Goal: Task Accomplishment & Management: Manage account settings

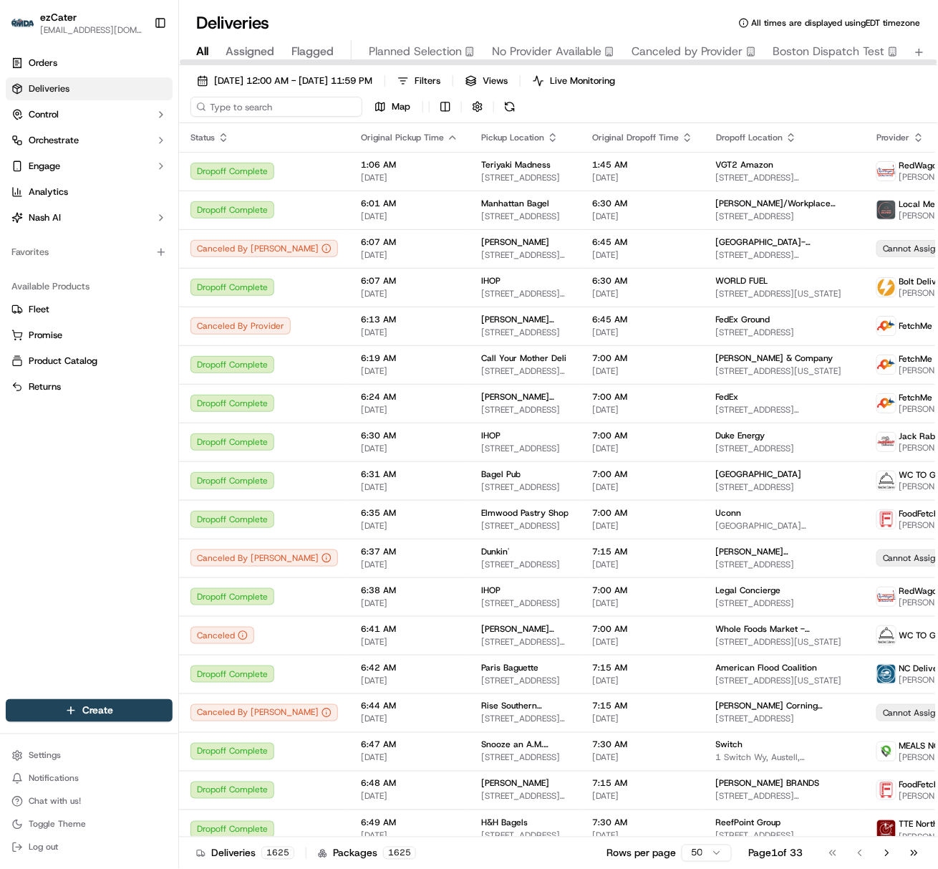
click at [221, 102] on input at bounding box center [276, 107] width 172 height 20
paste input "GZT0K3"
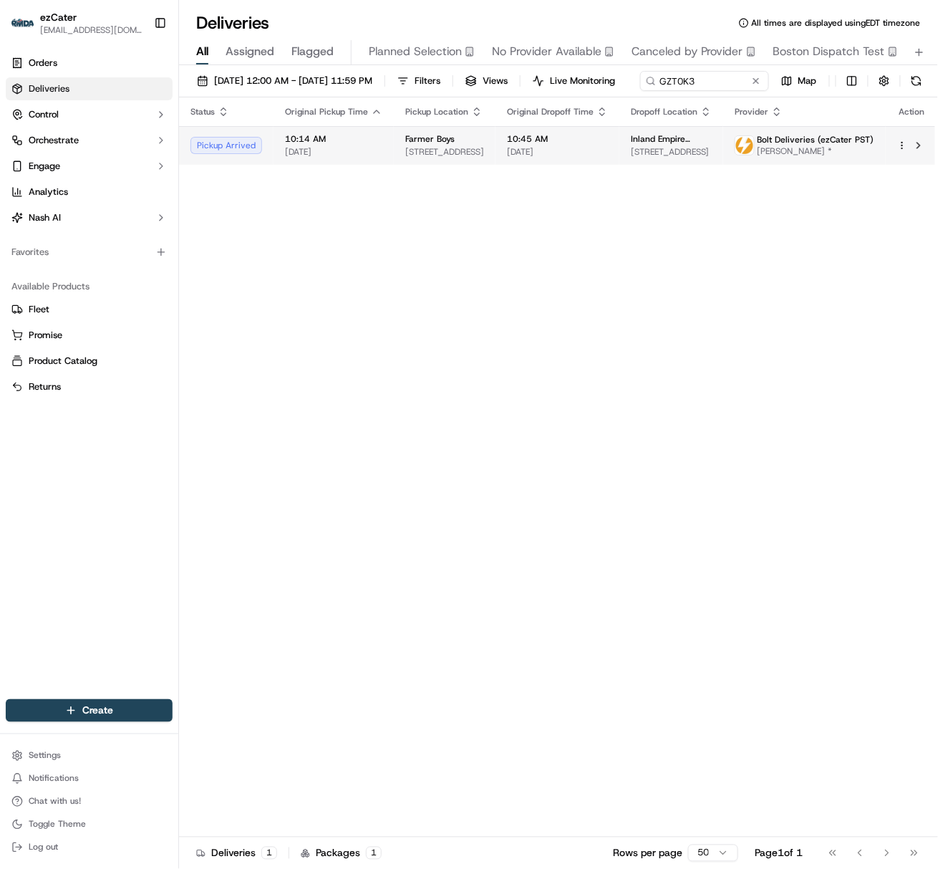
click at [294, 158] on span "[DATE]" at bounding box center [333, 151] width 97 height 11
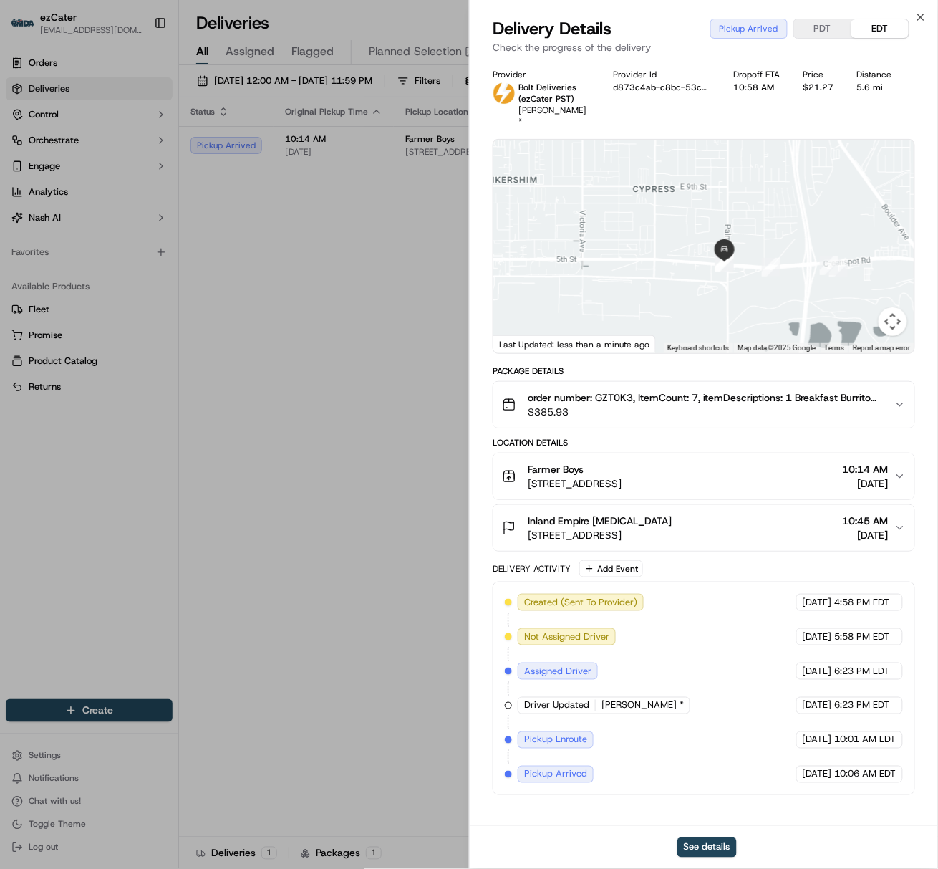
drag, startPoint x: 822, startPoint y: 274, endPoint x: 685, endPoint y: 192, distance: 159.3
click at [685, 192] on div at bounding box center [703, 246] width 421 height 213
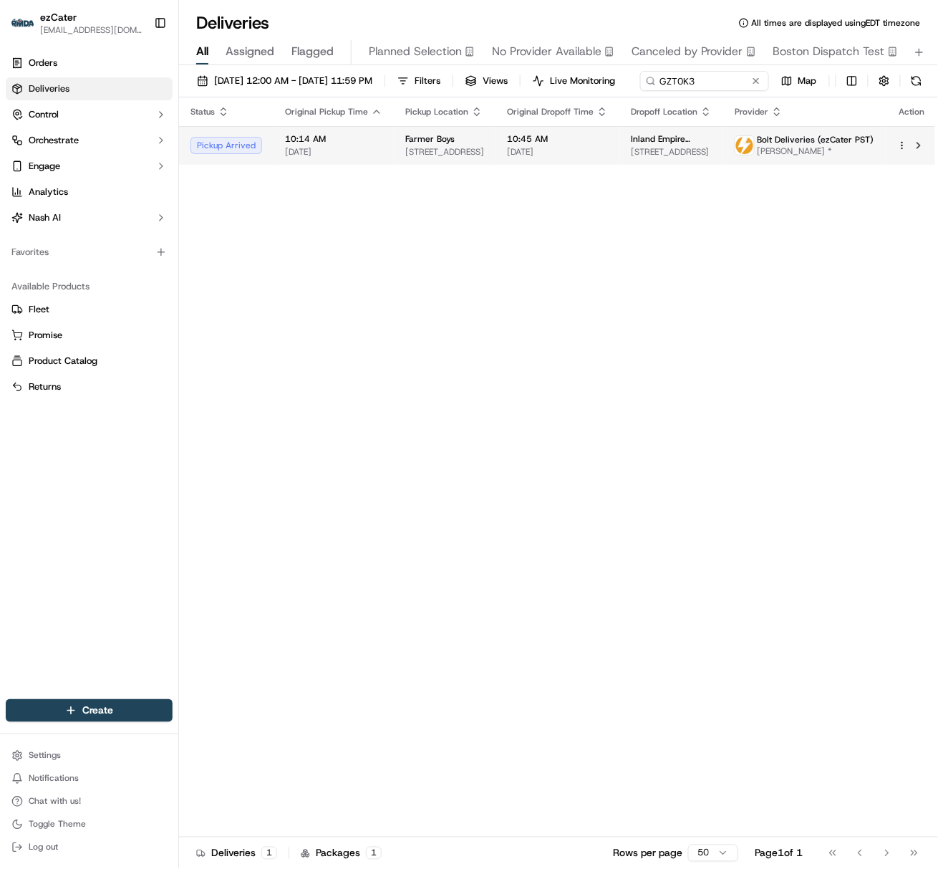
click at [415, 145] on span "Farmer Boys" at bounding box center [429, 138] width 49 height 11
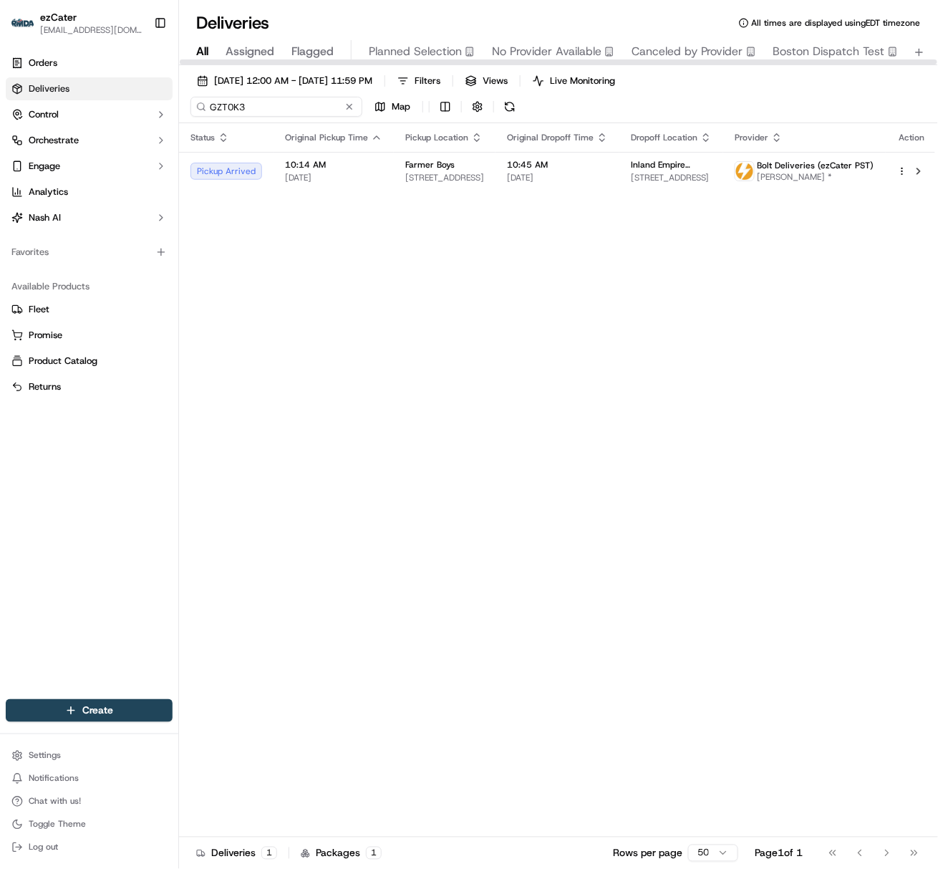
click at [226, 115] on input "GZT0K3" at bounding box center [276, 107] width 172 height 20
paste input "5KX2MH"
click at [236, 115] on input "5KX2MH" at bounding box center [276, 107] width 172 height 20
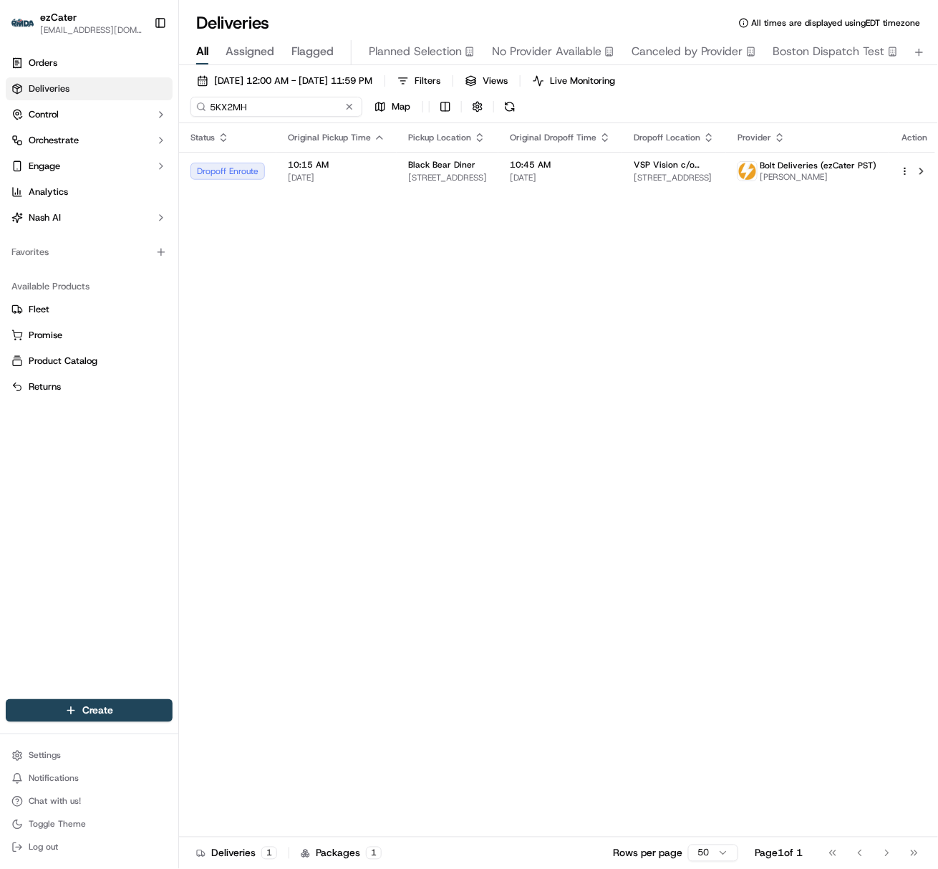
paste input "85XG67"
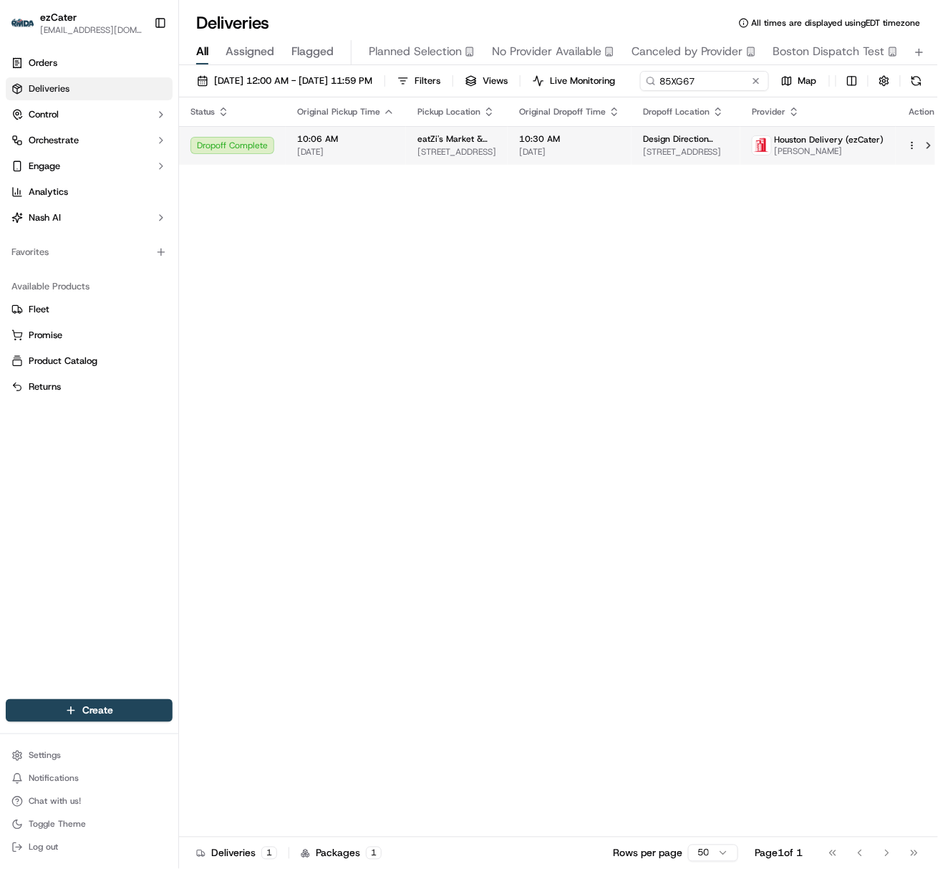
click at [325, 158] on span "[DATE]" at bounding box center [345, 151] width 97 height 11
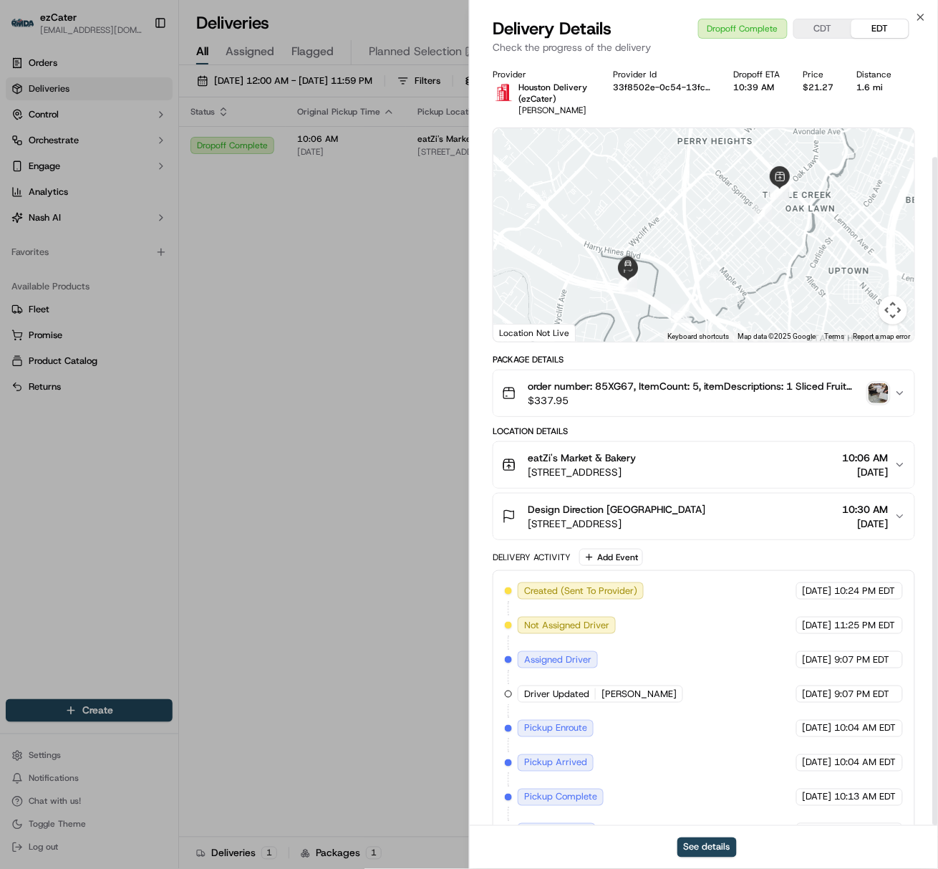
scroll to position [112, 0]
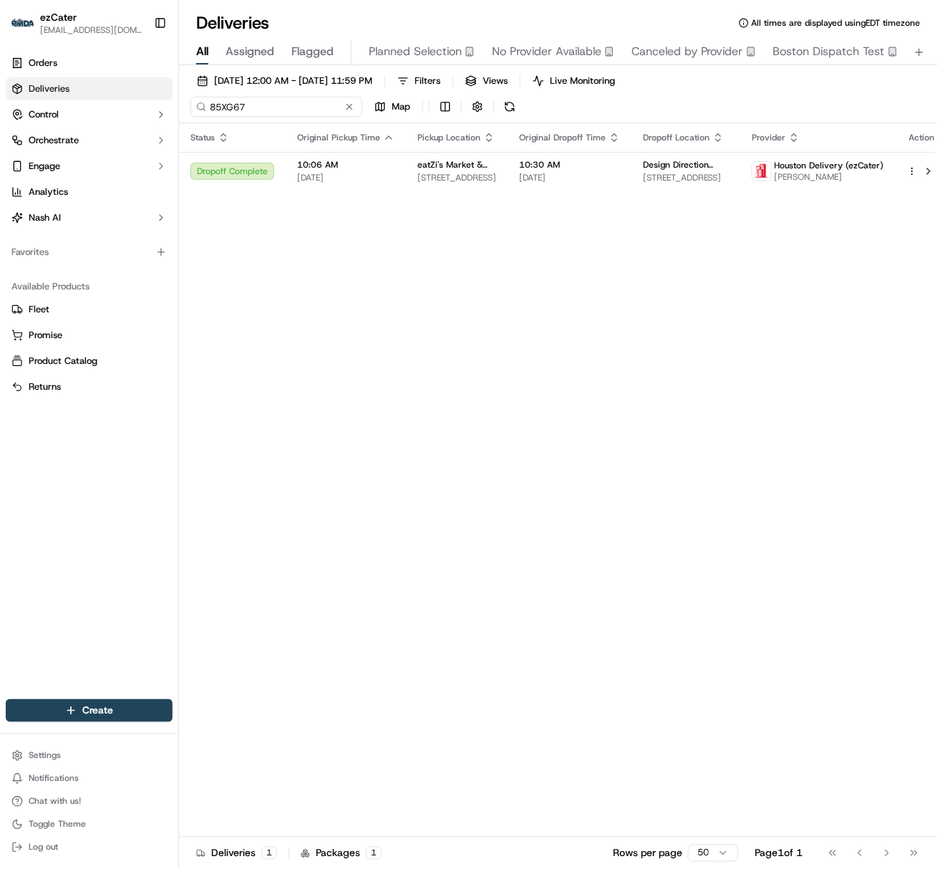
click at [223, 101] on input "85XG67" at bounding box center [276, 107] width 172 height 20
paste input "2HTE4X"
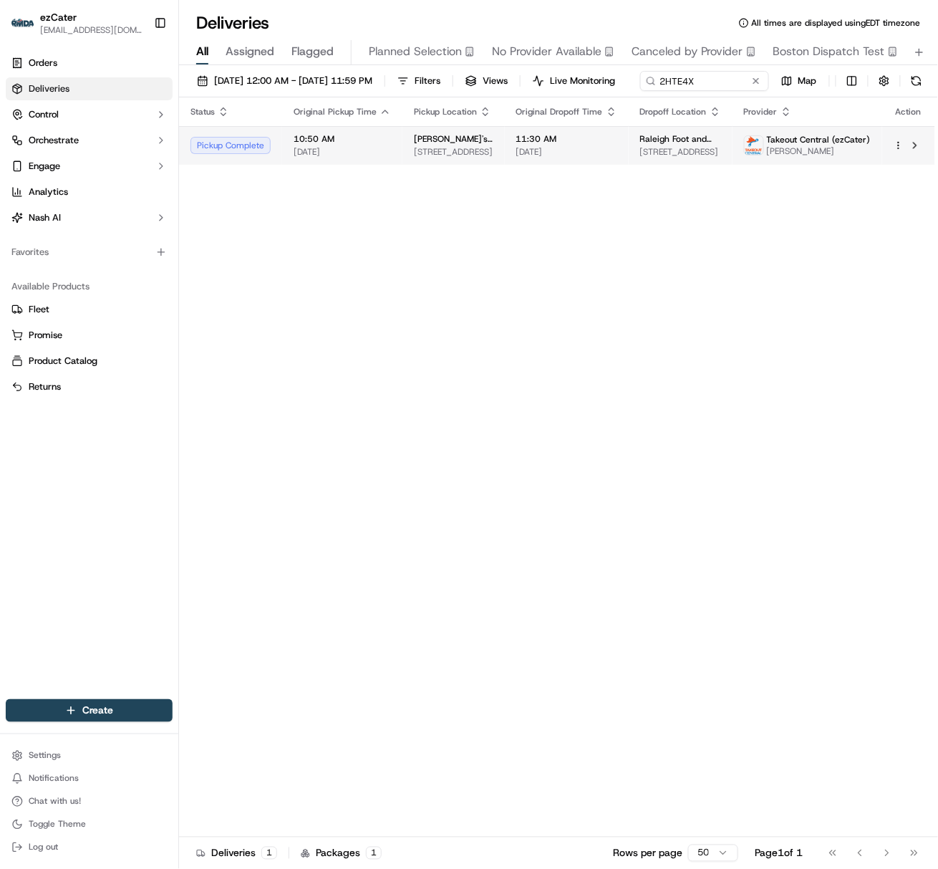
click at [296, 165] on td "10:50 AM [DATE]" at bounding box center [342, 145] width 120 height 39
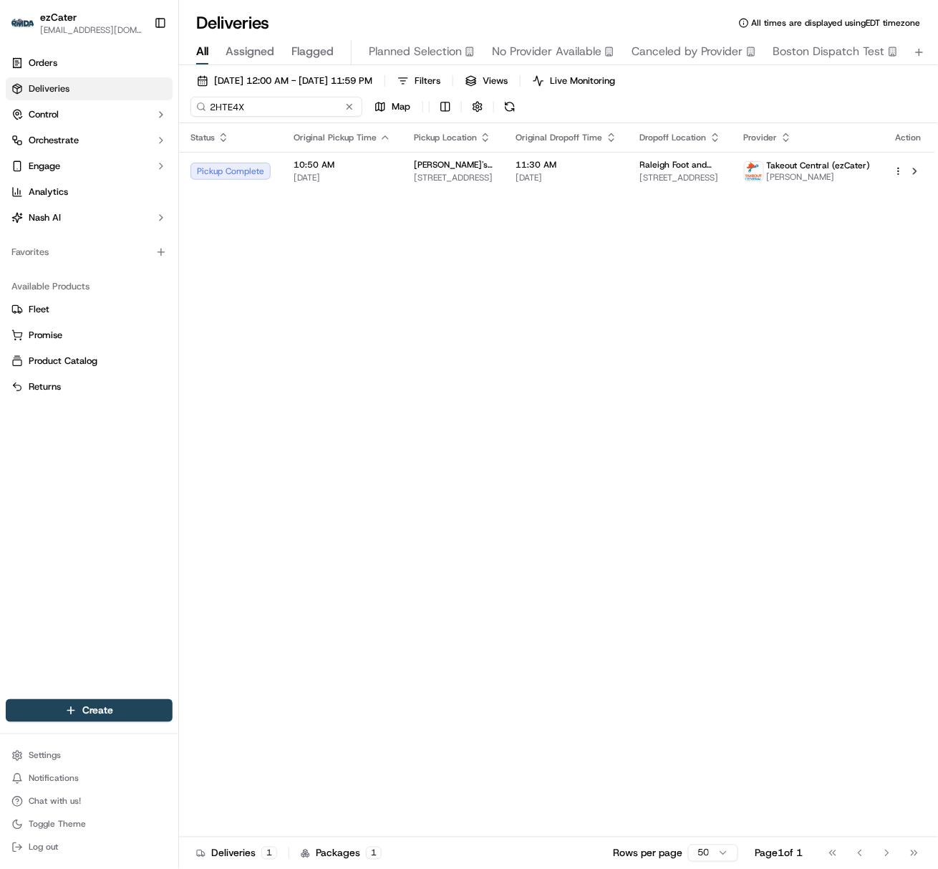
click at [226, 105] on input "2HTE4X" at bounding box center [276, 107] width 172 height 20
paste input "C7AAME"
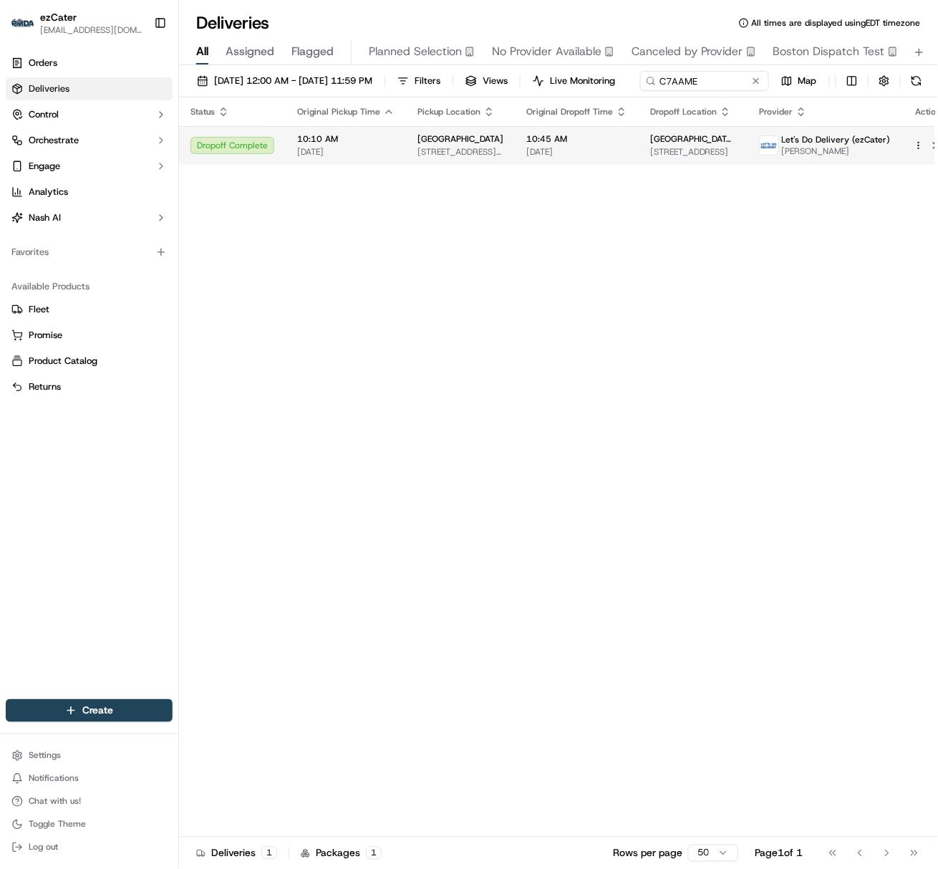
click at [278, 165] on td "Dropoff Complete" at bounding box center [232, 145] width 107 height 39
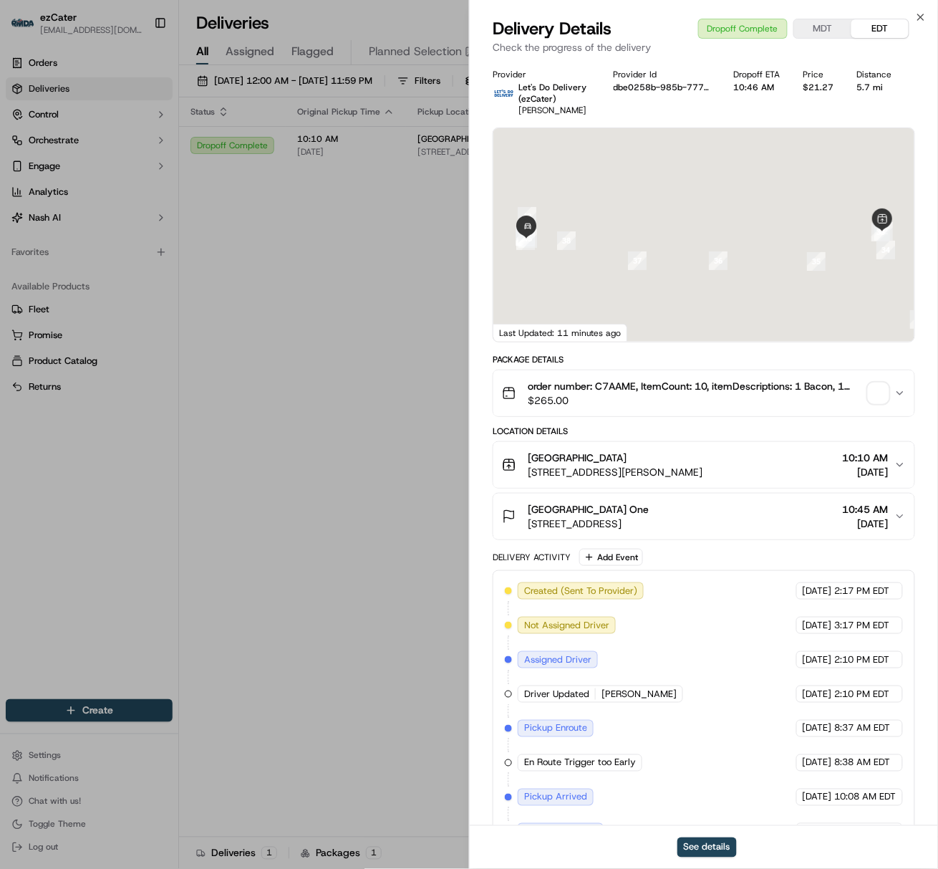
scroll to position [146, 0]
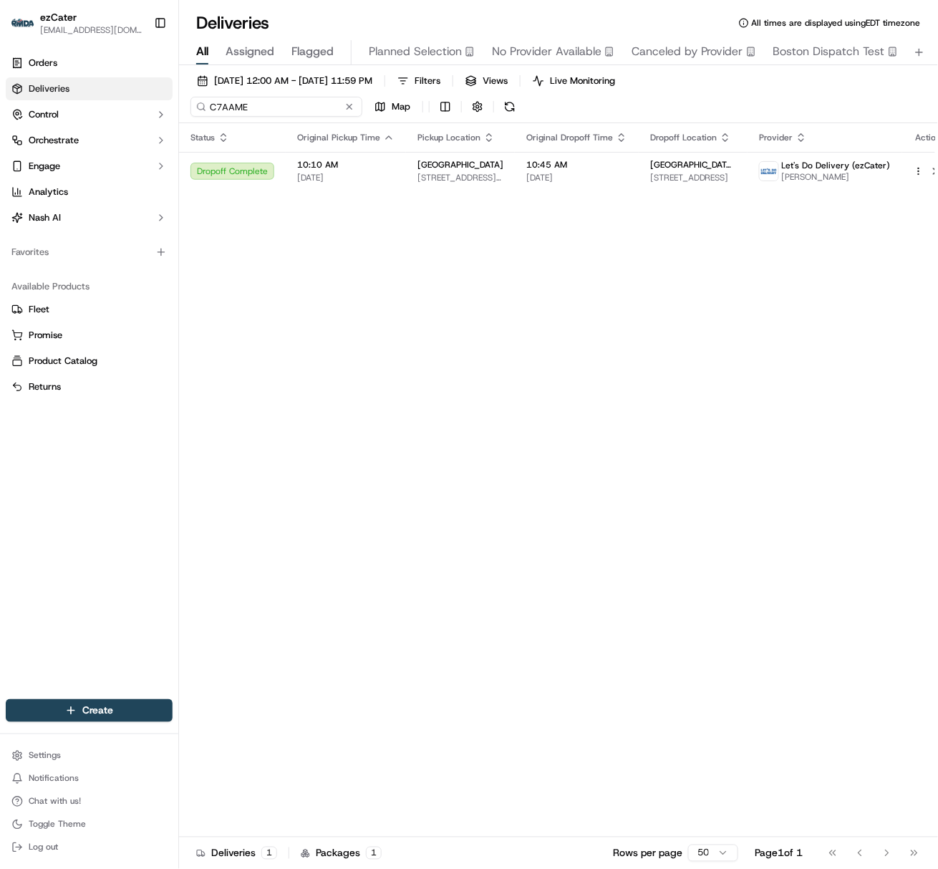
click at [226, 113] on input "C7AAME" at bounding box center [276, 107] width 172 height 20
paste input "WWC27F"
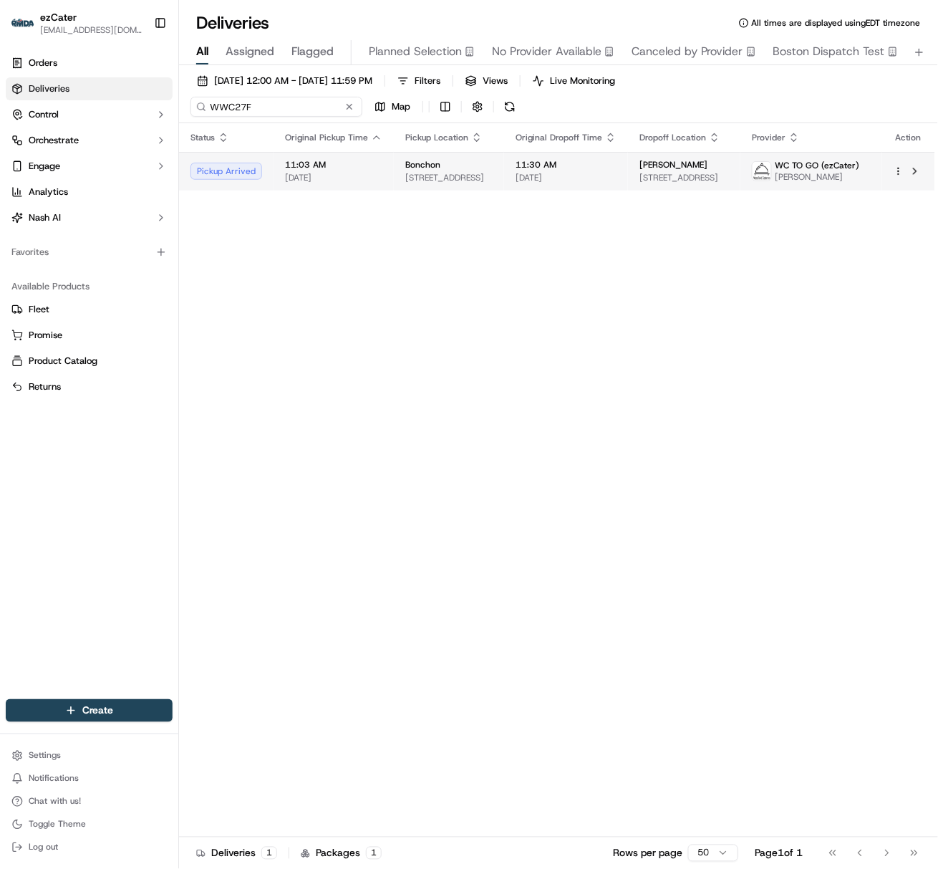
type input "WWC27F"
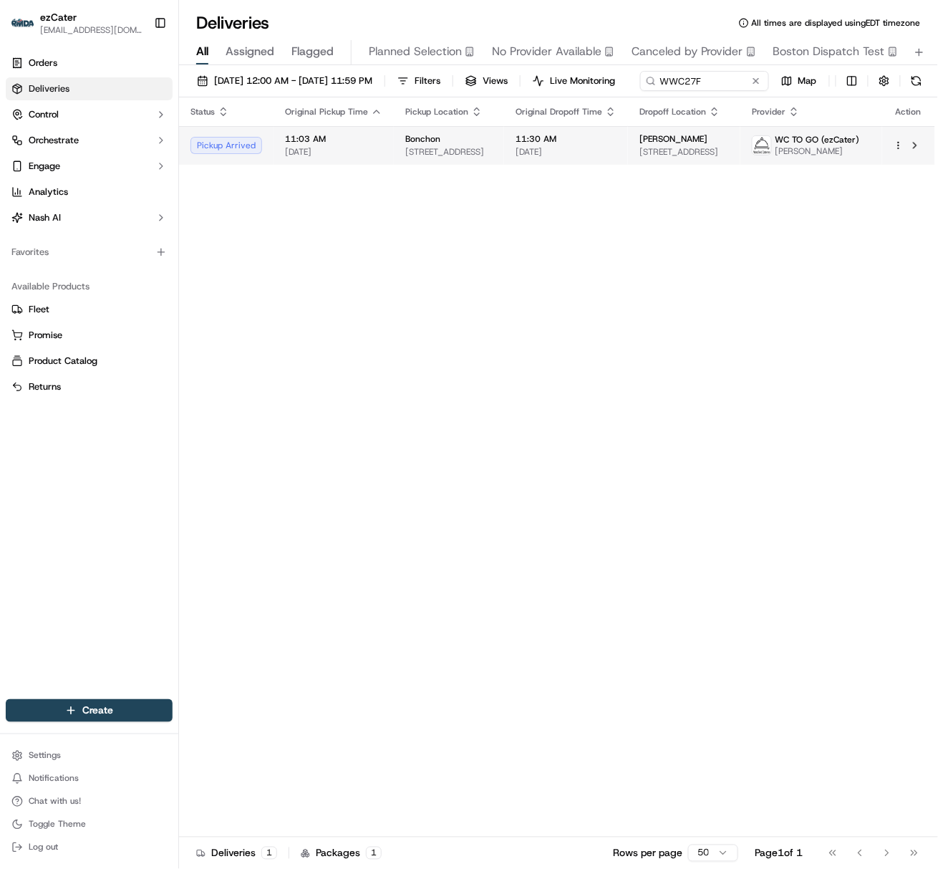
click at [379, 165] on td "11:03 AM [DATE]" at bounding box center [334, 145] width 120 height 39
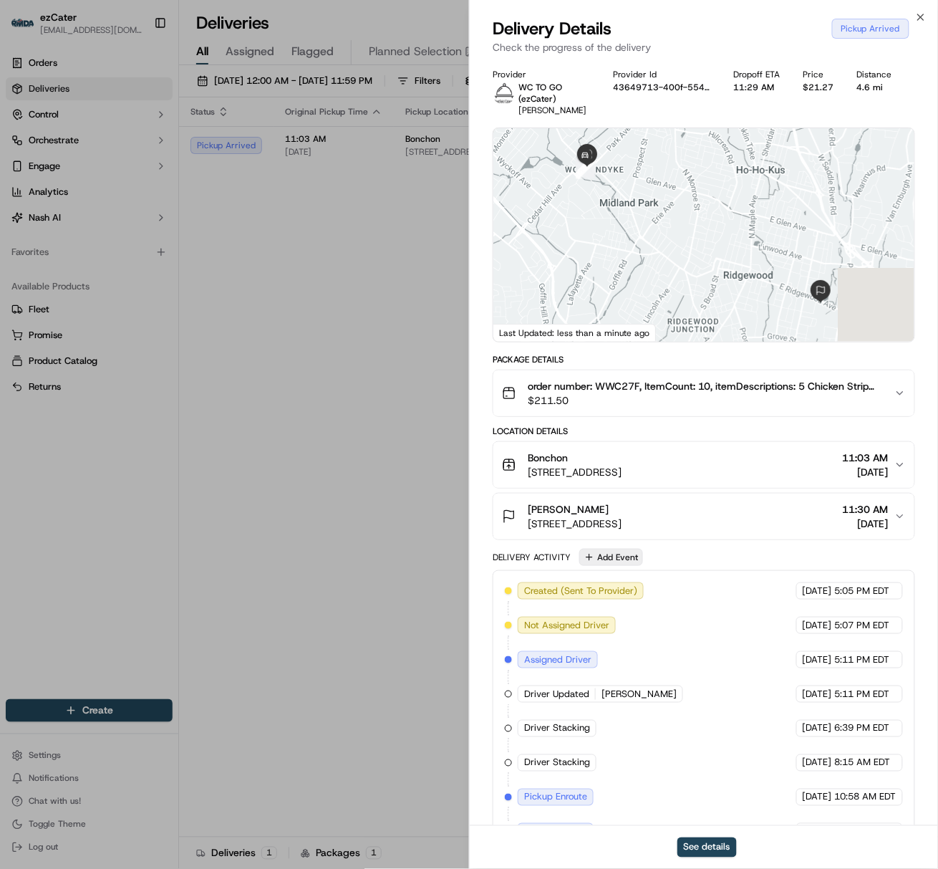
scroll to position [42, 0]
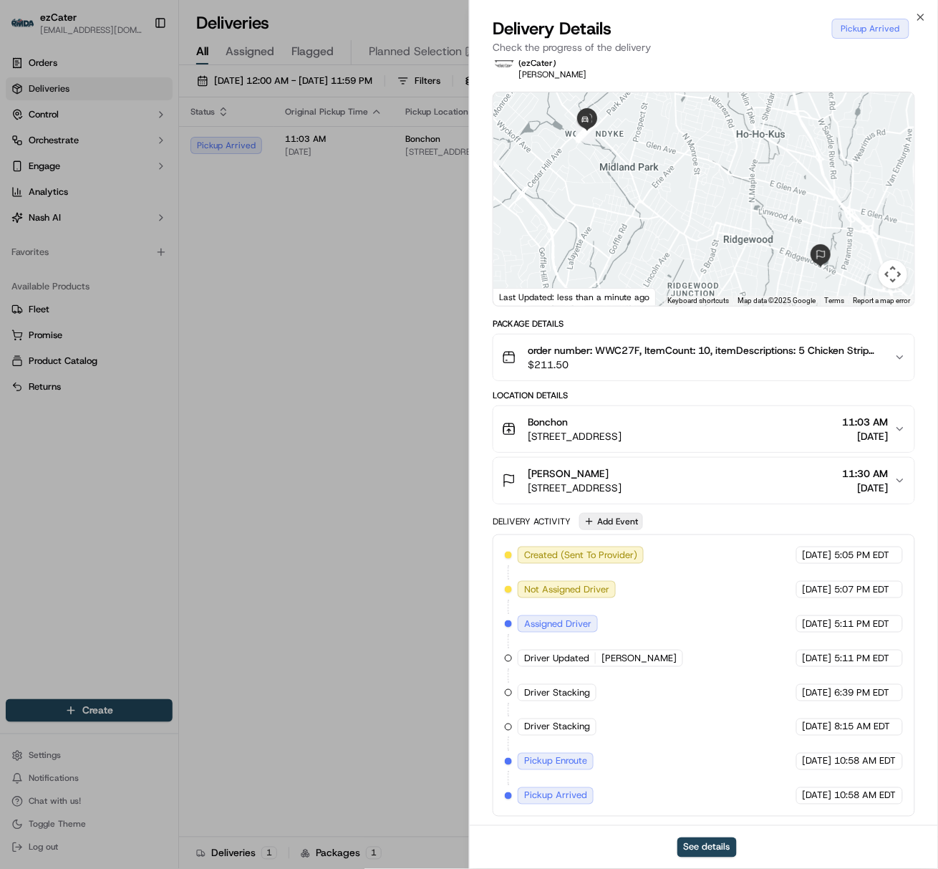
click at [596, 519] on button "Add Event" at bounding box center [611, 521] width 64 height 17
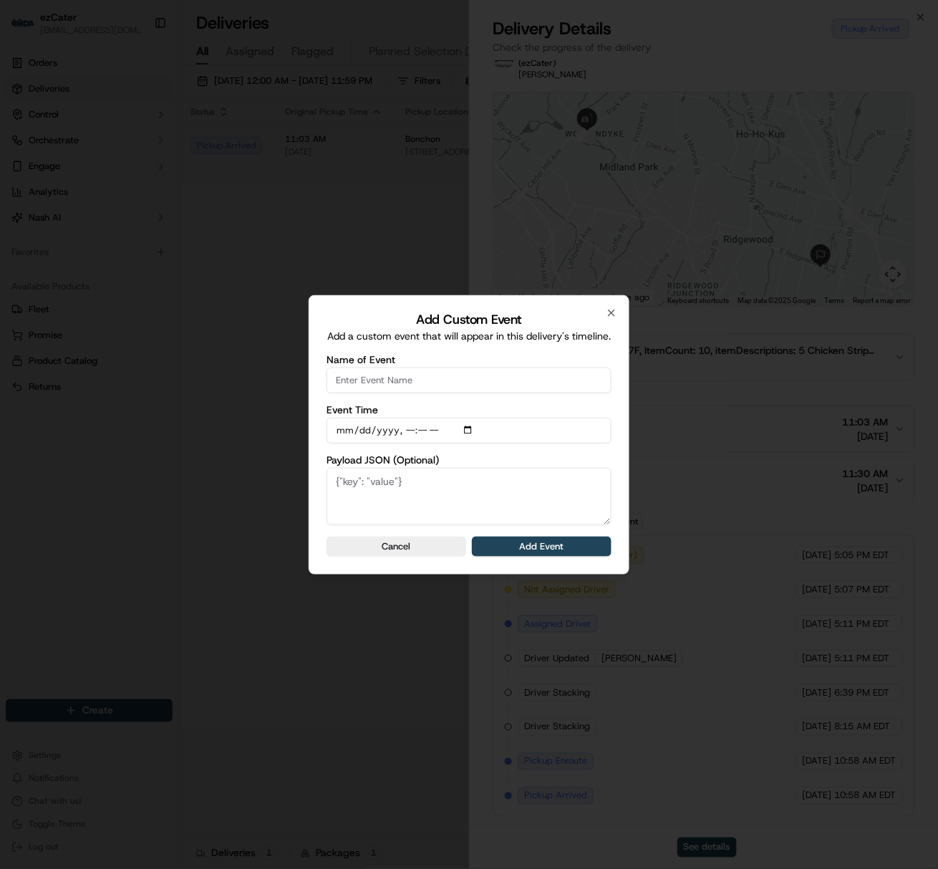
click at [410, 376] on input "Name of Event" at bounding box center [469, 380] width 285 height 26
type input "CP not ready"
click at [502, 549] on button "Add Event" at bounding box center [542, 546] width 140 height 20
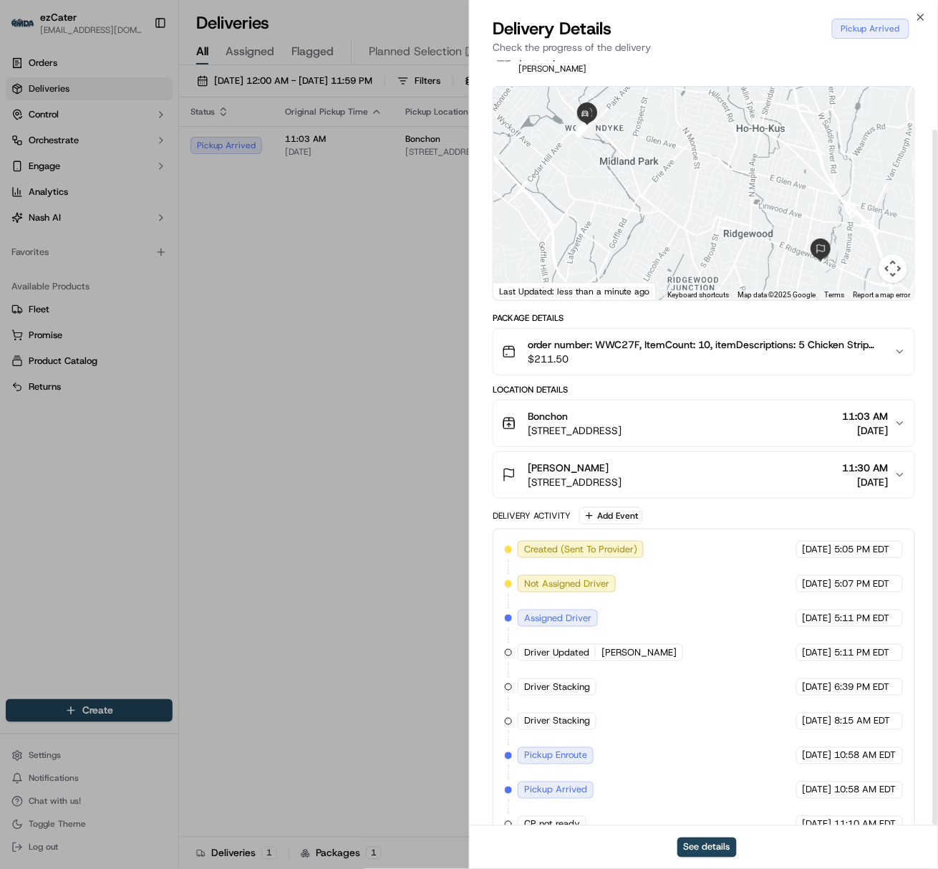
scroll to position [76, 0]
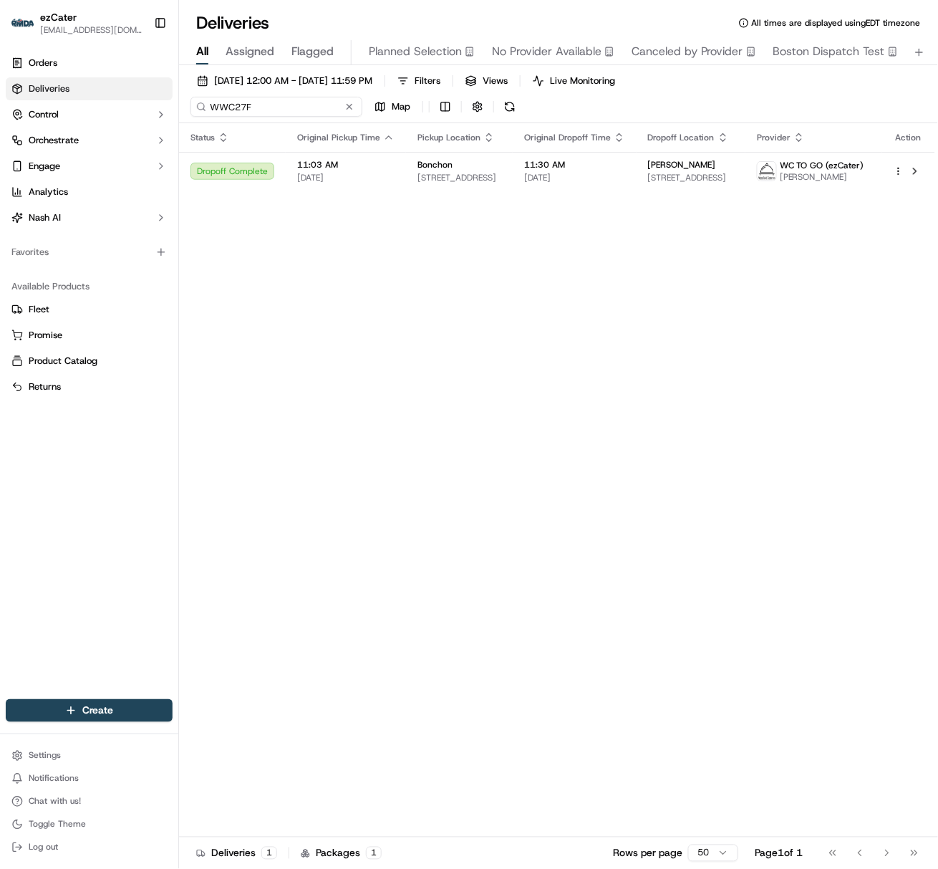
click at [232, 116] on input "WWC27F" at bounding box center [276, 107] width 172 height 20
paste input "6R4MRM"
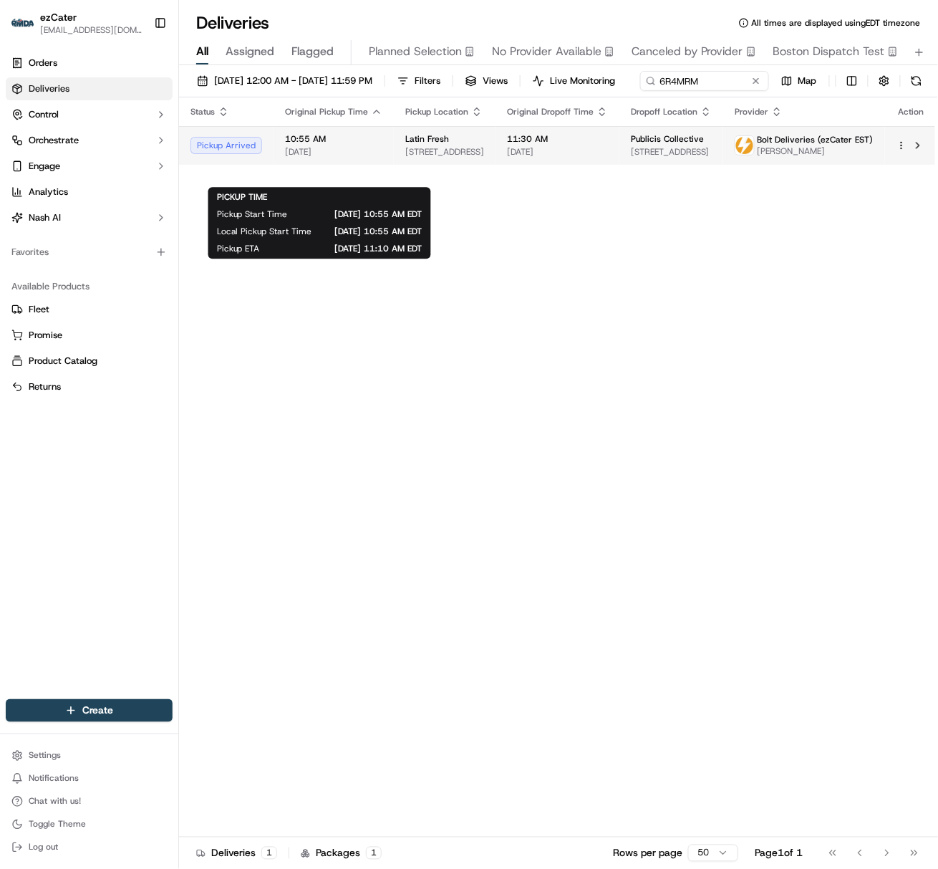
click at [333, 158] on span "[DATE]" at bounding box center [333, 151] width 97 height 11
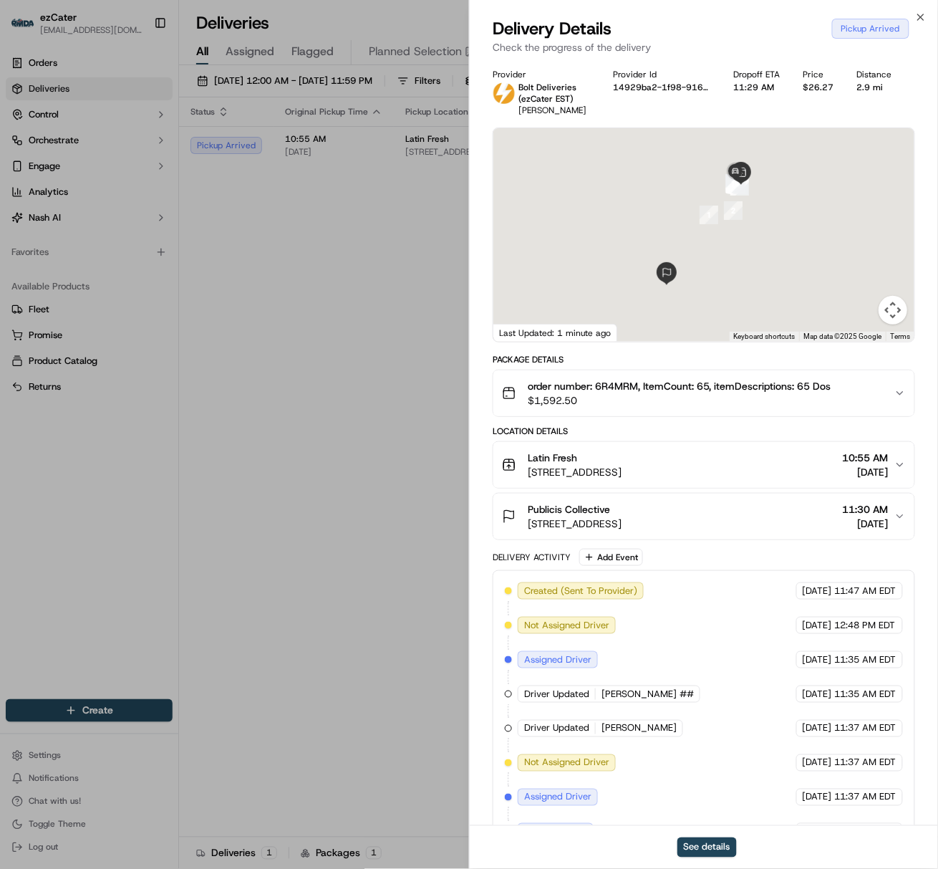
scroll to position [76, 0]
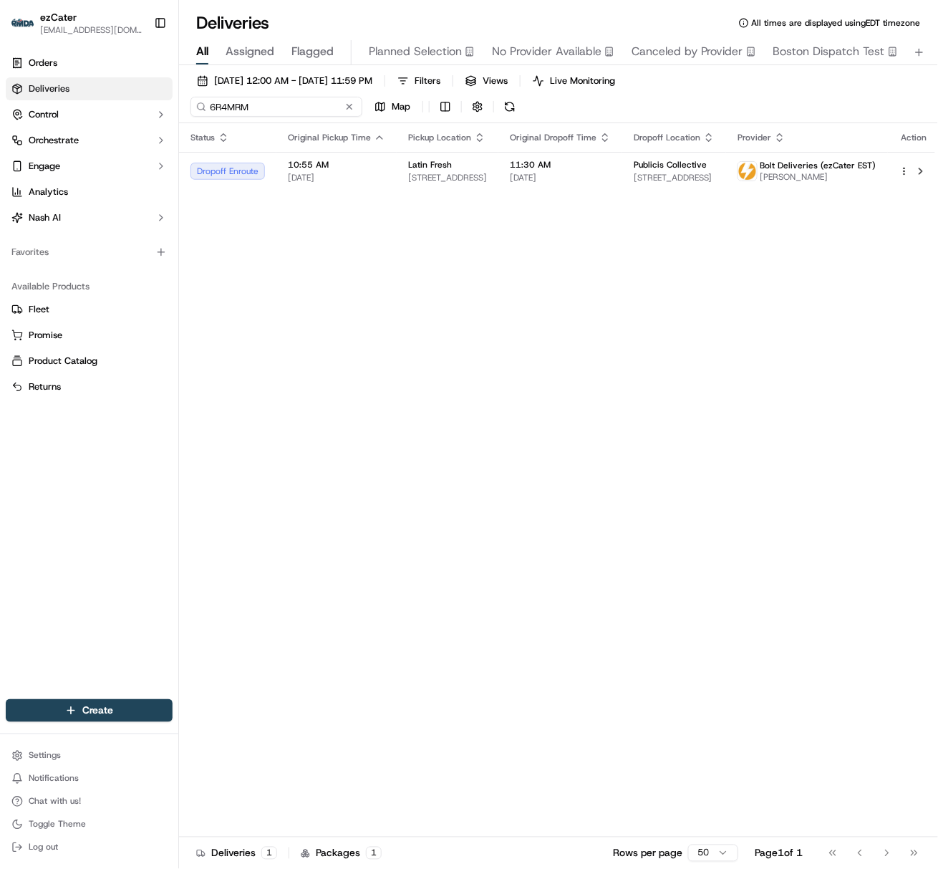
click at [219, 110] on input "6R4MRM" at bounding box center [276, 107] width 172 height 20
paste input "XMK861"
click at [241, 103] on input "XMK861" at bounding box center [276, 107] width 172 height 20
paste input "9KWRQ5"
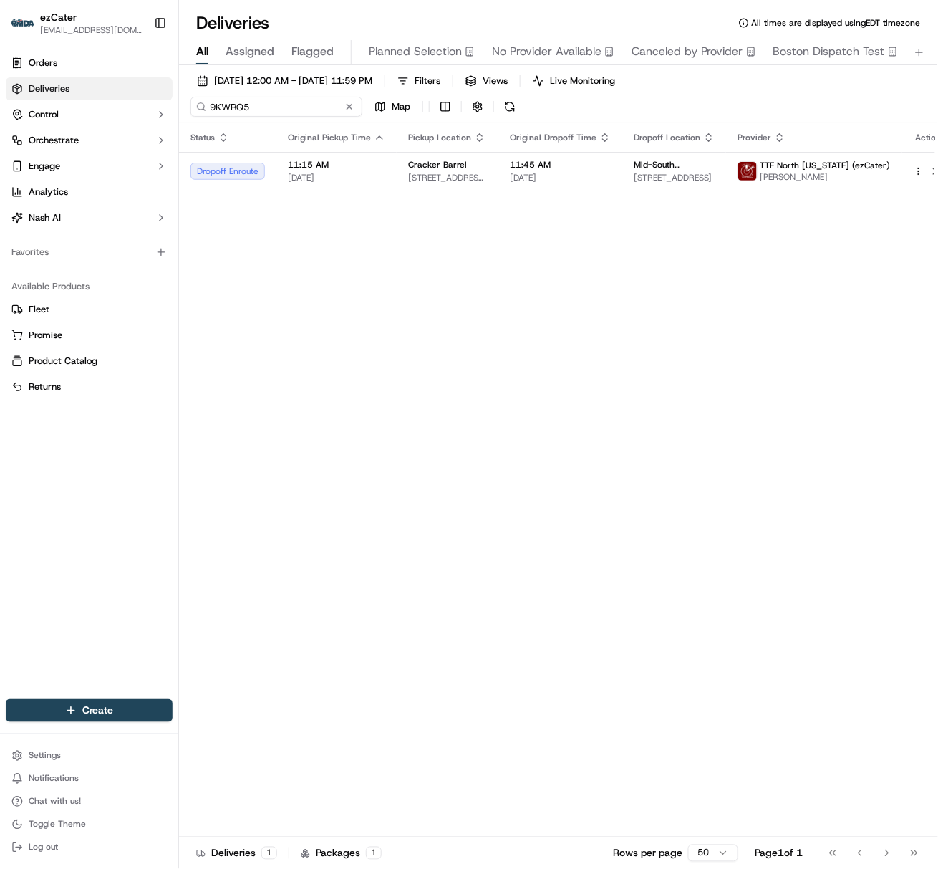
click at [216, 107] on input "9KWRQ5" at bounding box center [276, 107] width 172 height 20
paste input "3PZW6"
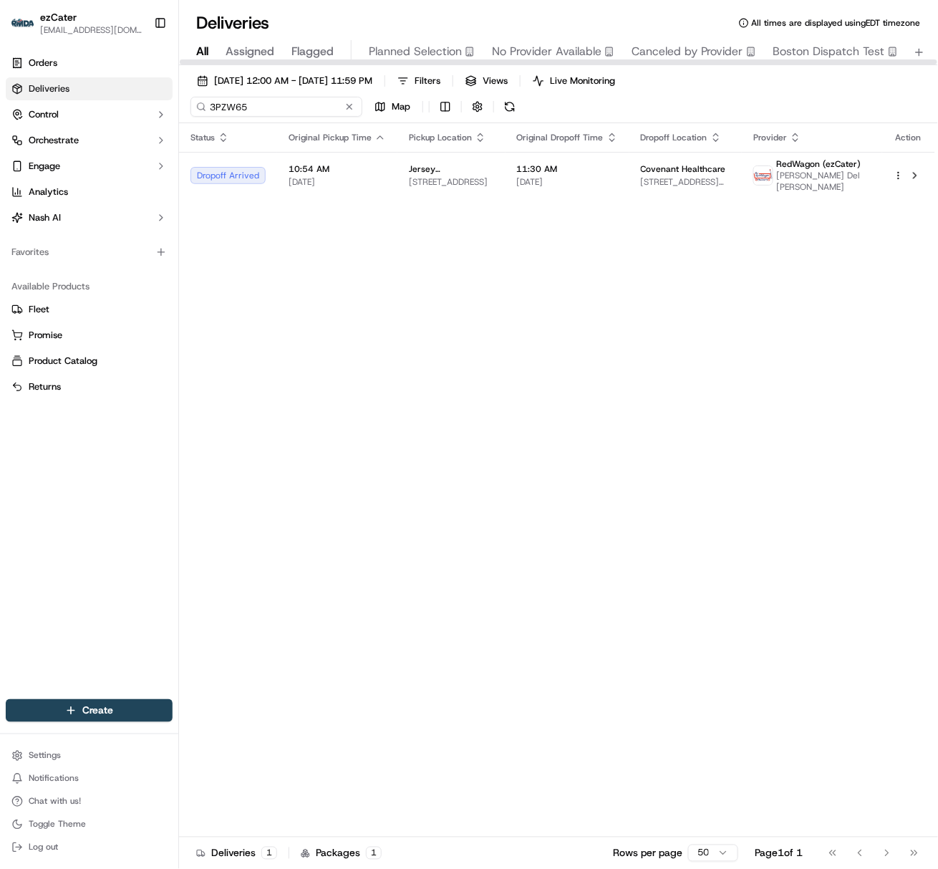
click at [221, 107] on input "3PZW65" at bounding box center [276, 107] width 172 height 20
paste input "EU6H5Q"
click at [228, 106] on input "EU6H5Q" at bounding box center [276, 107] width 172 height 20
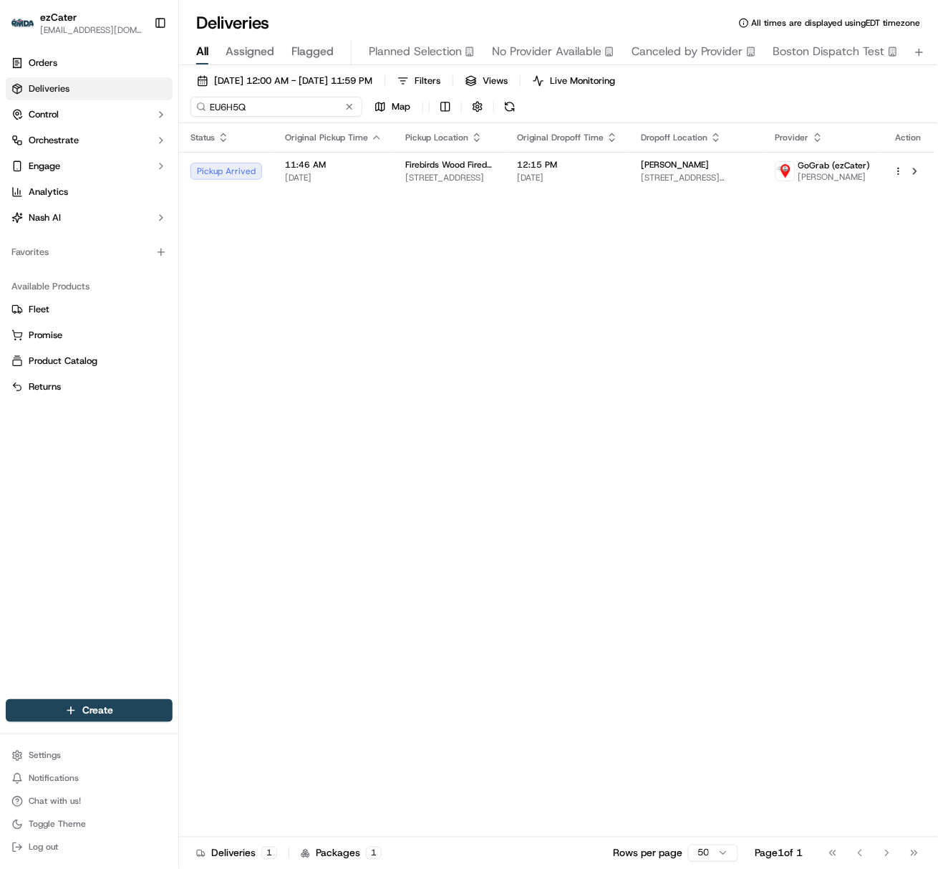
click at [228, 106] on input "EU6H5Q" at bounding box center [276, 107] width 172 height 20
paste input "93R1W8"
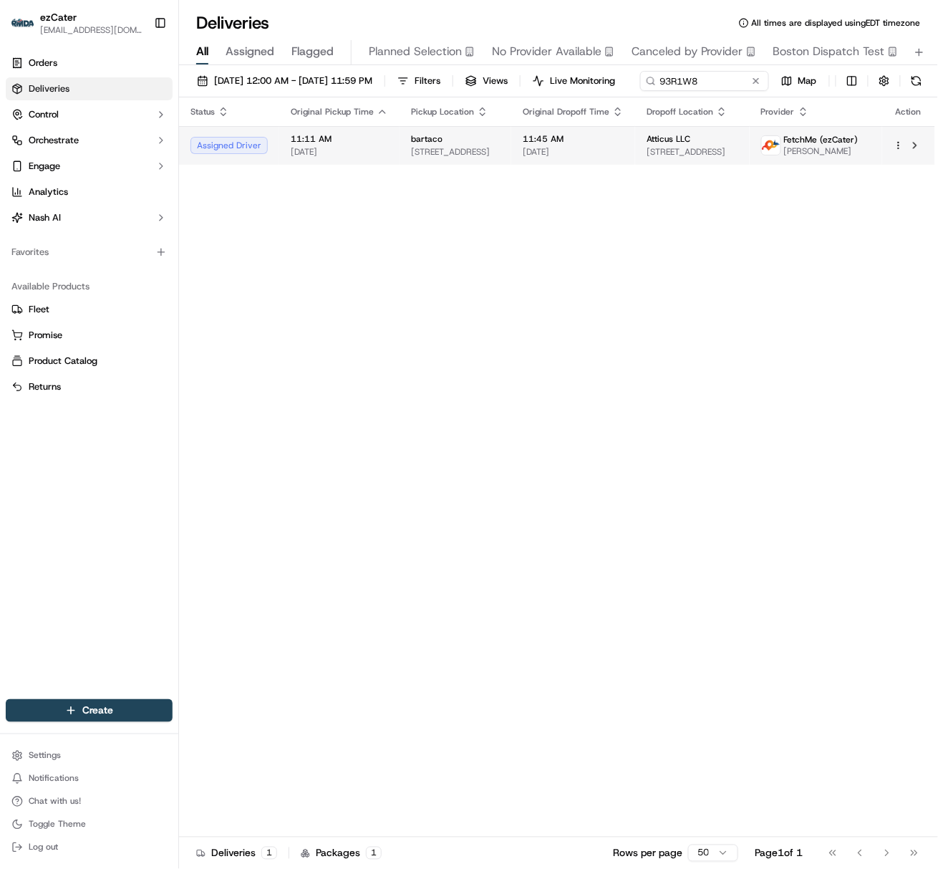
click at [313, 158] on span "[DATE]" at bounding box center [339, 151] width 97 height 11
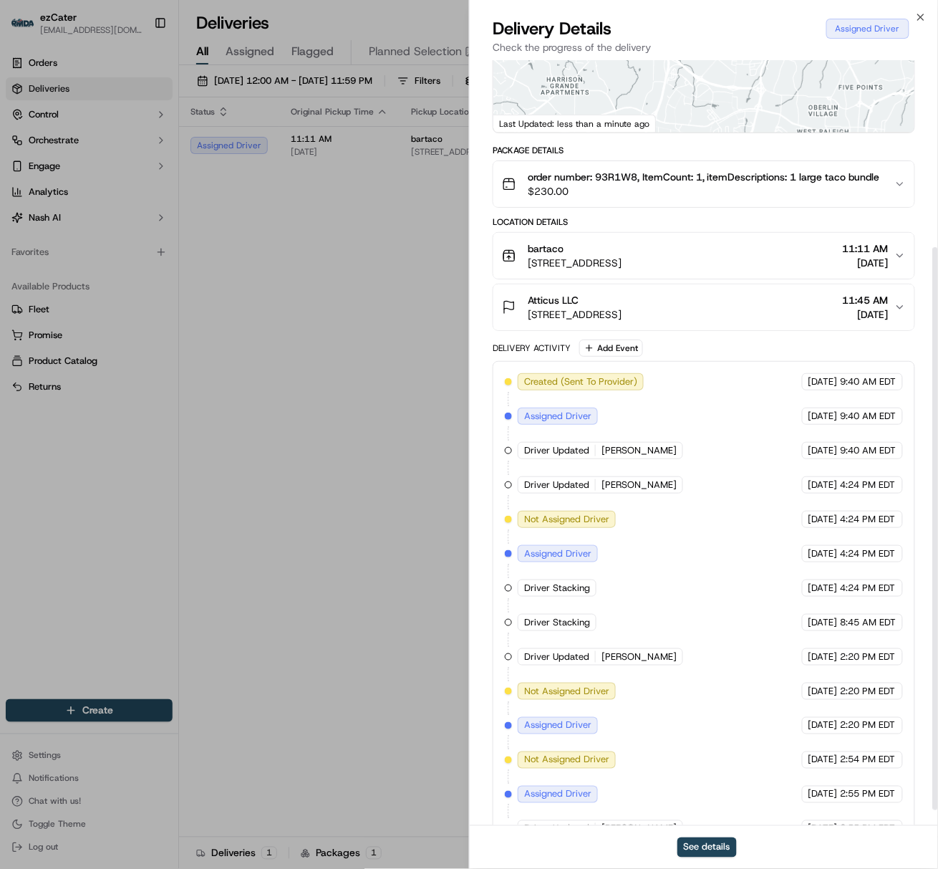
scroll to position [274, 0]
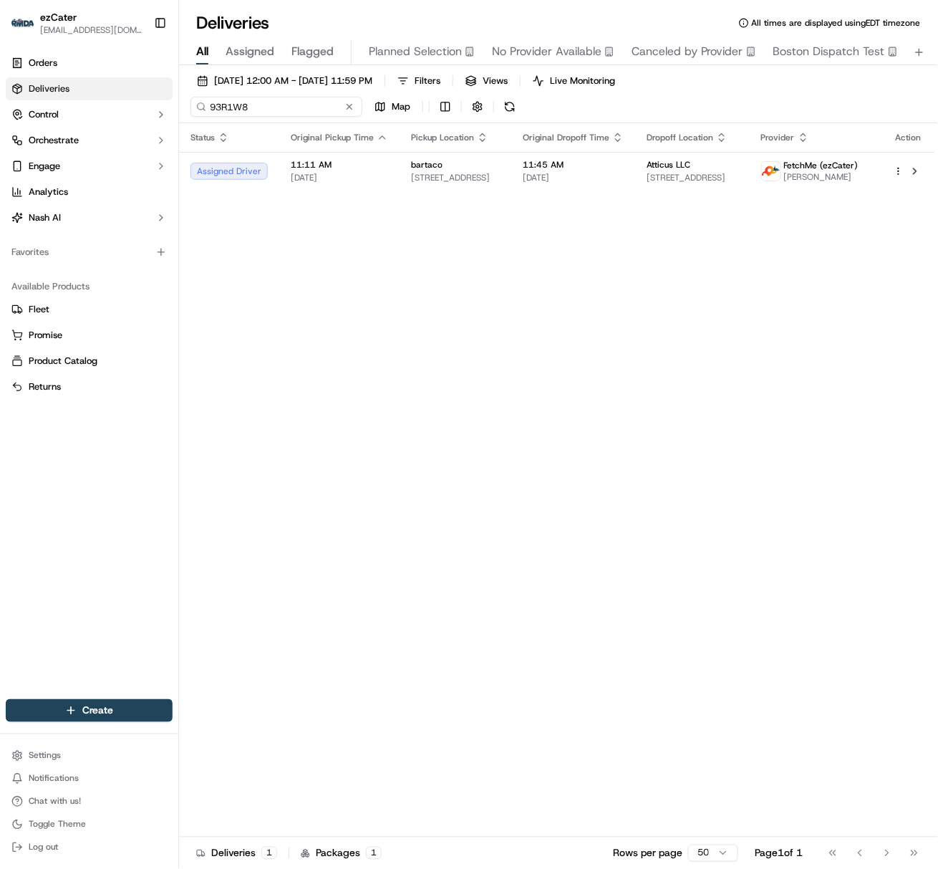
click at [225, 104] on input "93R1W8" at bounding box center [276, 107] width 172 height 20
paste input "REL-Q5RPE"
click at [239, 112] on input "REL-Q5RPE8" at bounding box center [276, 107] width 172 height 20
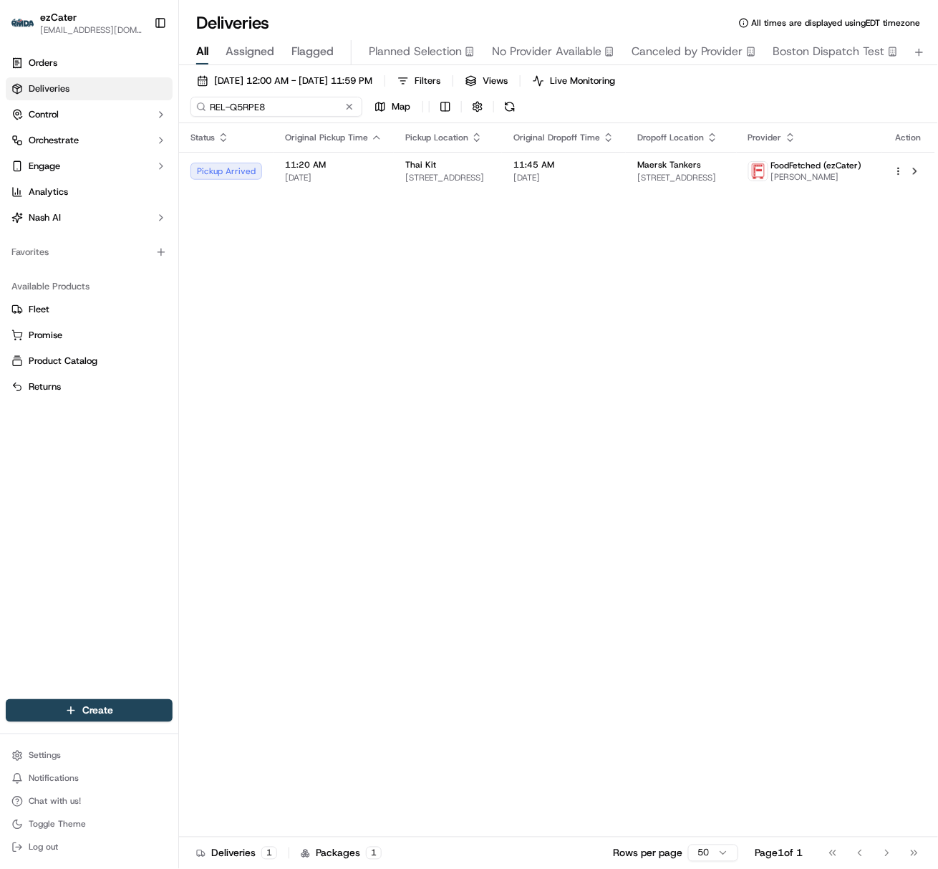
paste input "V488HT"
click at [233, 113] on input "V488HT" at bounding box center [276, 107] width 172 height 20
paste input "C6YEM"
click at [225, 106] on input "VC6YEM" at bounding box center [276, 107] width 172 height 20
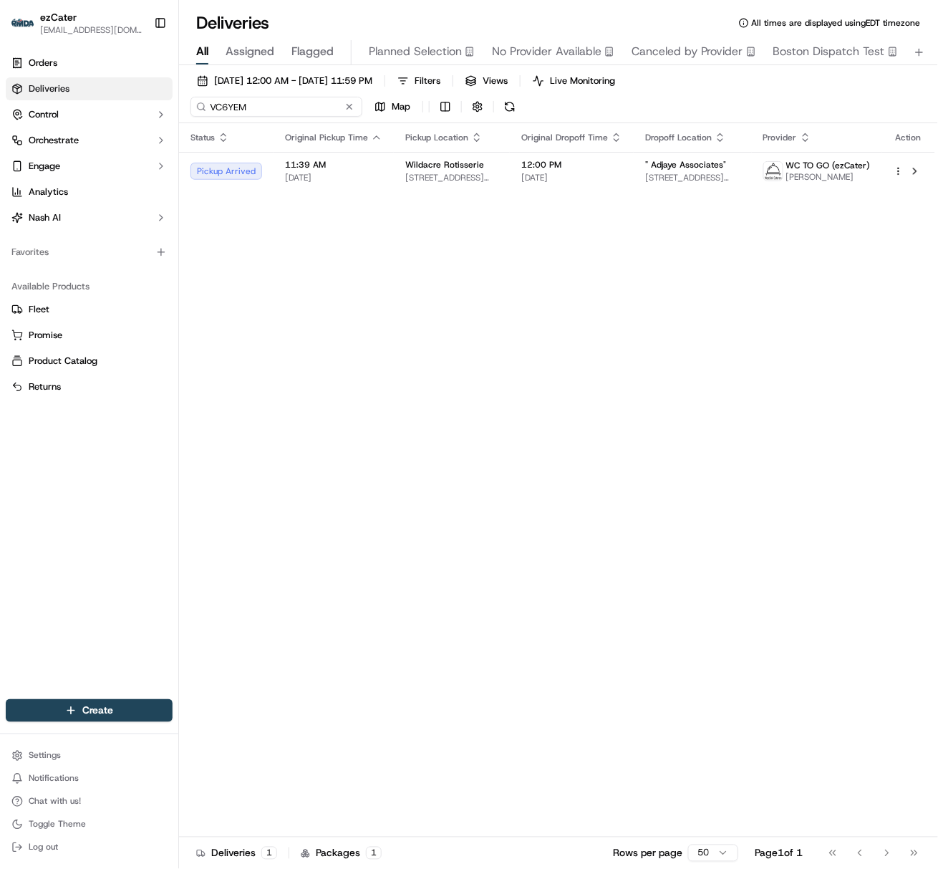
click at [225, 106] on input "VC6YEM" at bounding box center [276, 107] width 172 height 20
paste input "EU6H5Q"
type input "EU6H5Q"
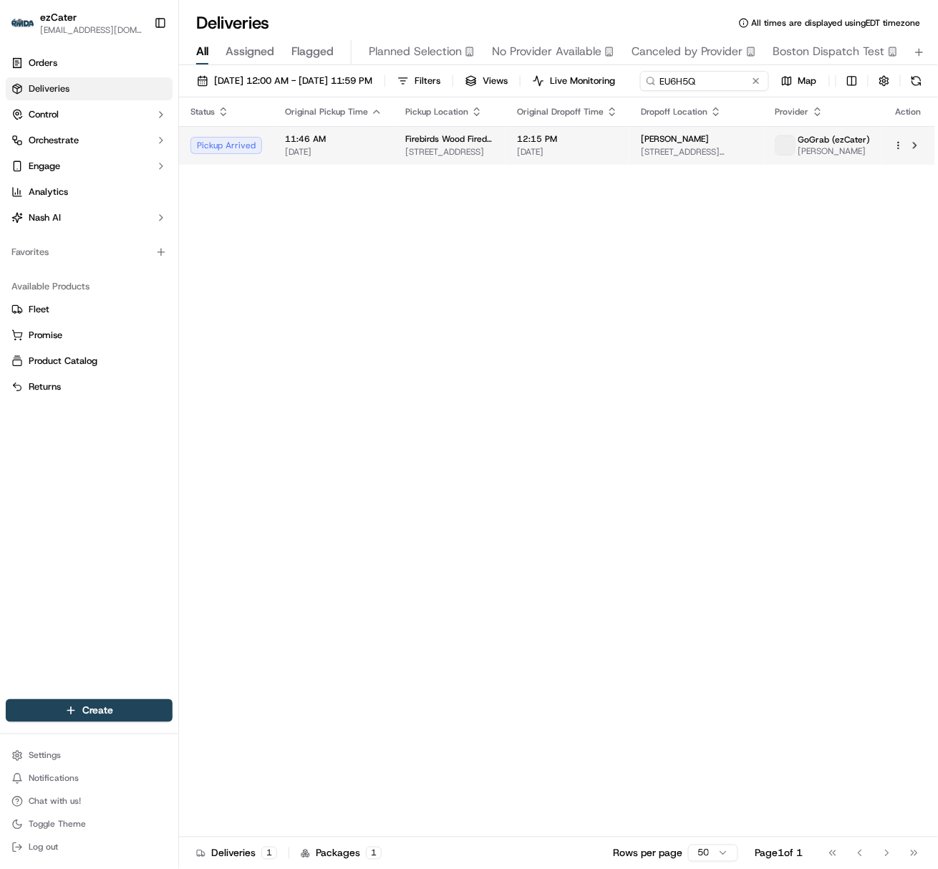
click at [317, 165] on td "11:46 AM [DATE]" at bounding box center [334, 145] width 120 height 39
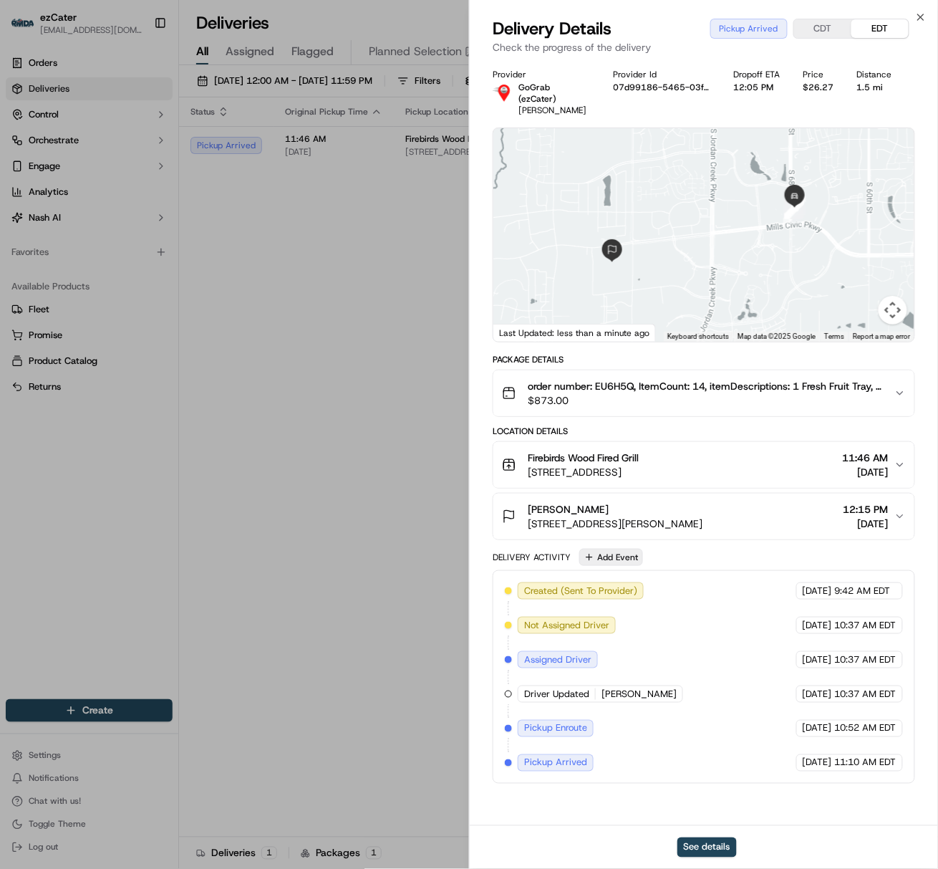
click at [607, 549] on button "Add Event" at bounding box center [611, 557] width 64 height 17
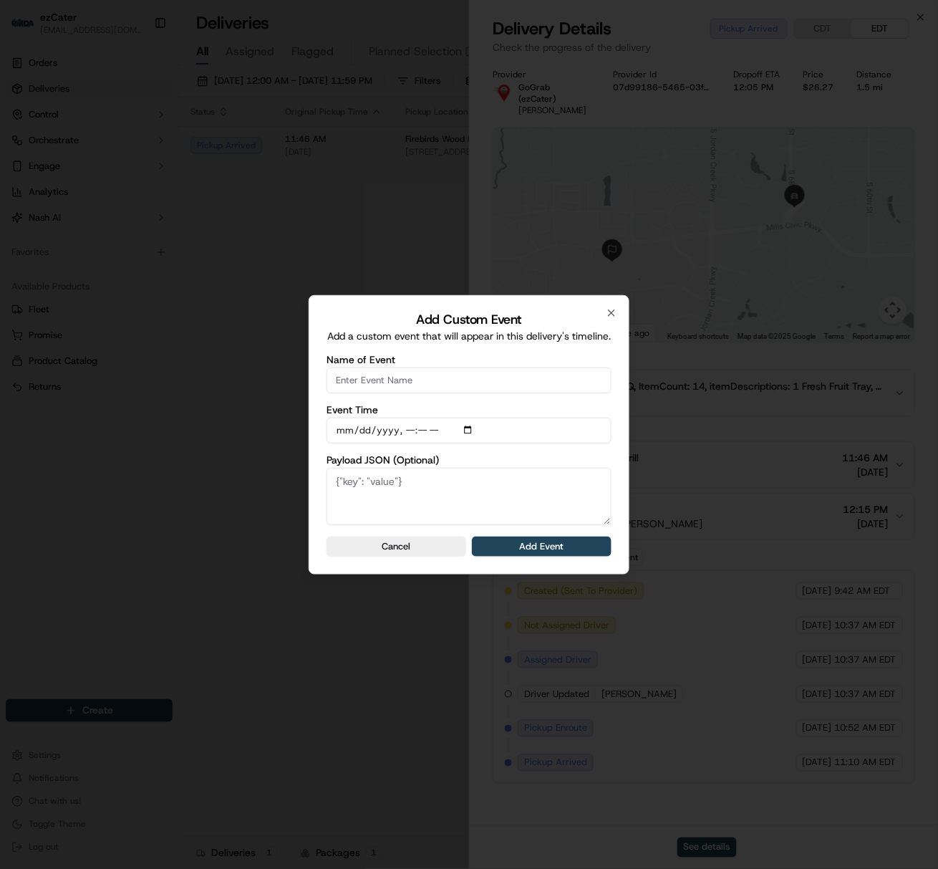
click at [407, 385] on input "Name of Event" at bounding box center [469, 380] width 285 height 26
type input "CP not ready"
click at [488, 548] on button "Add Event" at bounding box center [542, 546] width 140 height 20
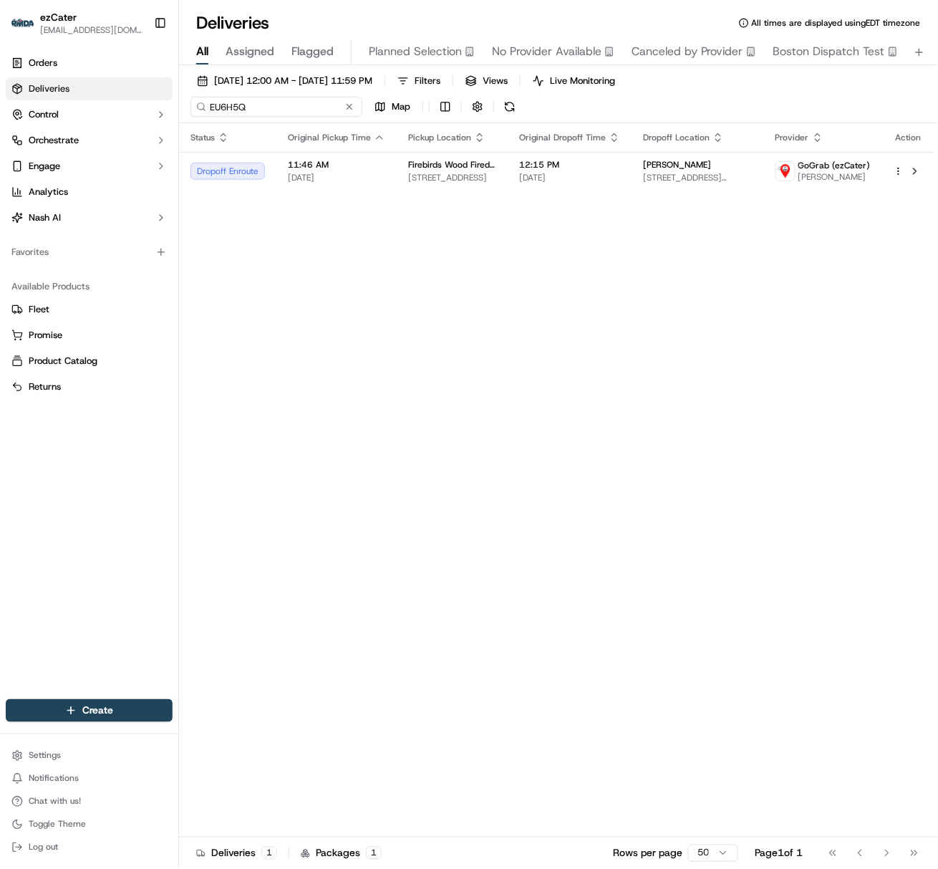
click at [223, 106] on input "EU6H5Q" at bounding box center [276, 107] width 172 height 20
paste input "QVEEQA"
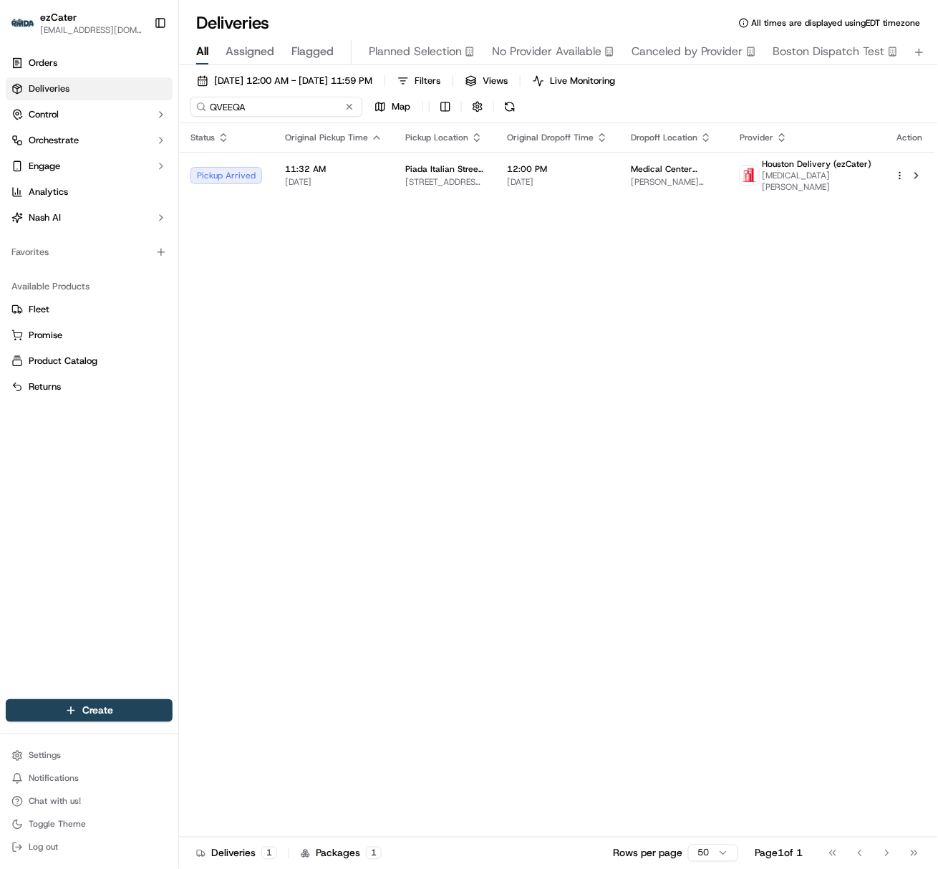
click at [233, 112] on input "QVEEQA" at bounding box center [276, 107] width 172 height 20
paste input "VC6YEM"
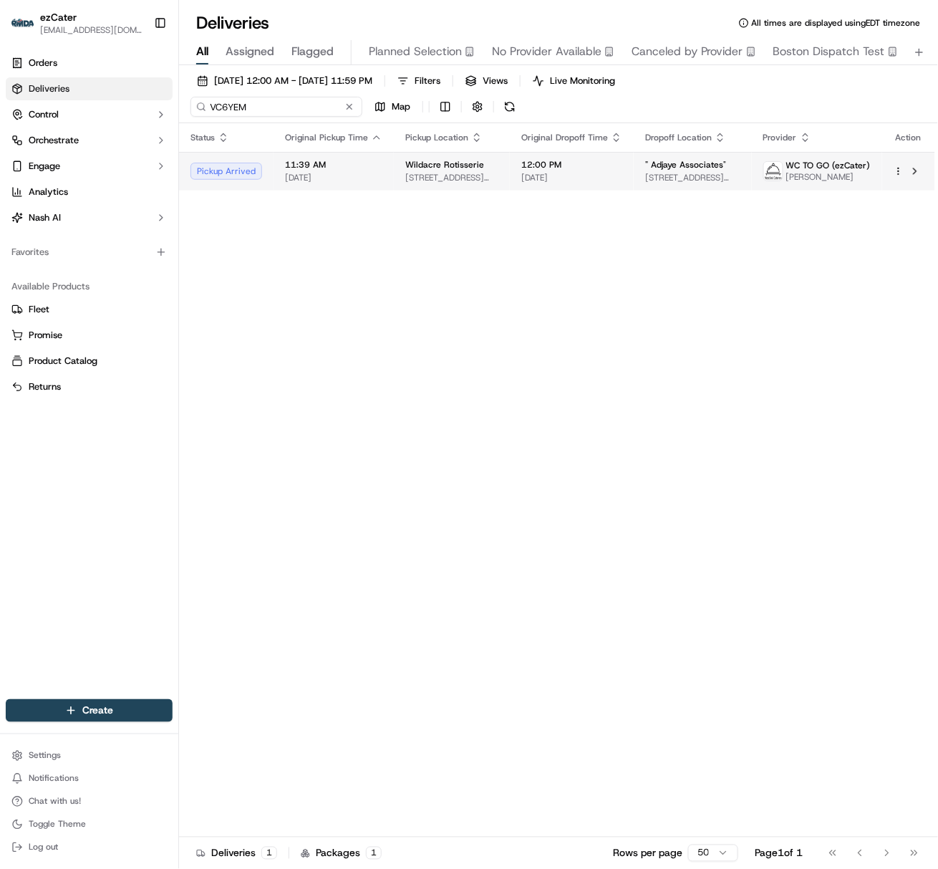
type input "VC6YEM"
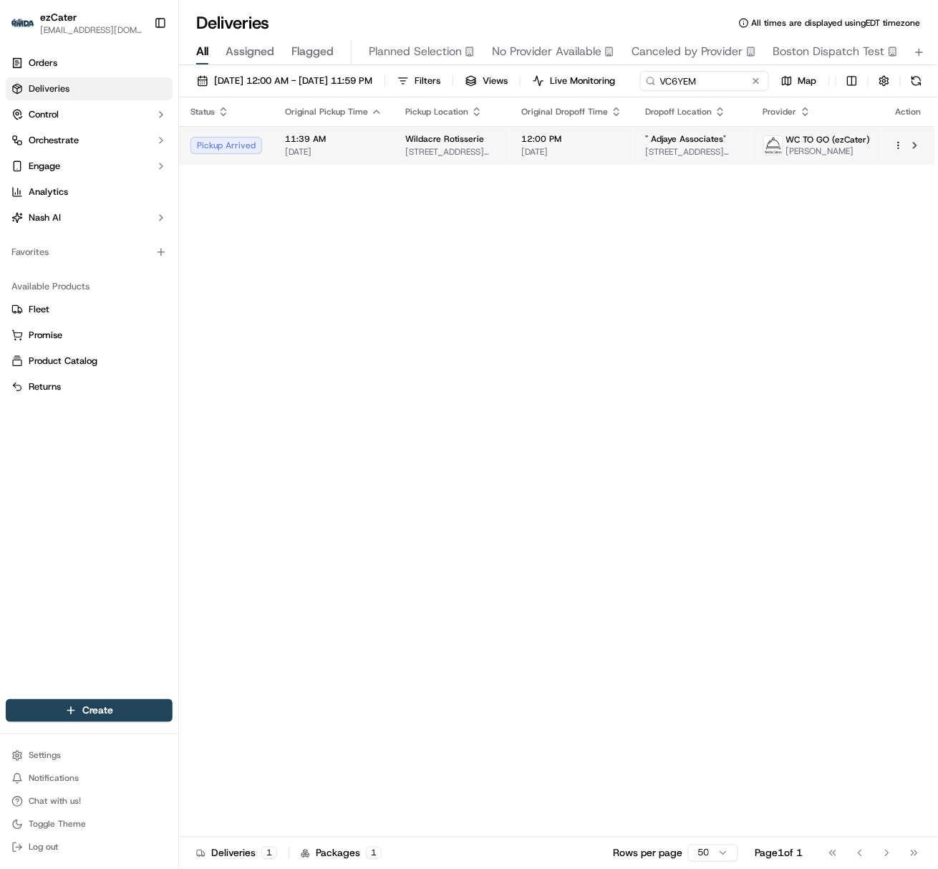
click at [324, 165] on td "11:39 AM [DATE]" at bounding box center [334, 145] width 120 height 39
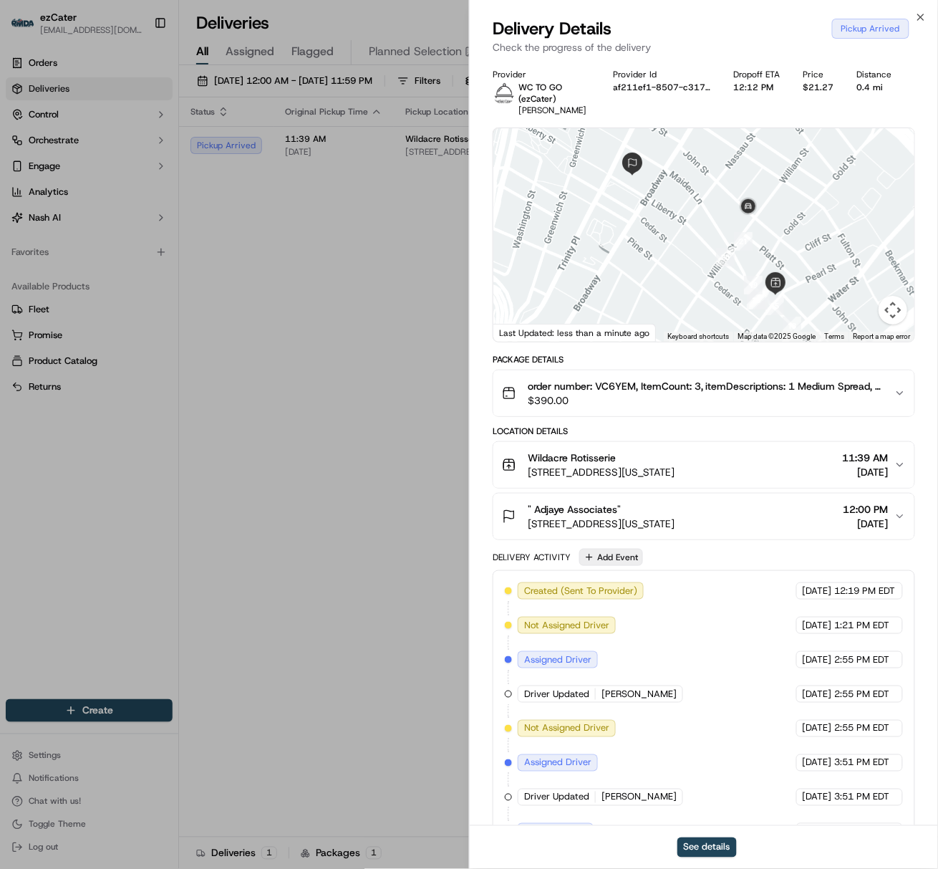
click at [596, 560] on button "Add Event" at bounding box center [611, 557] width 64 height 17
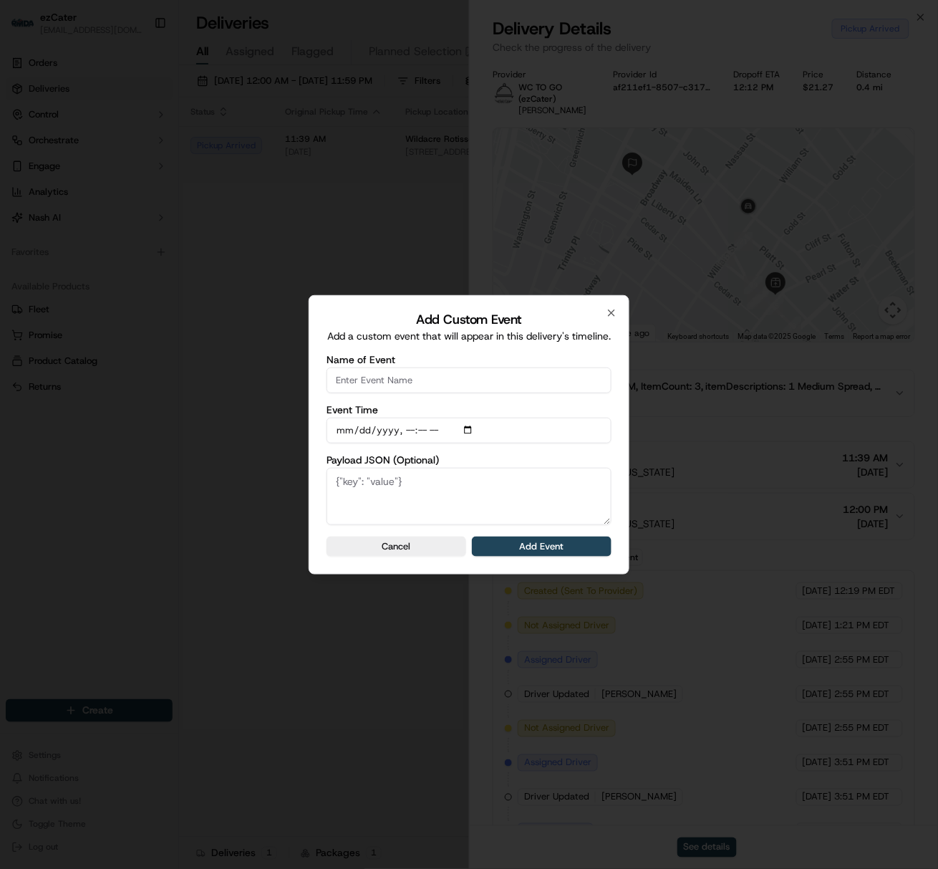
click at [391, 375] on input "Name of Event" at bounding box center [469, 380] width 285 height 26
type input "CP not ready"
click at [496, 546] on button "Add Event" at bounding box center [542, 546] width 140 height 20
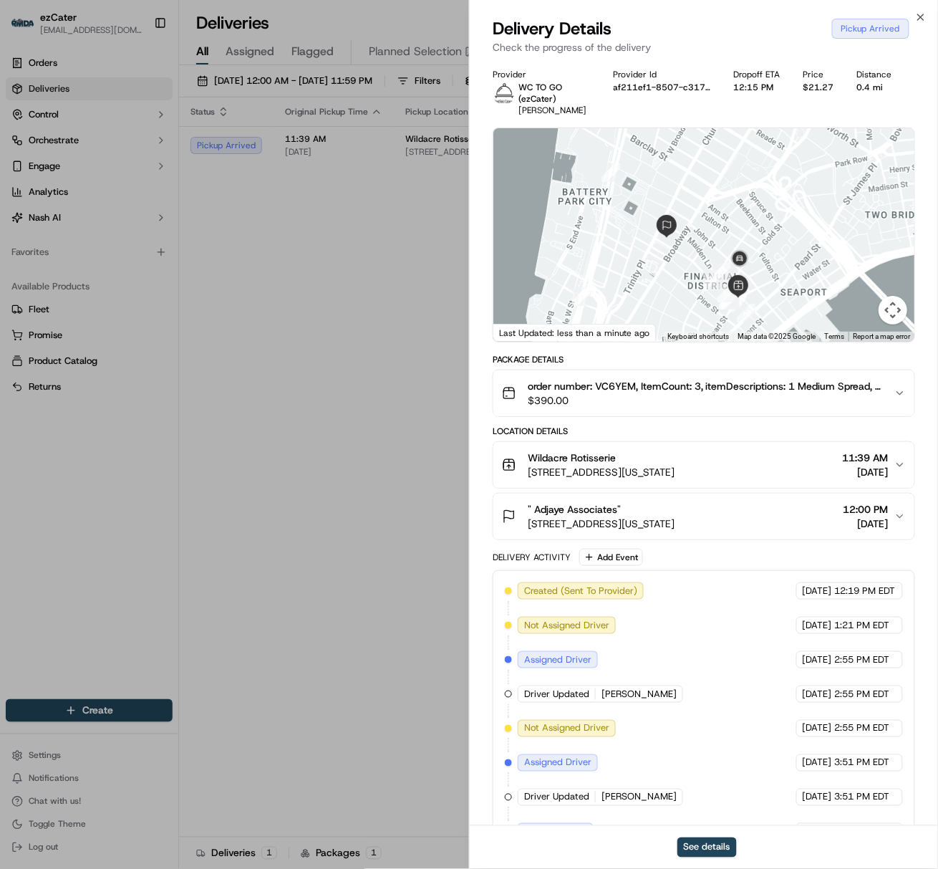
scroll to position [112, 0]
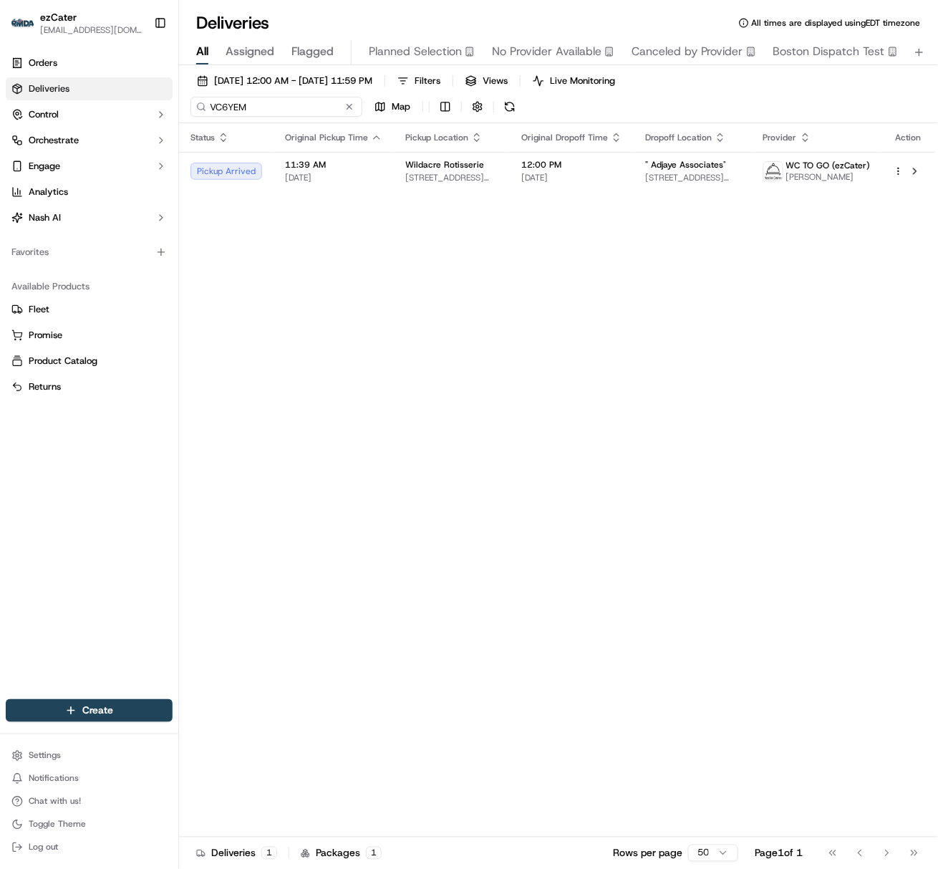
click at [224, 110] on input "VC6YEM" at bounding box center [276, 107] width 172 height 20
paste input "F74KKZ"
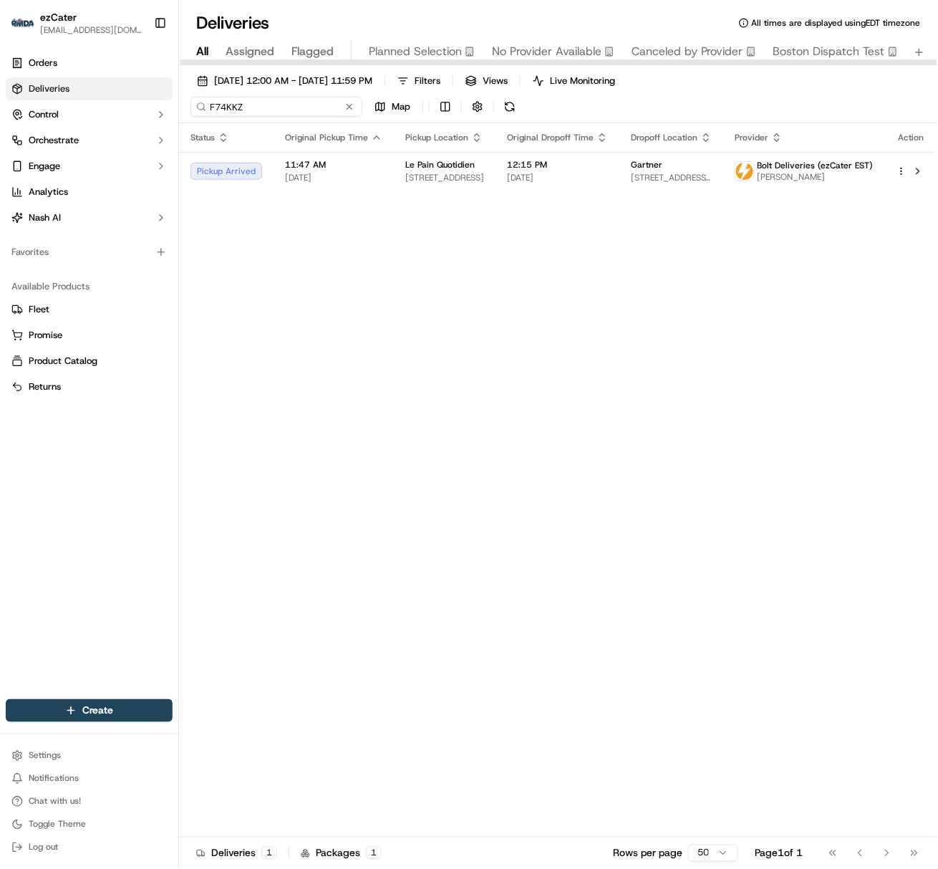
click at [224, 102] on input "F74KKZ" at bounding box center [276, 107] width 172 height 20
paste input "VC6YEM"
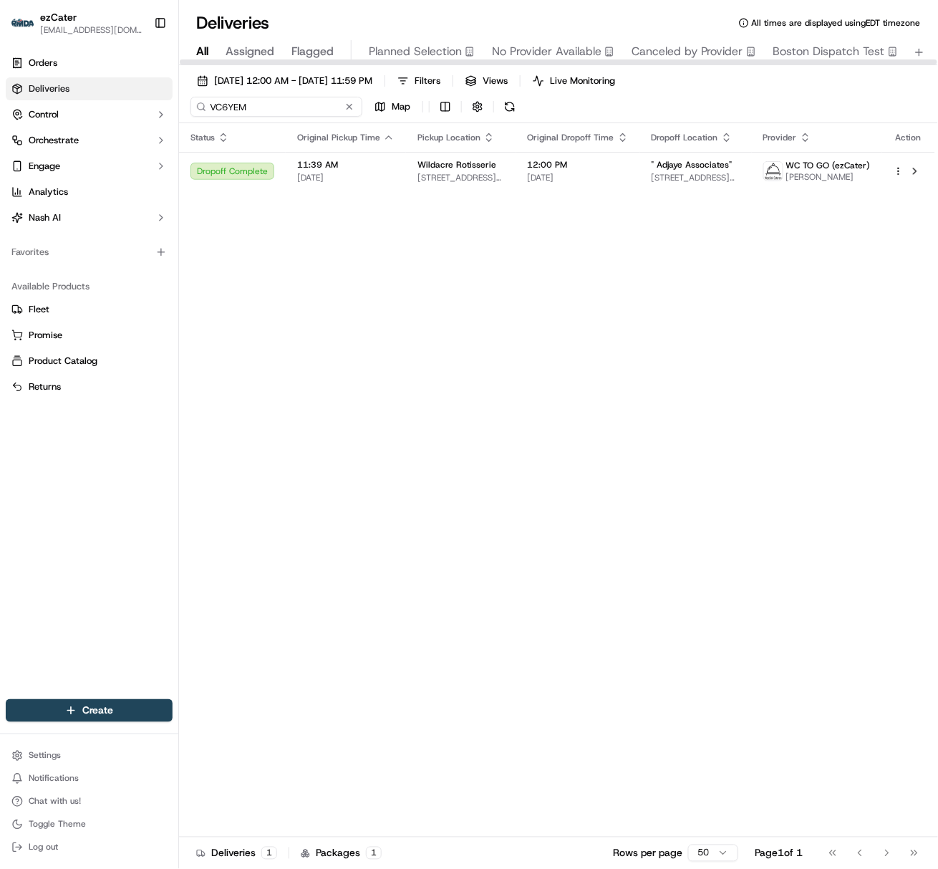
click at [224, 107] on input "VC6YEM" at bounding box center [276, 107] width 172 height 20
paste input "Z7QRZH"
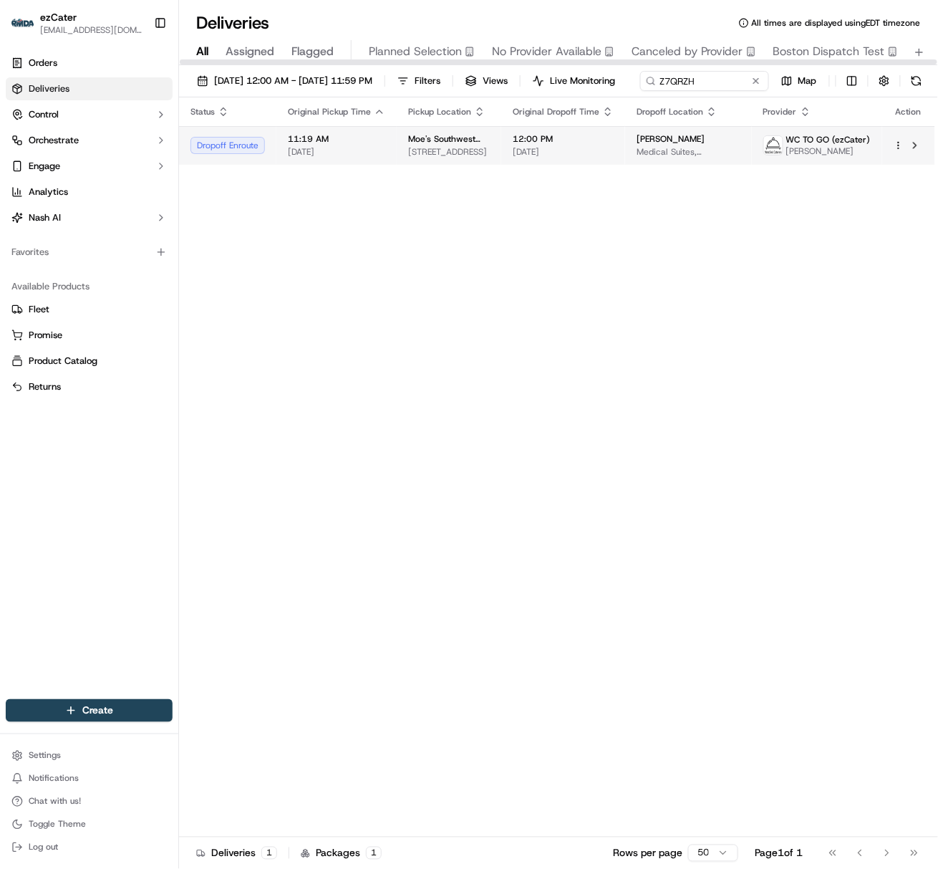
click at [270, 165] on td "Dropoff Enroute" at bounding box center [227, 145] width 97 height 39
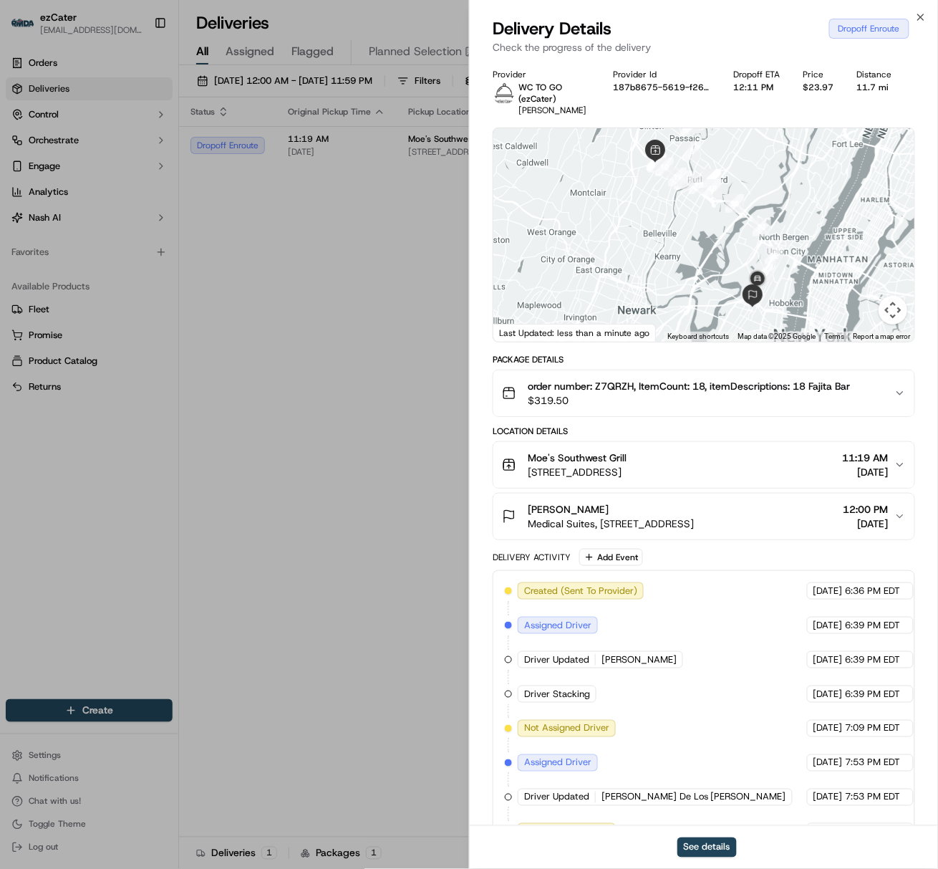
scroll to position [251, 0]
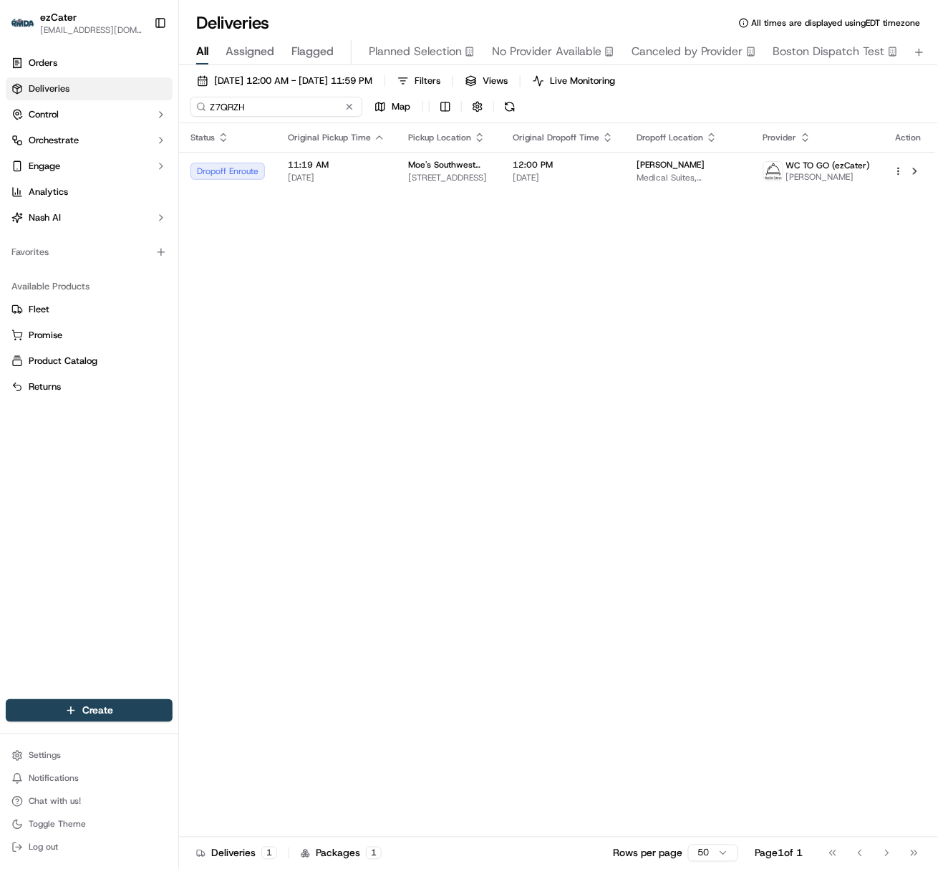
click at [231, 97] on input "Z7QRZH" at bounding box center [276, 107] width 172 height 20
paste input "G8F3QM"
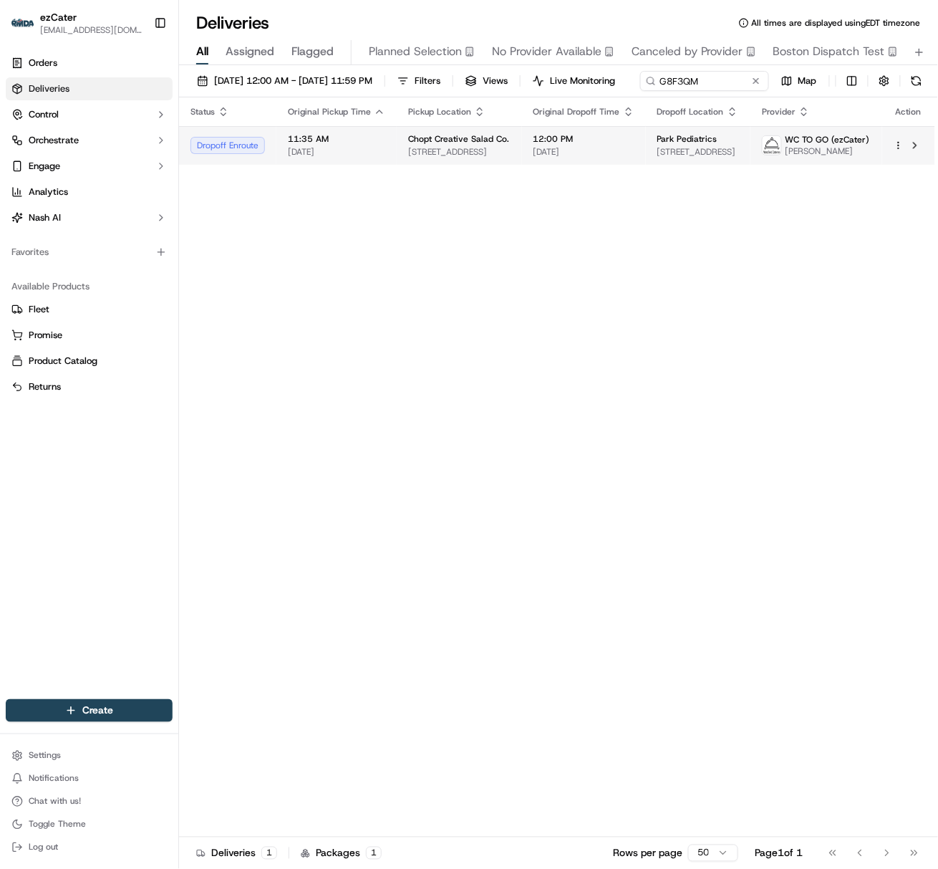
click at [349, 158] on span "[DATE]" at bounding box center [336, 151] width 97 height 11
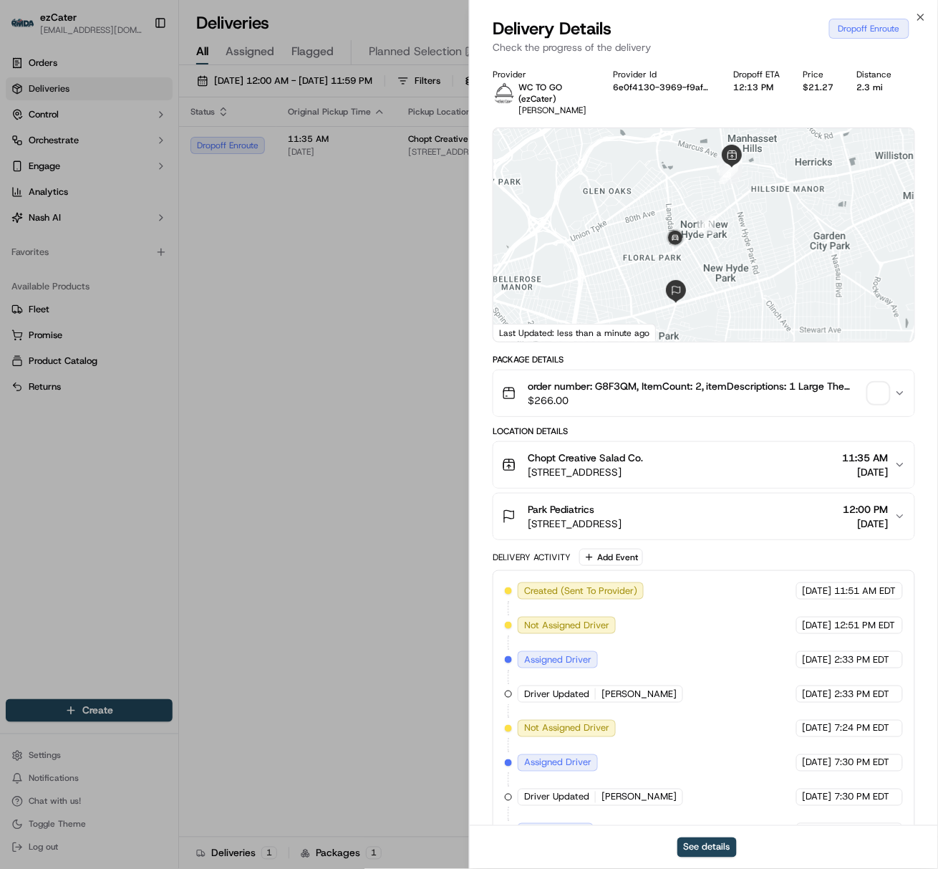
scroll to position [146, 0]
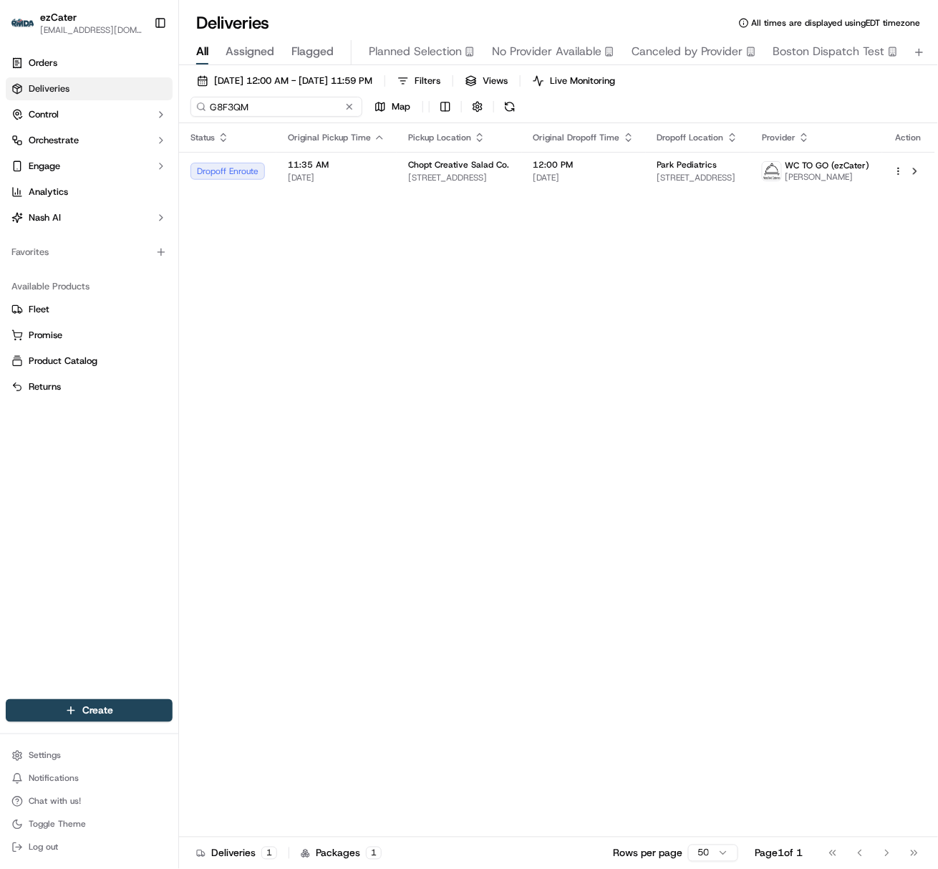
click at [223, 103] on input "G8F3QM" at bounding box center [276, 107] width 172 height 20
paste input "TWXEMU"
click at [227, 106] on input "TWXEMU" at bounding box center [276, 107] width 172 height 20
paste input "REL-Q5RPE8"
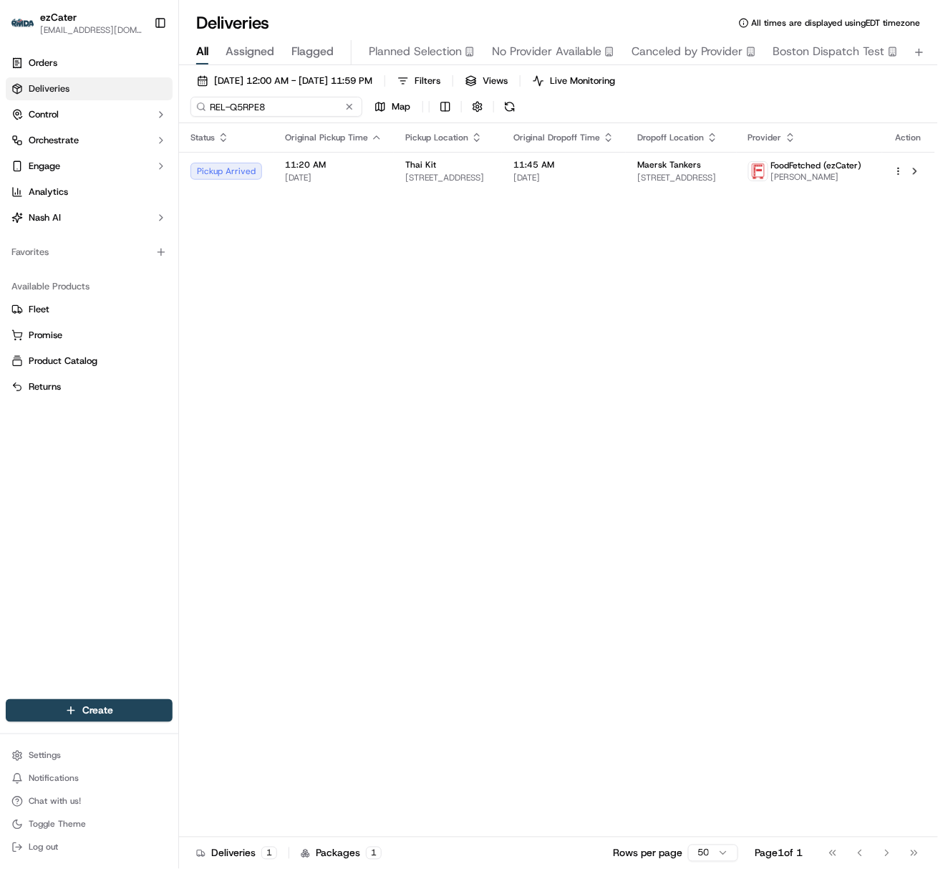
click at [236, 107] on input "REL-Q5RPE8" at bounding box center [276, 107] width 172 height 20
paste input "F74KKZ"
click at [224, 115] on input "F74KKZ" at bounding box center [276, 107] width 172 height 20
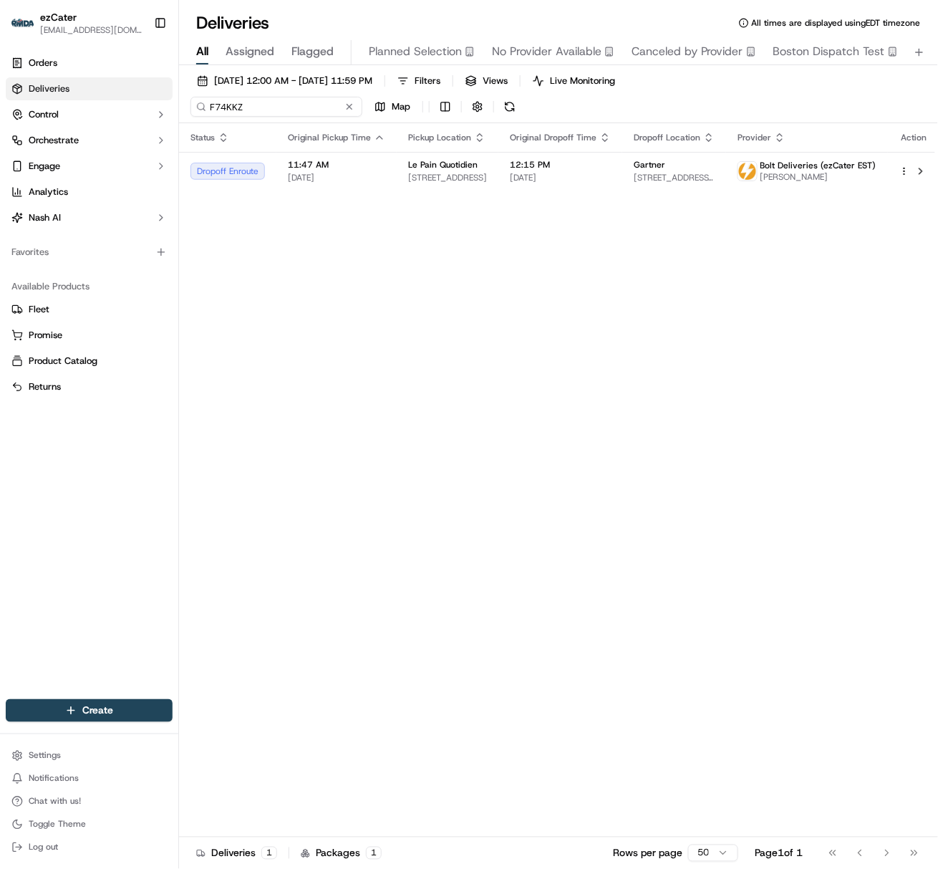
click at [224, 115] on input "F74KKZ" at bounding box center [276, 107] width 172 height 20
paste input "QVEEQA"
click at [223, 106] on input "QVEEQA" at bounding box center [276, 107] width 172 height 20
paste input "PACHAV"
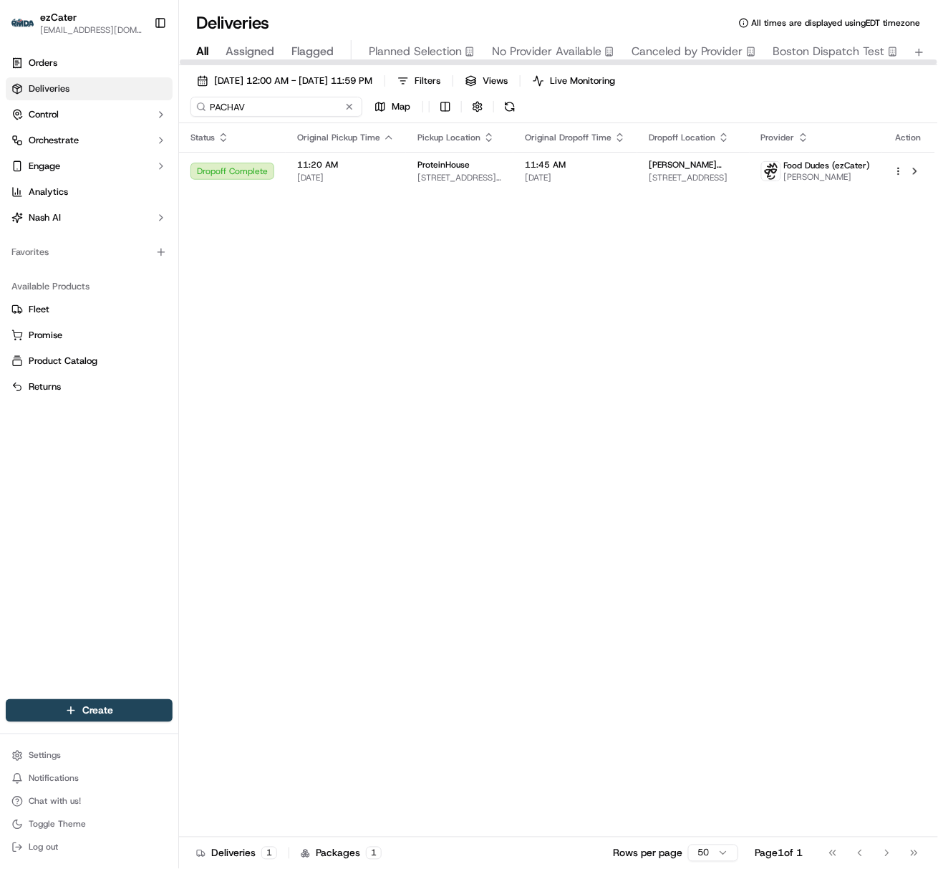
click at [225, 112] on input "PACHAV" at bounding box center [276, 107] width 172 height 20
paste input "REL-Q5RPE8"
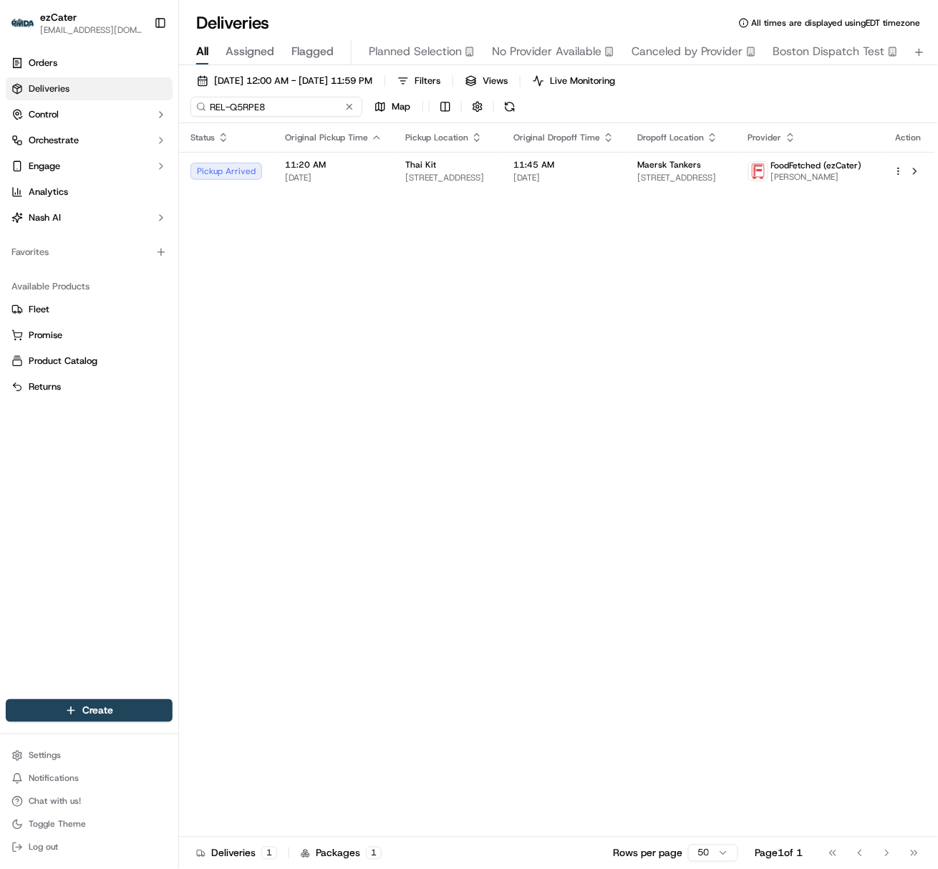
click at [213, 99] on input "REL-Q5RPE8" at bounding box center [276, 107] width 172 height 20
paste input "V488HT"
click at [224, 101] on input "V488HT" at bounding box center [276, 107] width 172 height 20
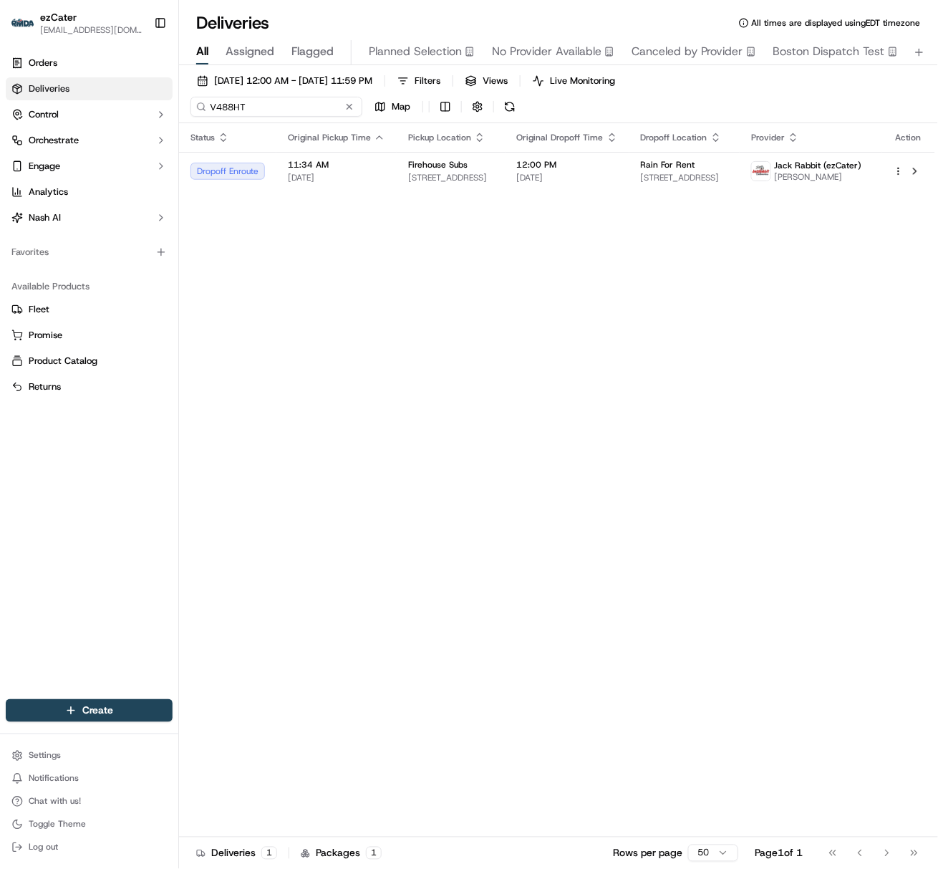
click at [224, 101] on input "V488HT" at bounding box center [276, 107] width 172 height 20
paste input "J5K14A"
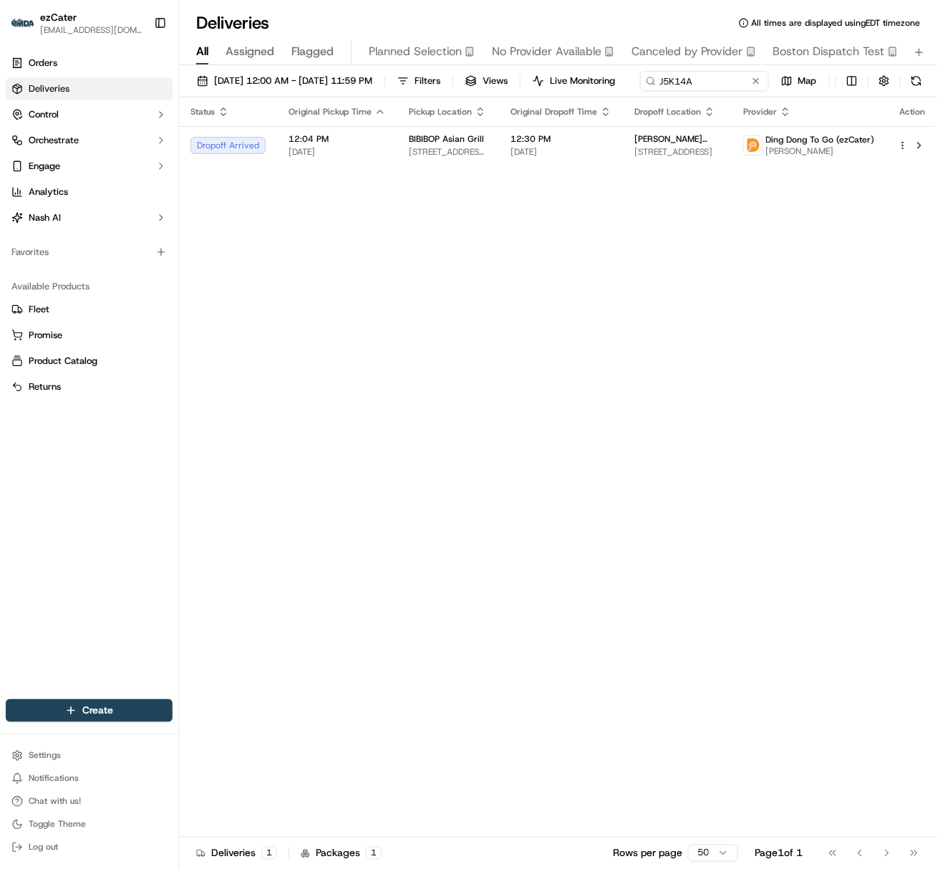
click at [301, 165] on td "12:04 PM [DATE]" at bounding box center [337, 145] width 120 height 39
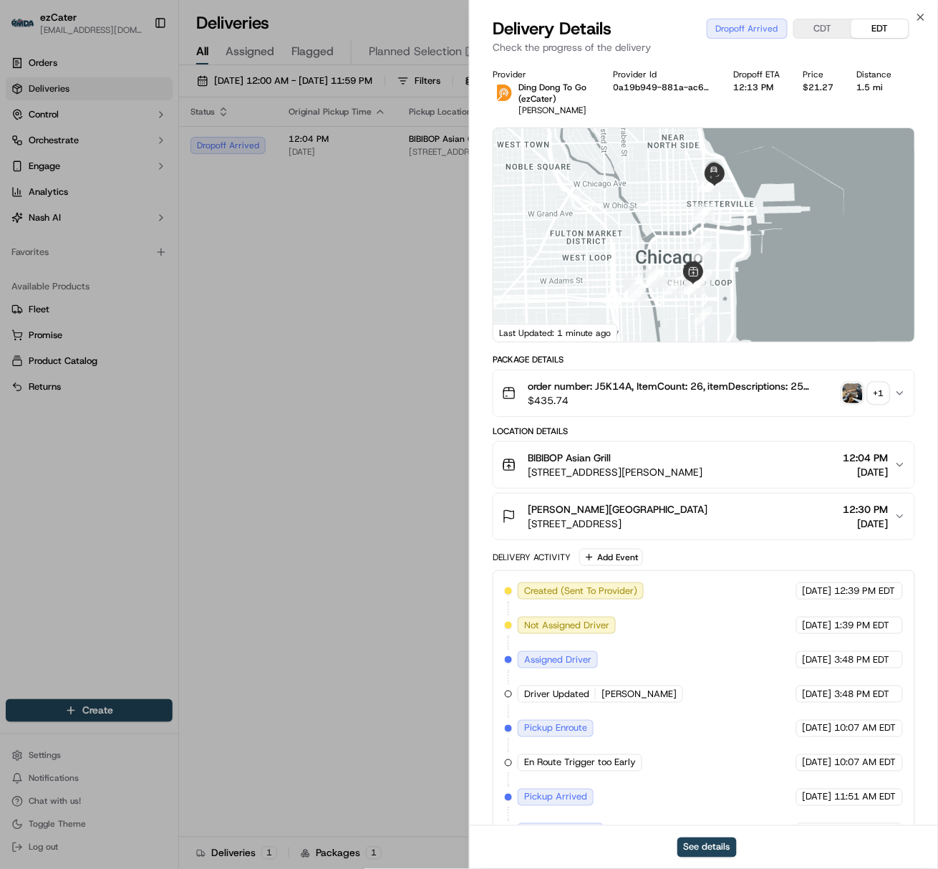
click at [707, 503] on div "[PERSON_NAME][GEOGRAPHIC_DATA]" at bounding box center [618, 509] width 180 height 14
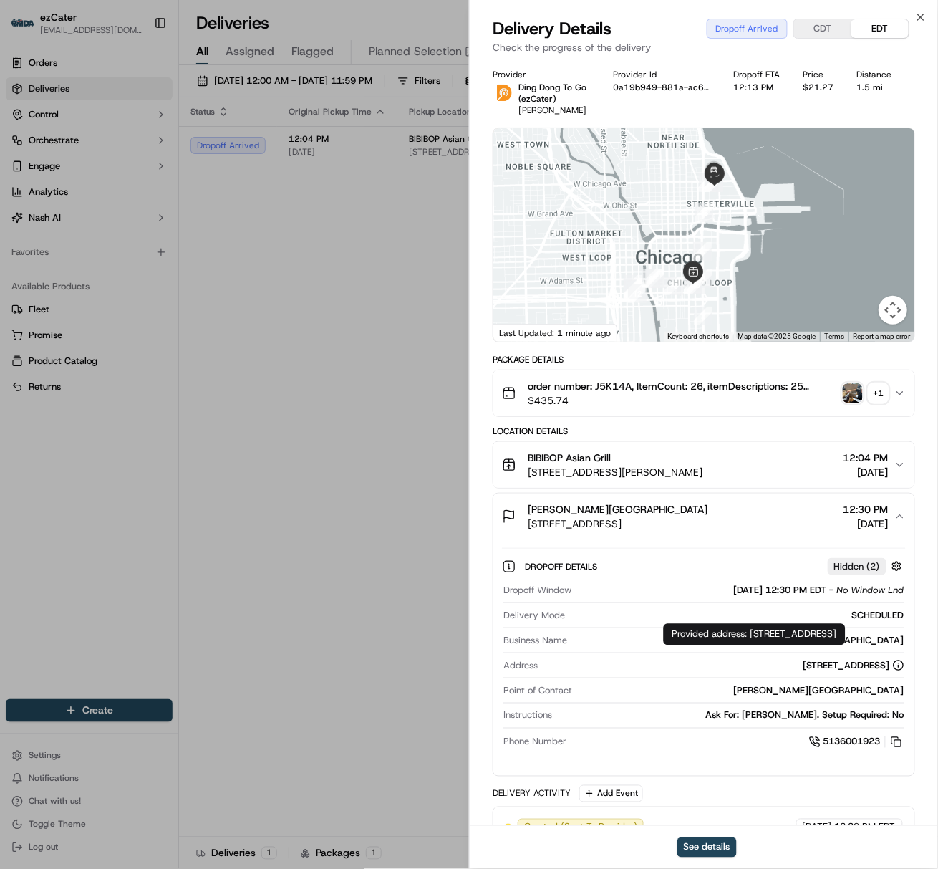
click at [897, 669] on icon at bounding box center [898, 664] width 11 height 11
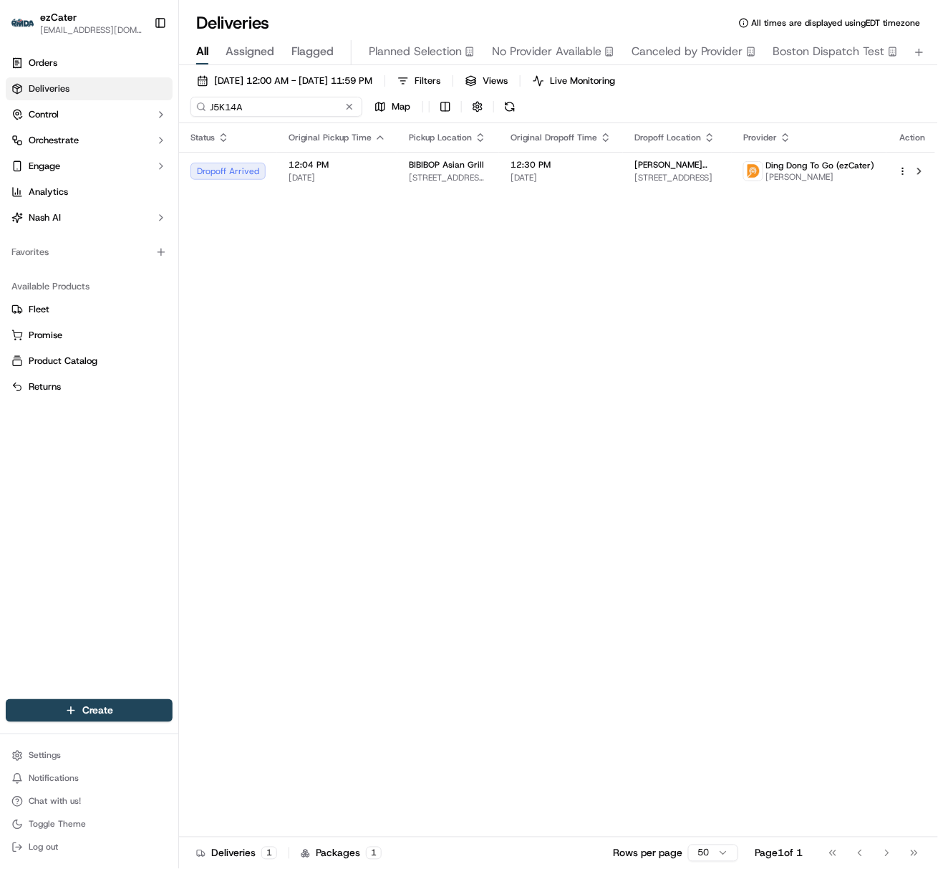
click at [235, 112] on input "J5K14A" at bounding box center [276, 107] width 172 height 20
paste input "K26A31"
click at [228, 104] on input "K26A31" at bounding box center [276, 107] width 172 height 20
paste input "MWFGTZ"
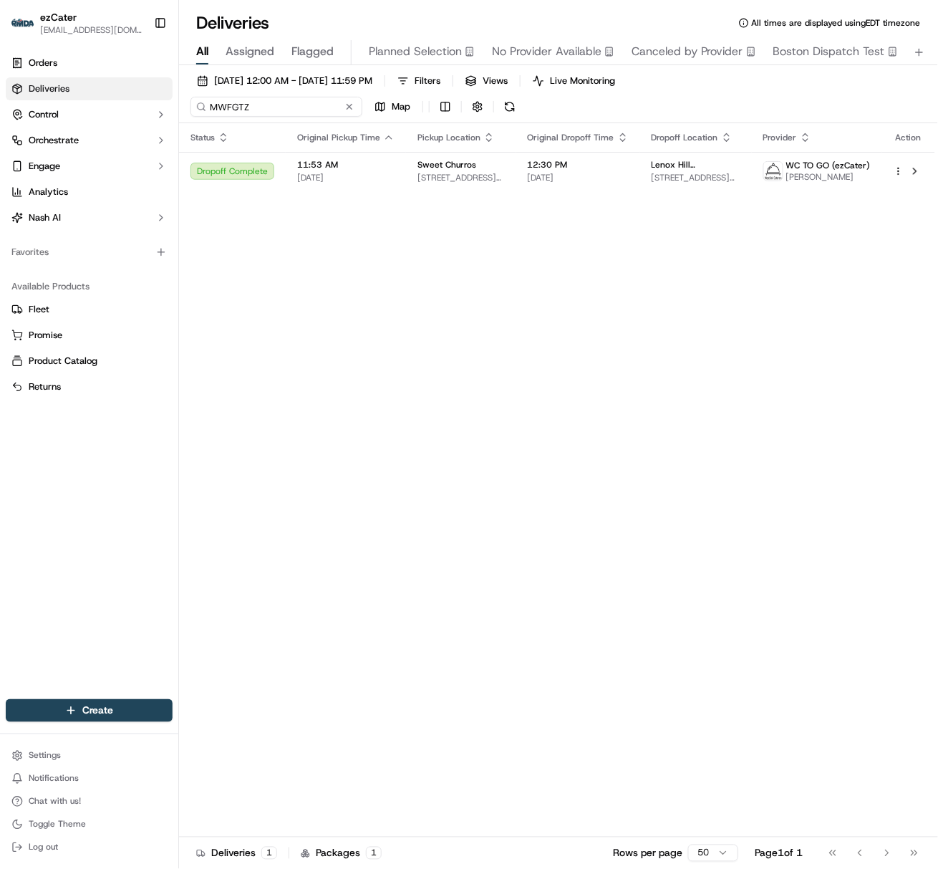
click at [236, 112] on input "MWFGTZ" at bounding box center [276, 107] width 172 height 20
paste input "WHK-052"
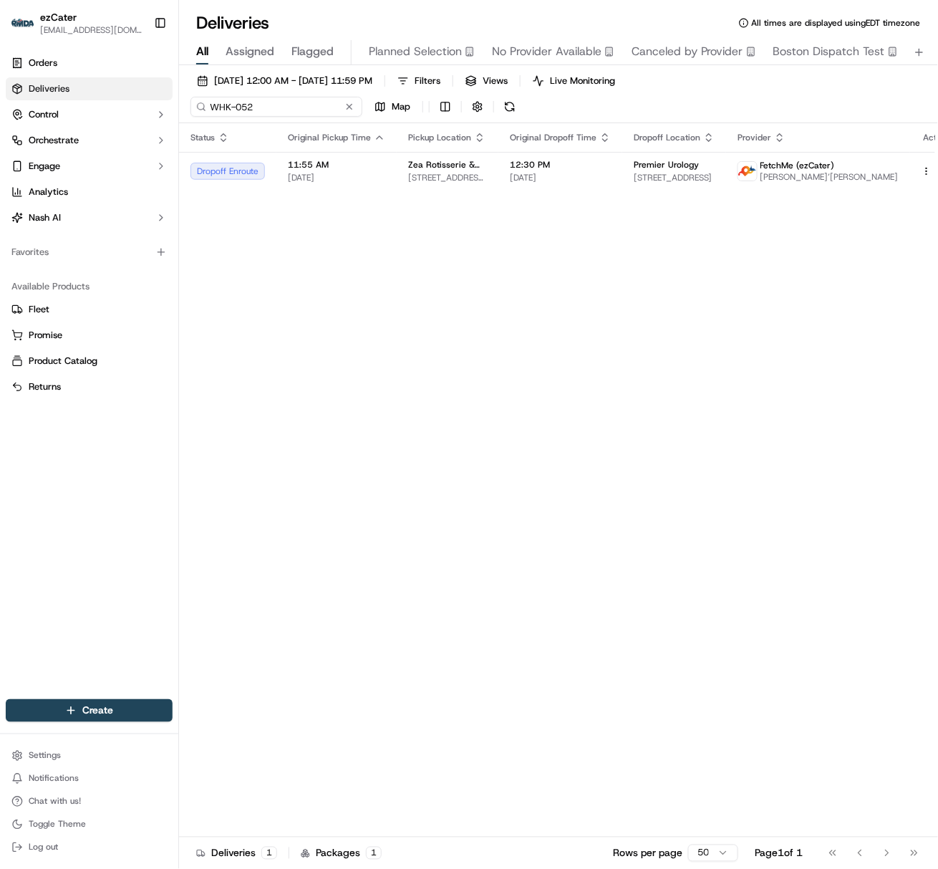
click at [218, 99] on input "WHK-052" at bounding box center [276, 107] width 172 height 20
paste input "9V676V"
click at [236, 112] on input "9V676V" at bounding box center [276, 107] width 172 height 20
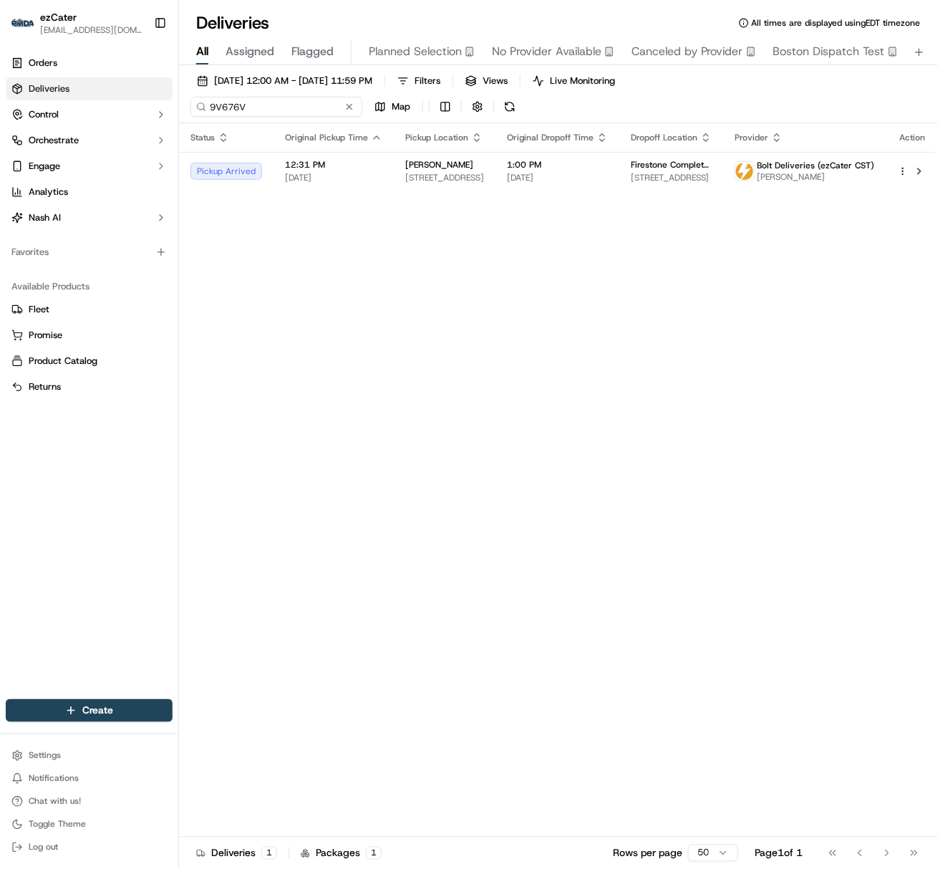
click at [236, 112] on input "9V676V" at bounding box center [276, 107] width 172 height 20
paste input "H78ZZ4"
click at [246, 107] on input "H78ZZ4" at bounding box center [276, 107] width 172 height 20
paste input "VXU-Z53/"
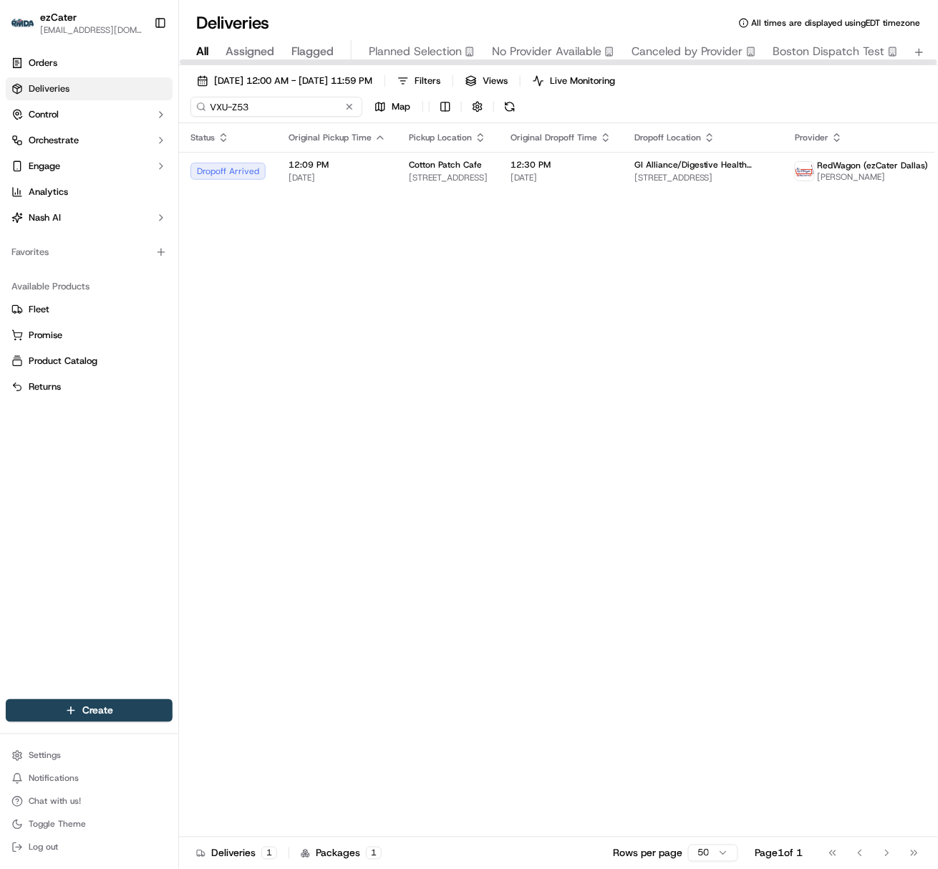
click at [221, 112] on input "VXU-Z53" at bounding box center [276, 107] width 172 height 20
paste input "2HTE4X"
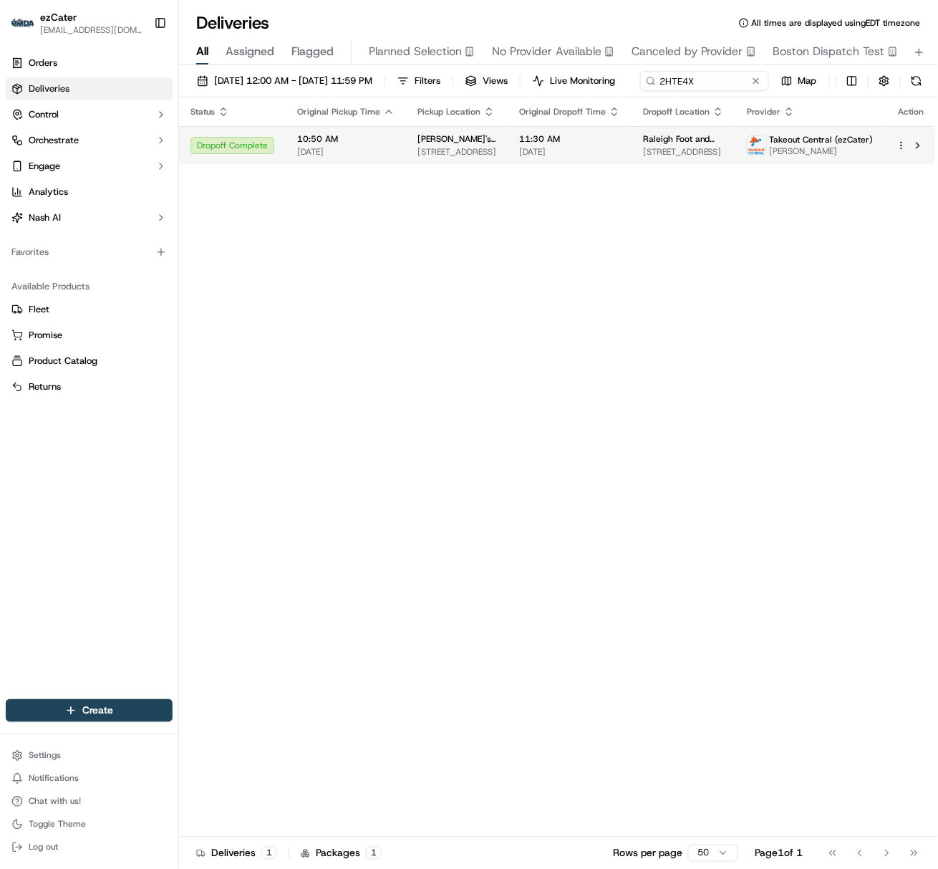
click at [273, 165] on td "Dropoff Complete" at bounding box center [232, 145] width 107 height 39
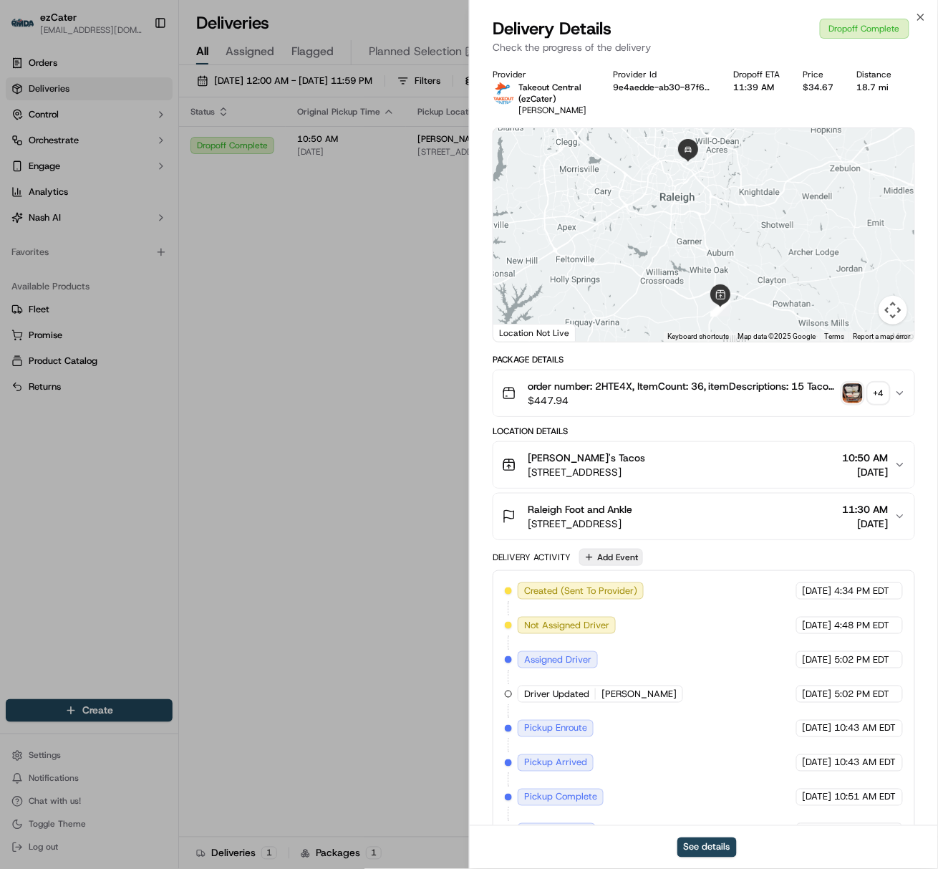
scroll to position [112, 0]
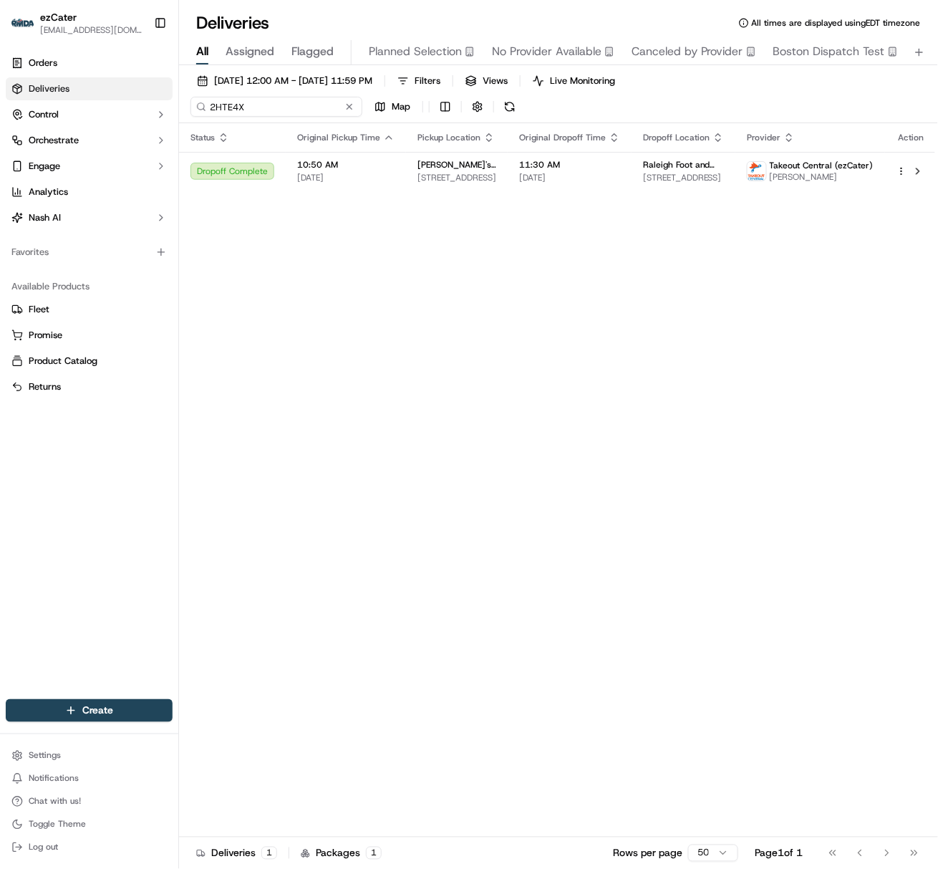
click at [224, 112] on input "2HTE4X" at bounding box center [276, 107] width 172 height 20
paste input "6R4MRM"
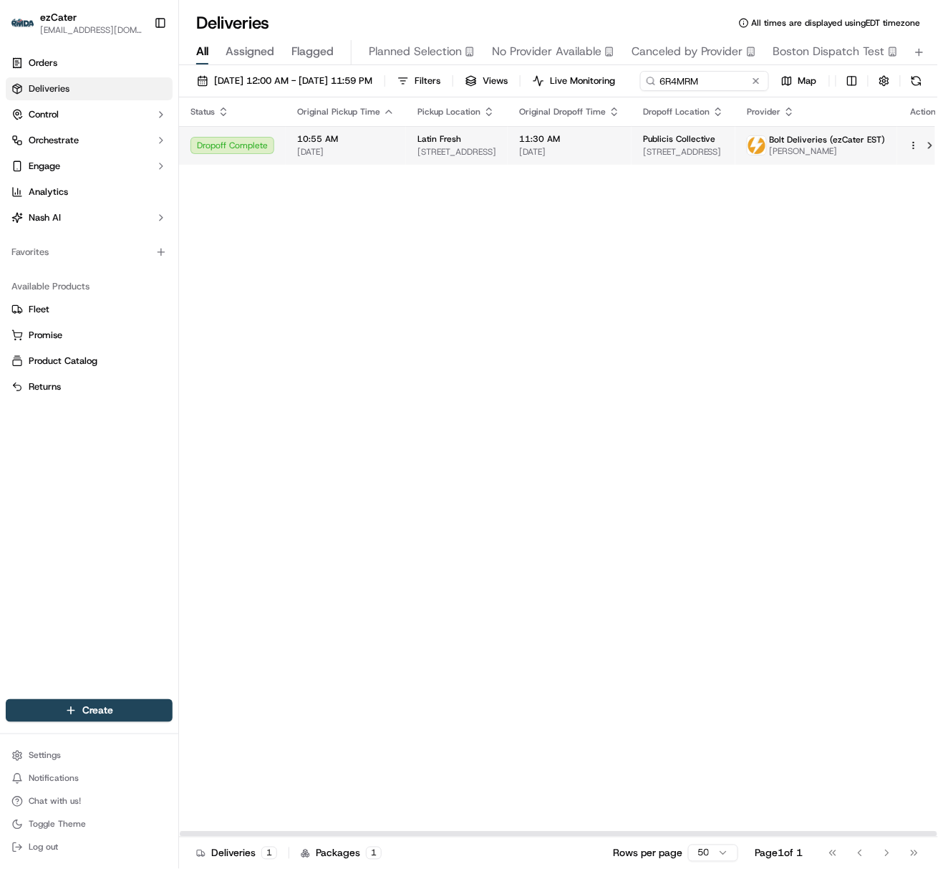
click at [276, 165] on td "Dropoff Complete" at bounding box center [232, 145] width 107 height 39
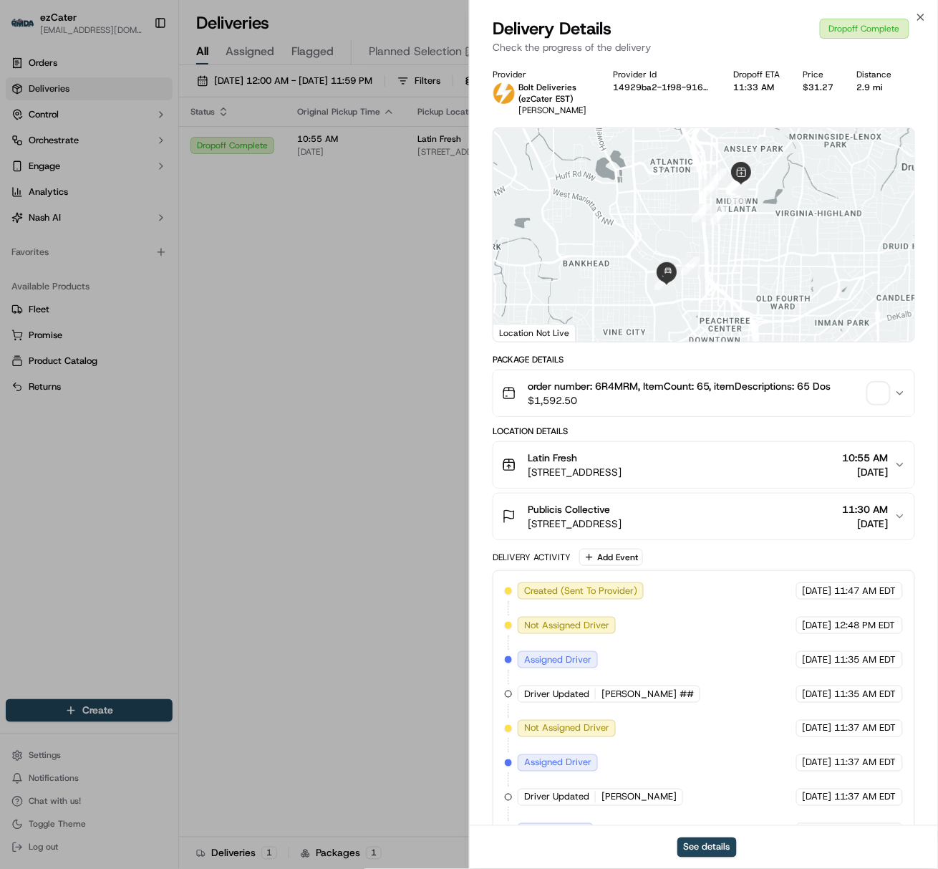
scroll to position [216, 0]
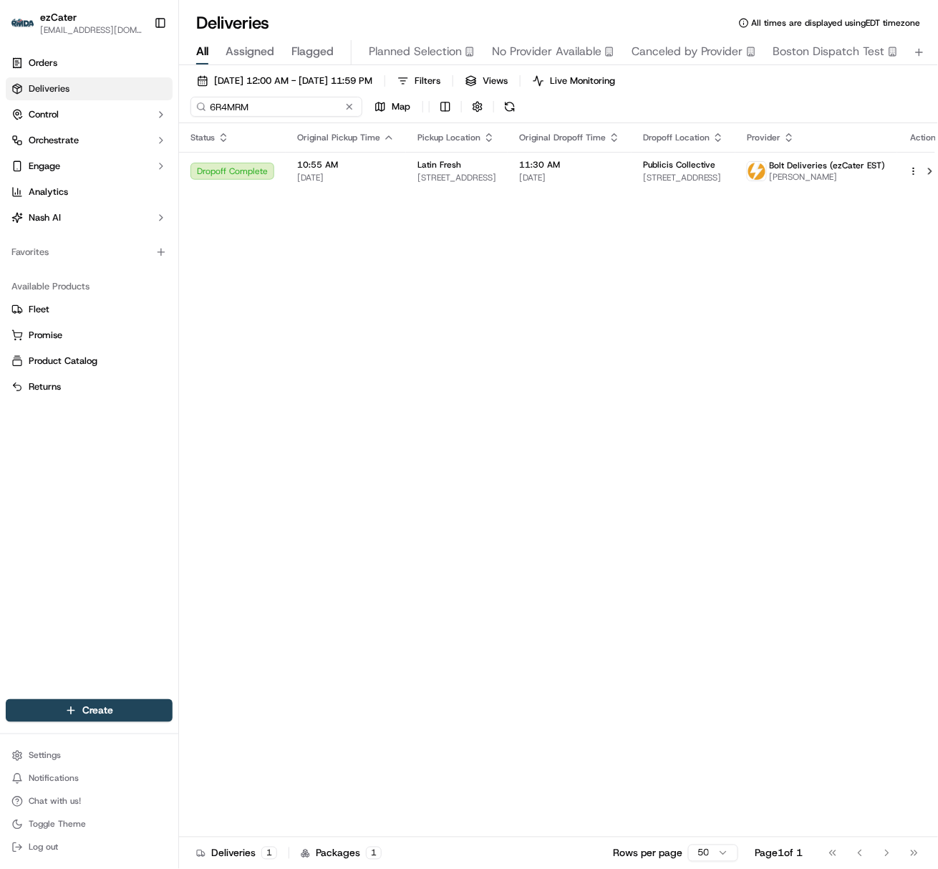
click at [221, 107] on input "6R4MRM" at bounding box center [276, 107] width 172 height 20
paste input "XMK861"
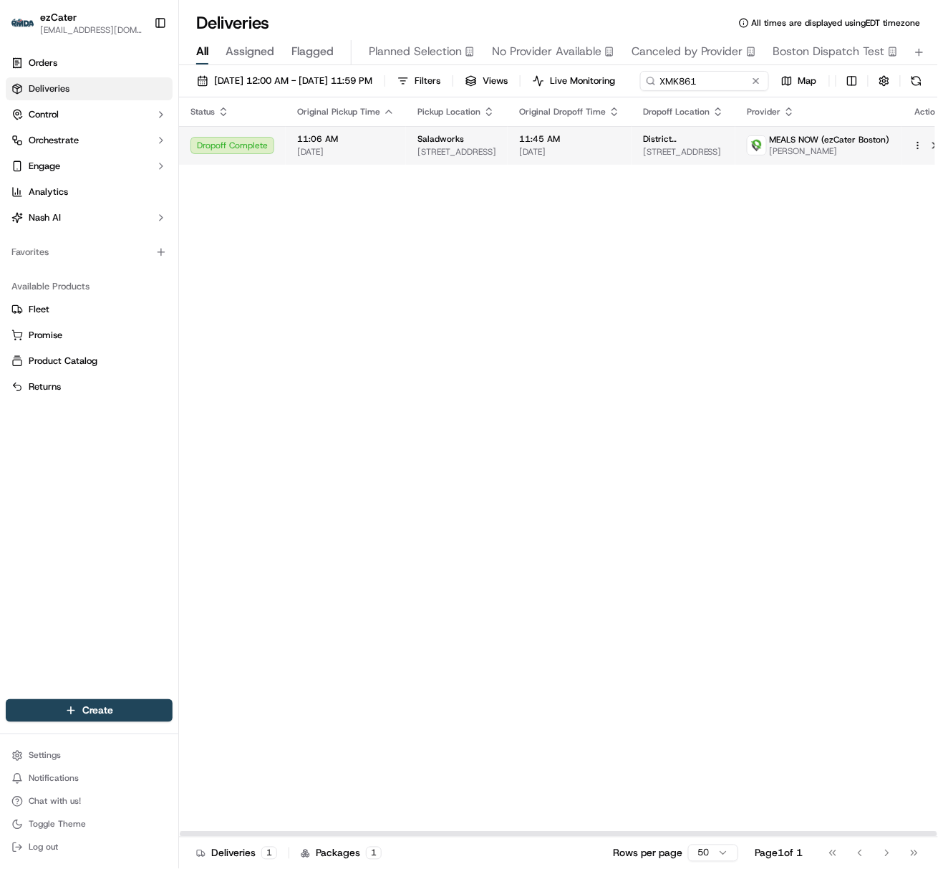
click at [376, 165] on td "11:06 AM [DATE]" at bounding box center [346, 145] width 120 height 39
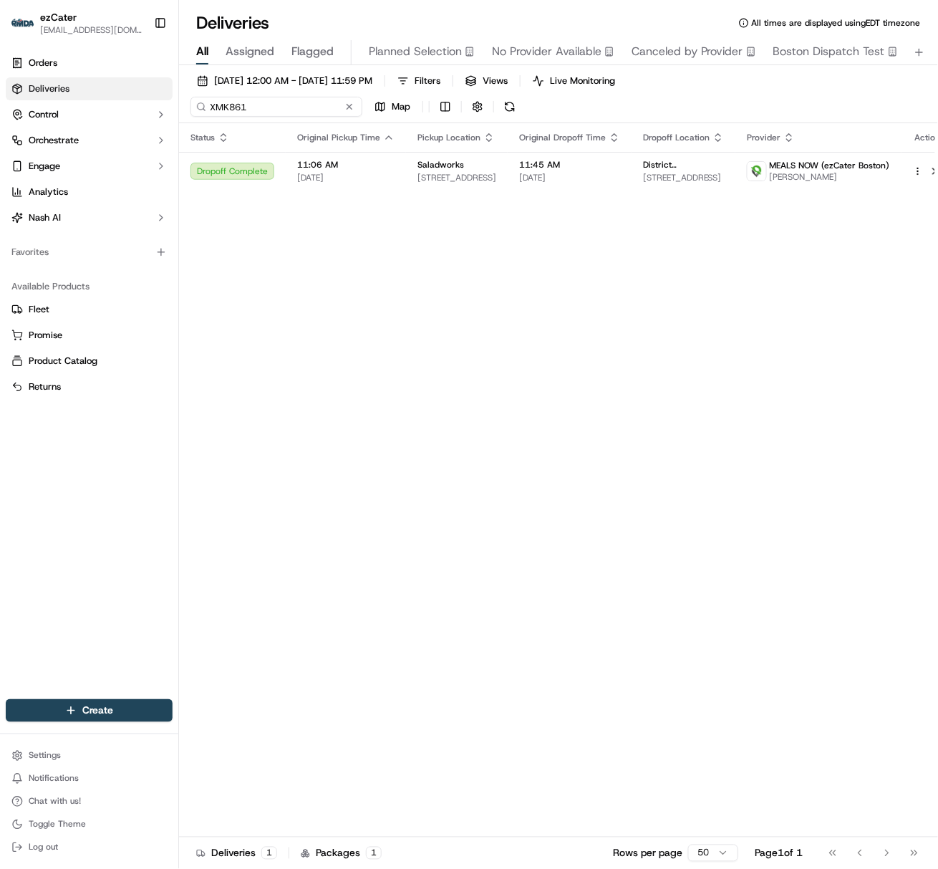
click at [221, 113] on input "XMK861" at bounding box center [276, 107] width 172 height 20
paste input "H78ZZ4"
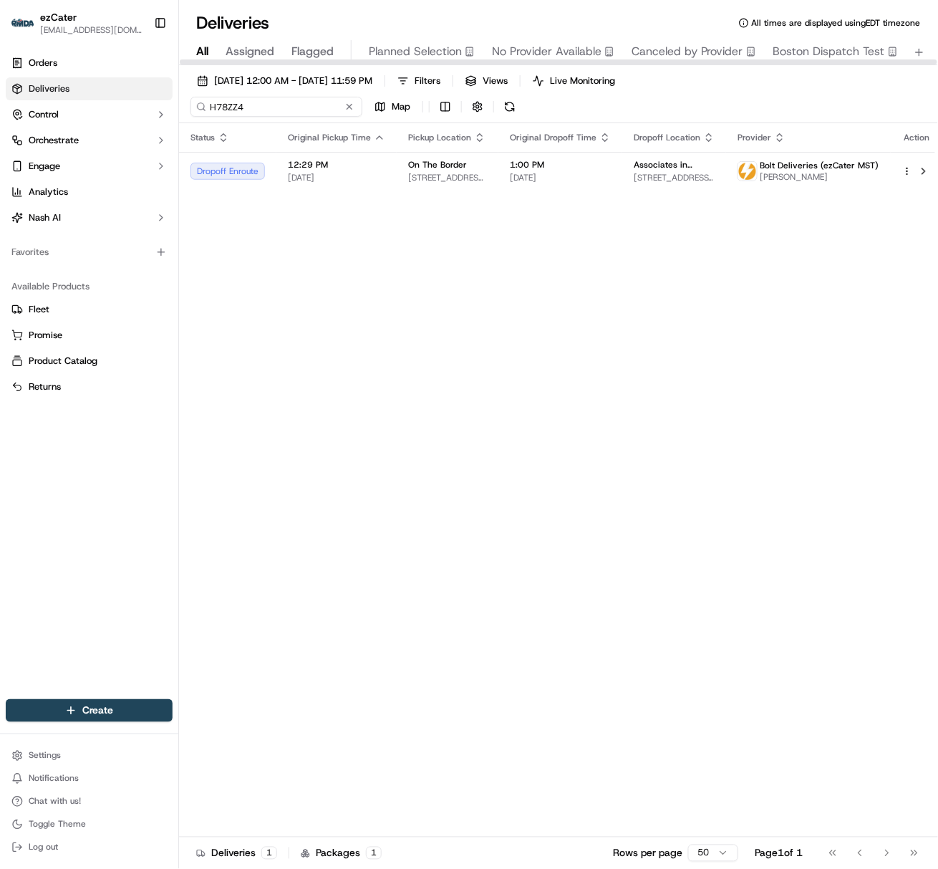
click at [221, 110] on input "H78ZZ4" at bounding box center [276, 107] width 172 height 20
paste input "9V676V"
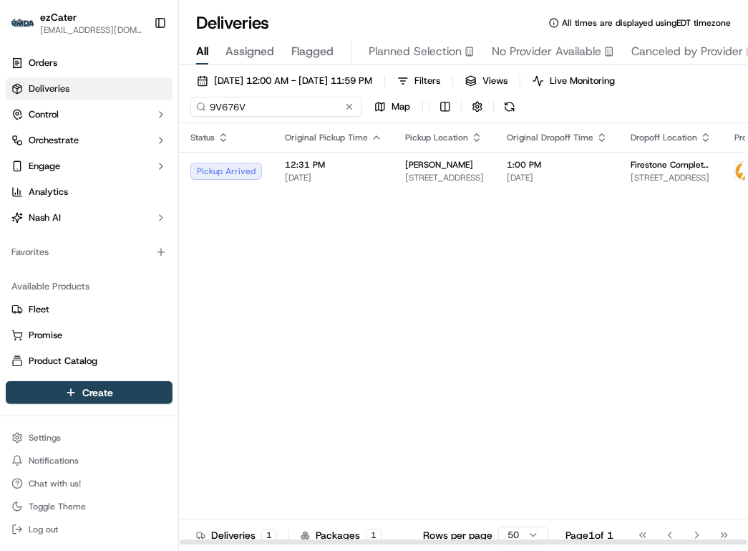
click at [261, 115] on input "9V676V" at bounding box center [276, 107] width 172 height 20
paste input "KWRQ5"
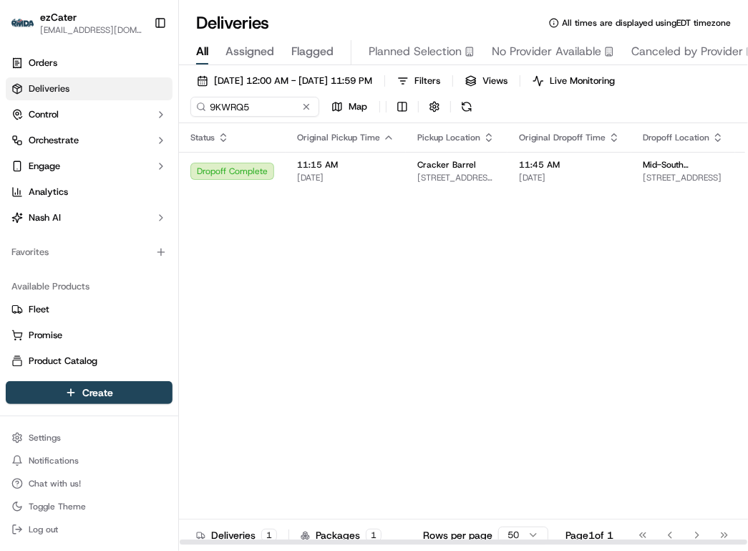
click at [485, 193] on div "Status Original Pickup Time Pickup Location Original Dropoff Time Dropoff Locat…" at bounding box center [572, 334] width 786 height 422
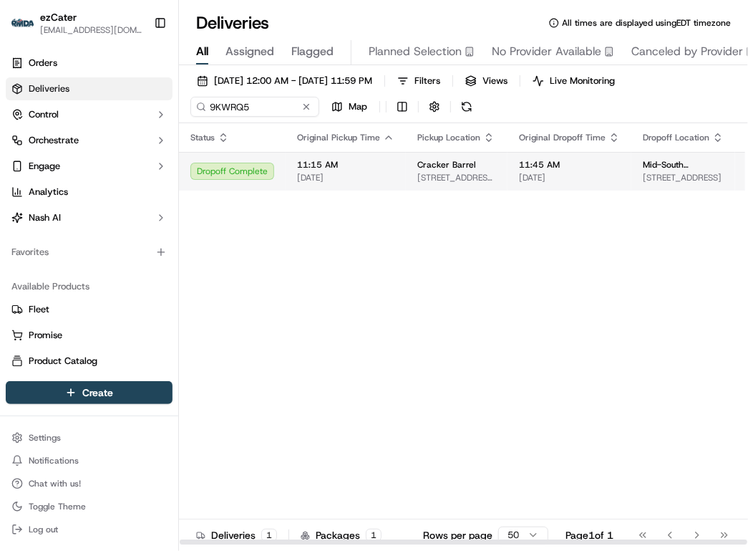
click at [490, 175] on span "[STREET_ADDRESS][PERSON_NAME]" at bounding box center [456, 177] width 79 height 11
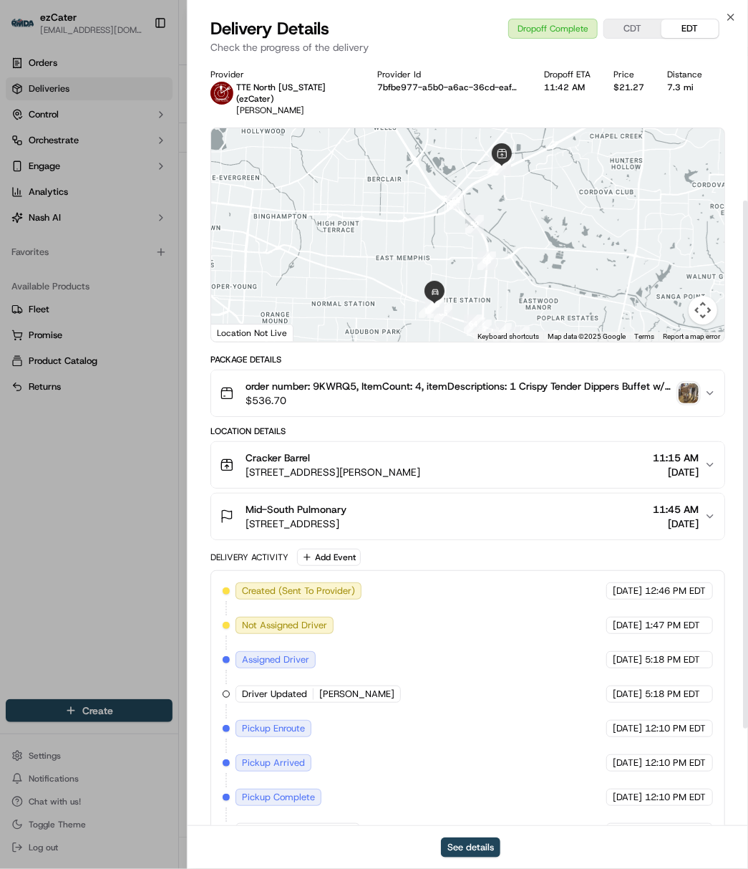
scroll to position [344, 0]
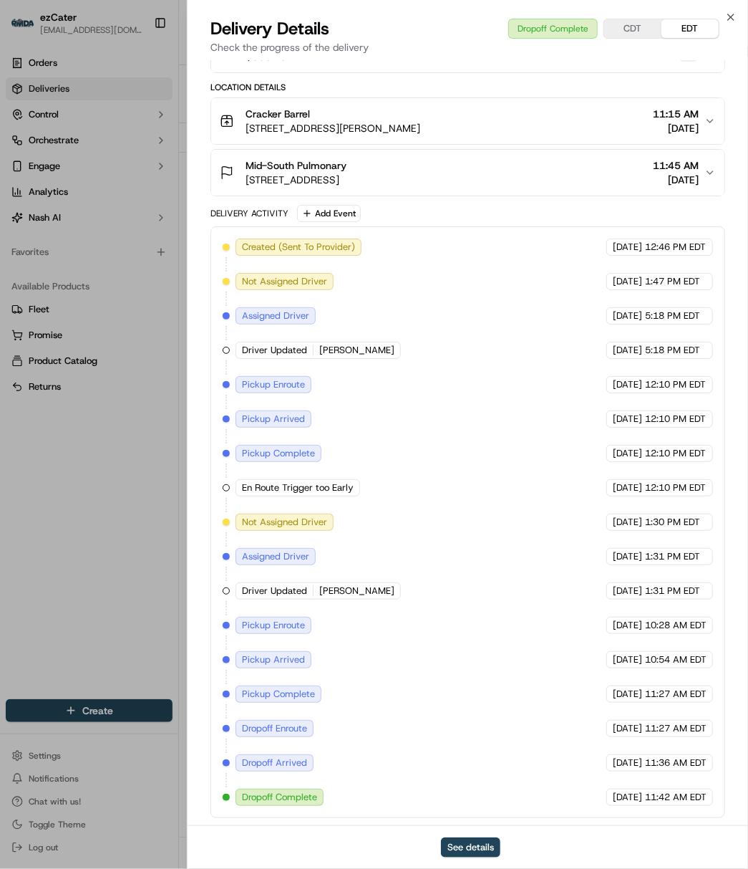
drag, startPoint x: 168, startPoint y: 123, endPoint x: 184, endPoint y: 115, distance: 18.3
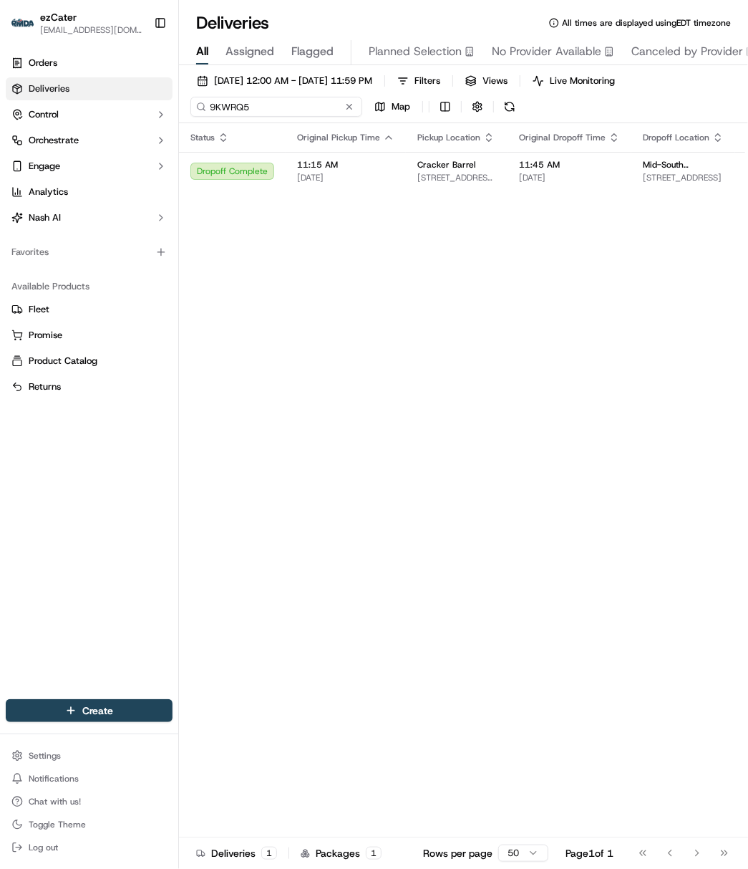
click at [215, 115] on input "9KWRQ5" at bounding box center [276, 107] width 172 height 20
paste input "3PZW6"
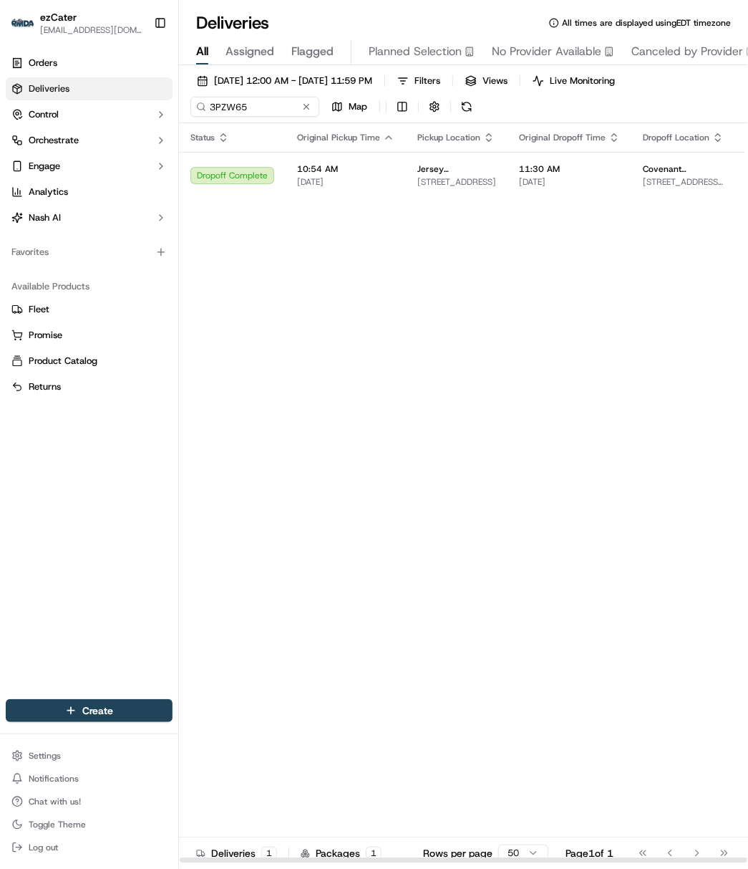
click at [399, 173] on td "10:54 AM [DATE]" at bounding box center [346, 175] width 120 height 47
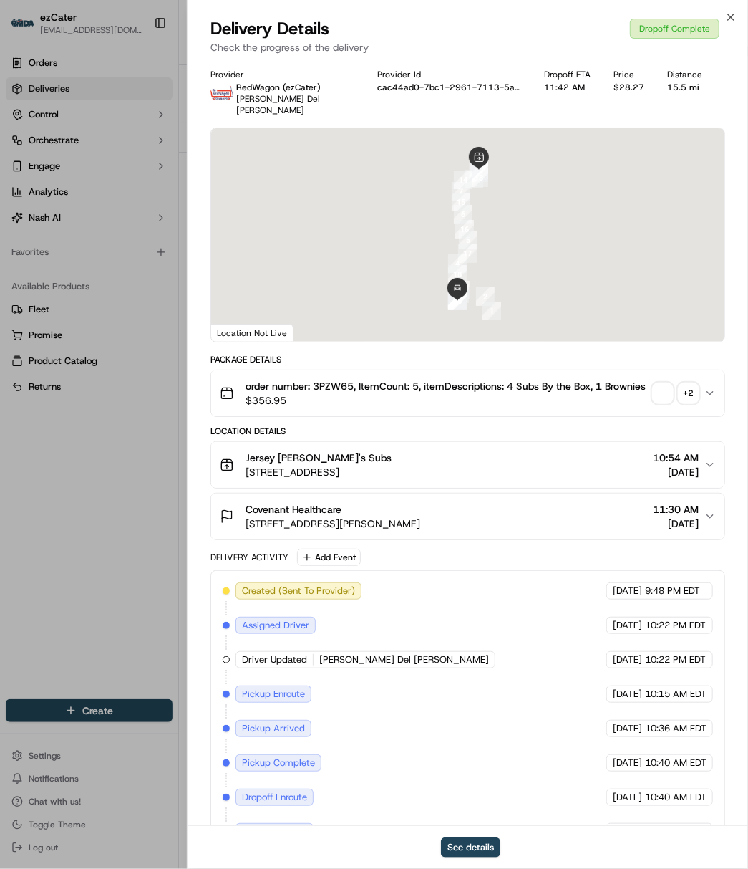
scroll to position [76, 0]
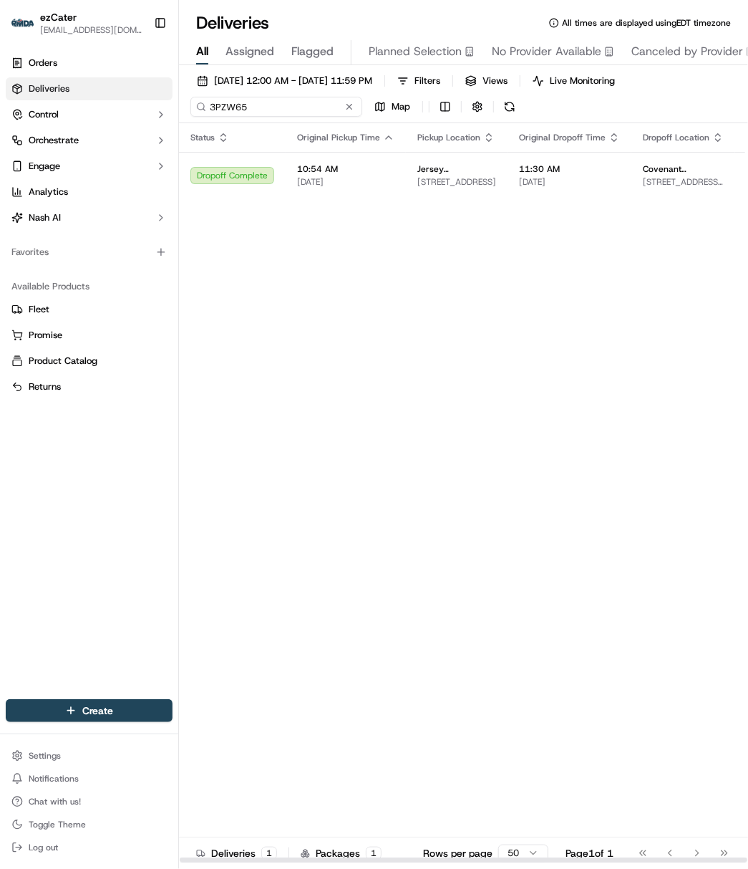
click at [218, 115] on input "3PZW65" at bounding box center [276, 107] width 172 height 20
paste input "93R1W8"
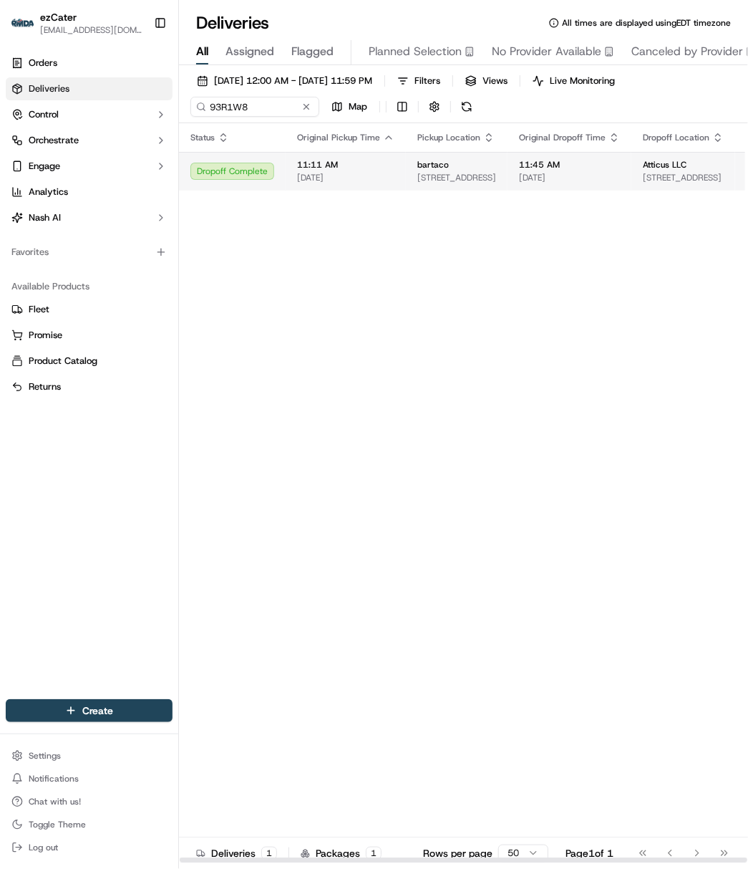
click at [324, 175] on span "[DATE]" at bounding box center [345, 177] width 97 height 11
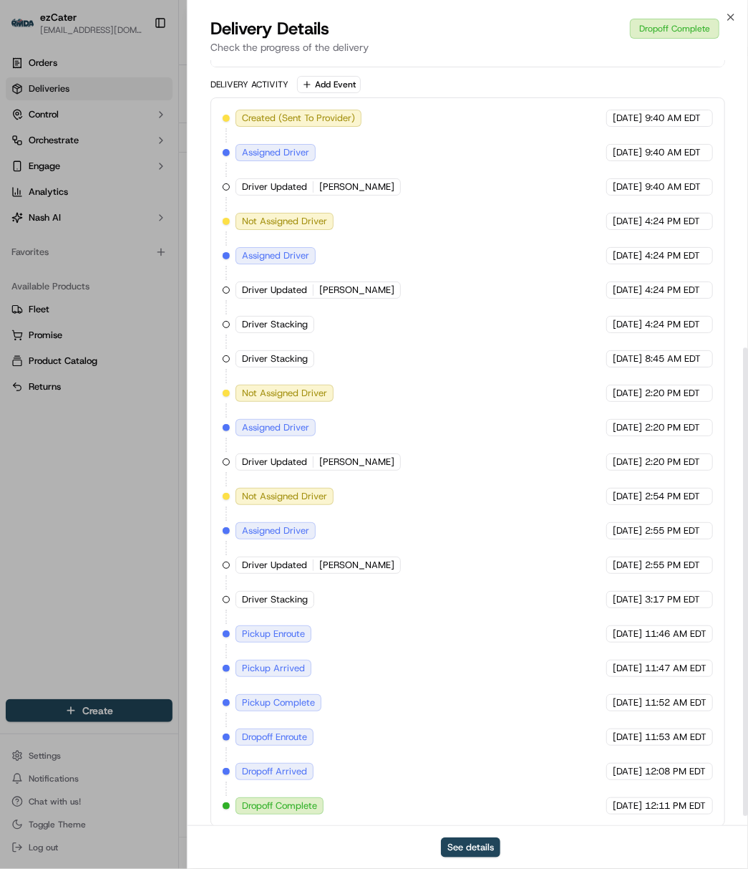
scroll to position [483, 0]
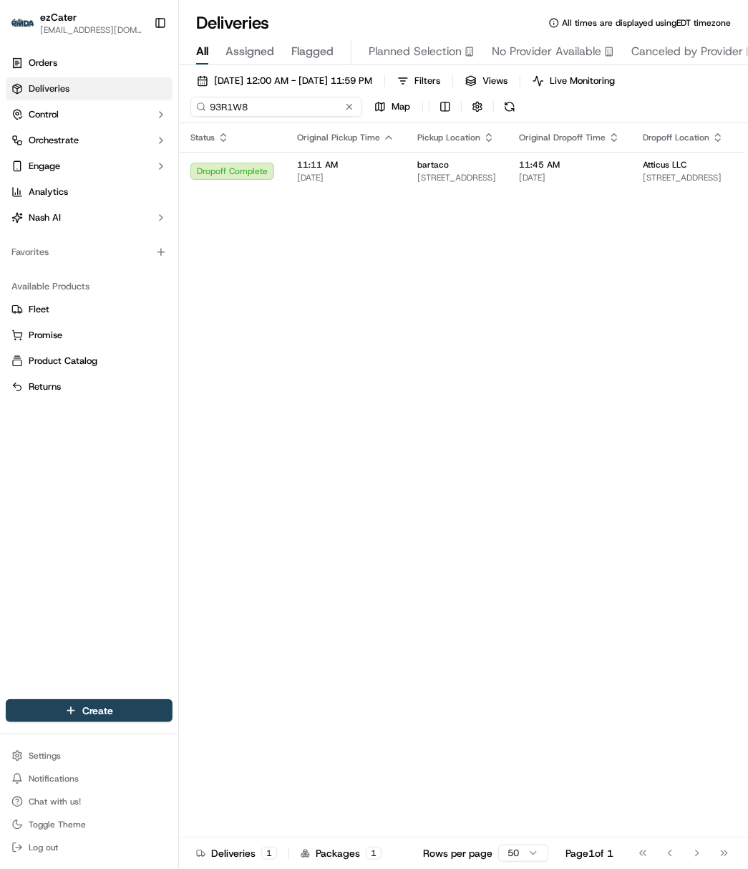
click at [222, 105] on input "93R1W8" at bounding box center [276, 107] width 172 height 20
paste input "PACHAV"
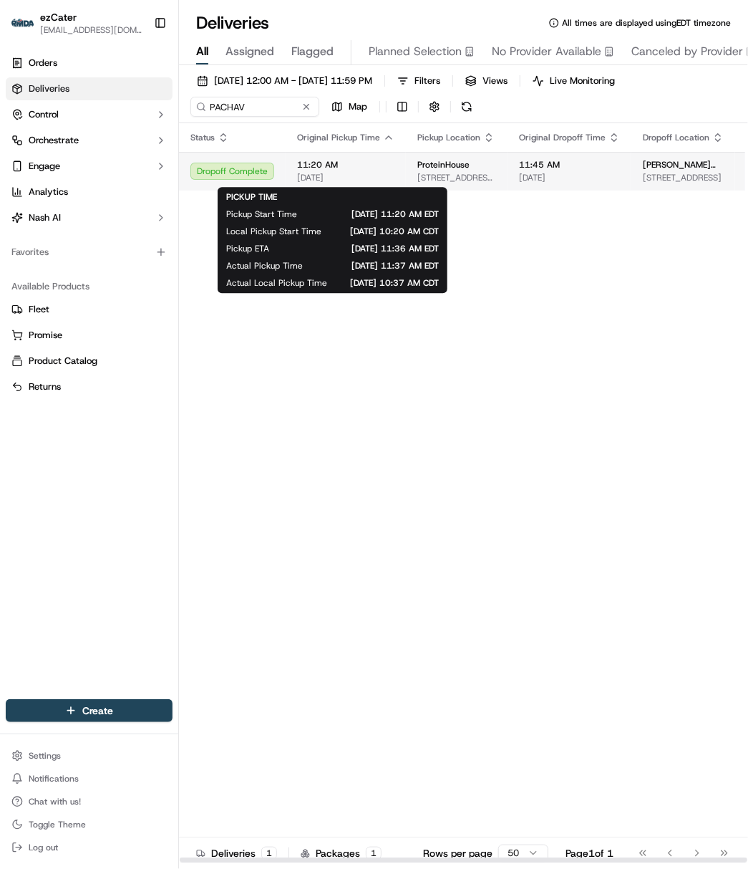
click at [334, 166] on span "11:20 AM" at bounding box center [345, 164] width 97 height 11
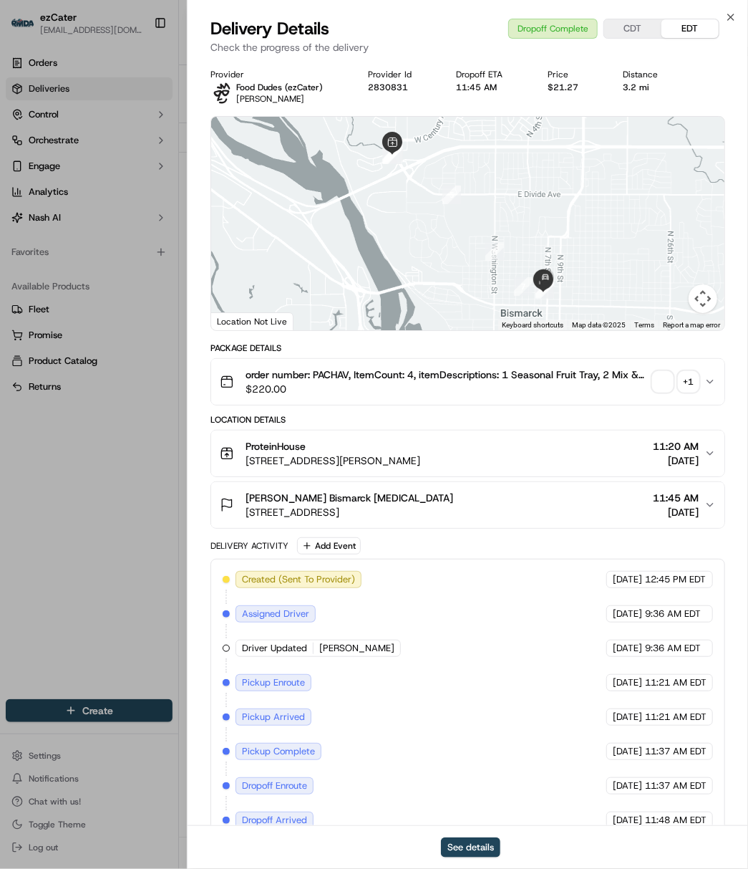
scroll to position [64, 0]
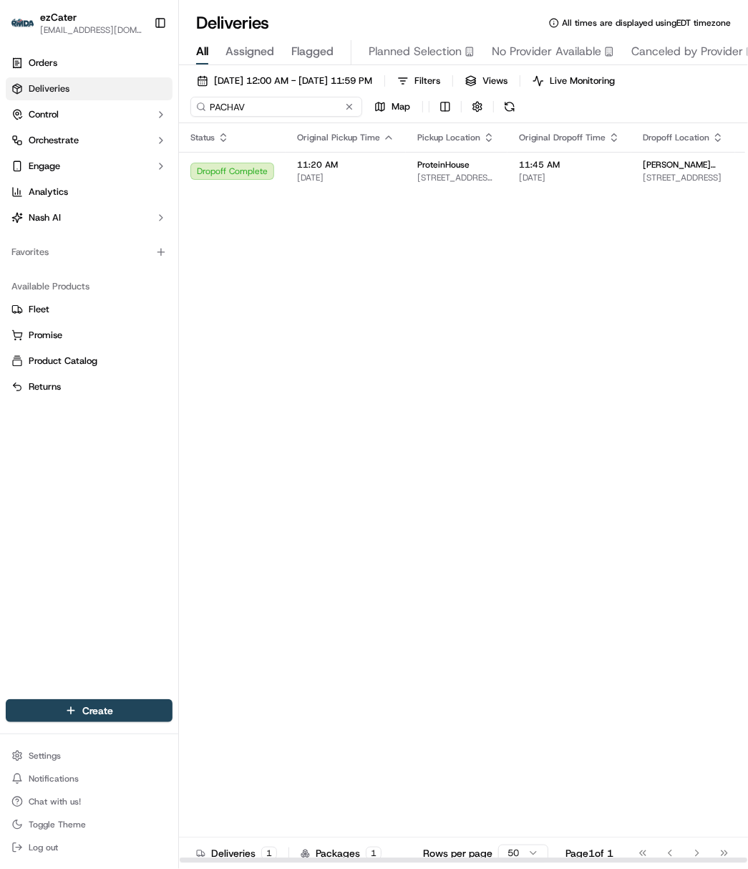
click at [253, 115] on input "PACHAV" at bounding box center [276, 107] width 172 height 20
paste input "QVEEQA"
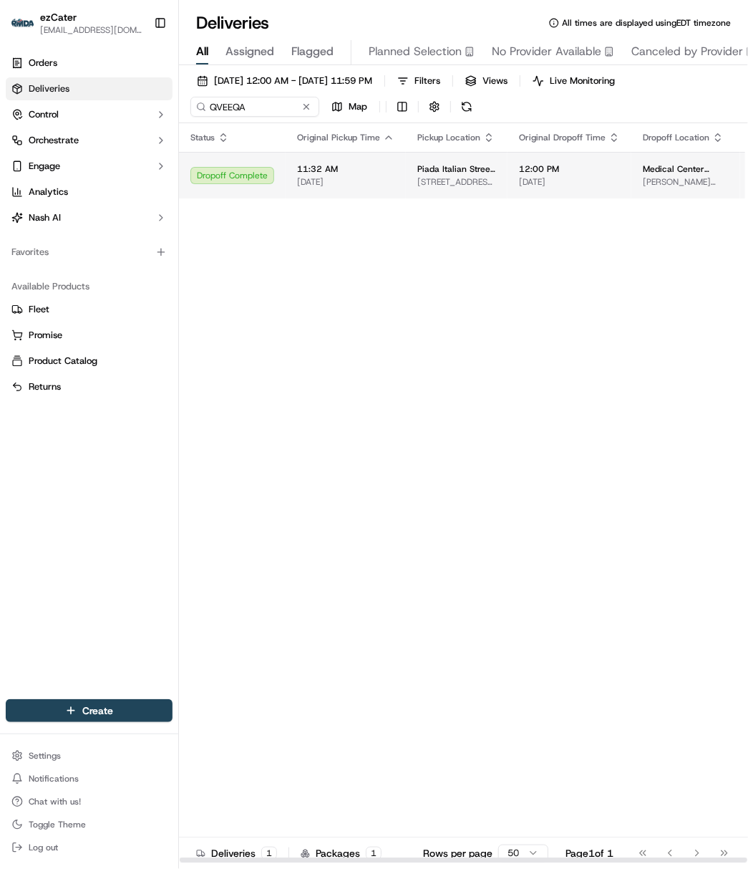
click at [332, 180] on span "[DATE]" at bounding box center [345, 181] width 97 height 11
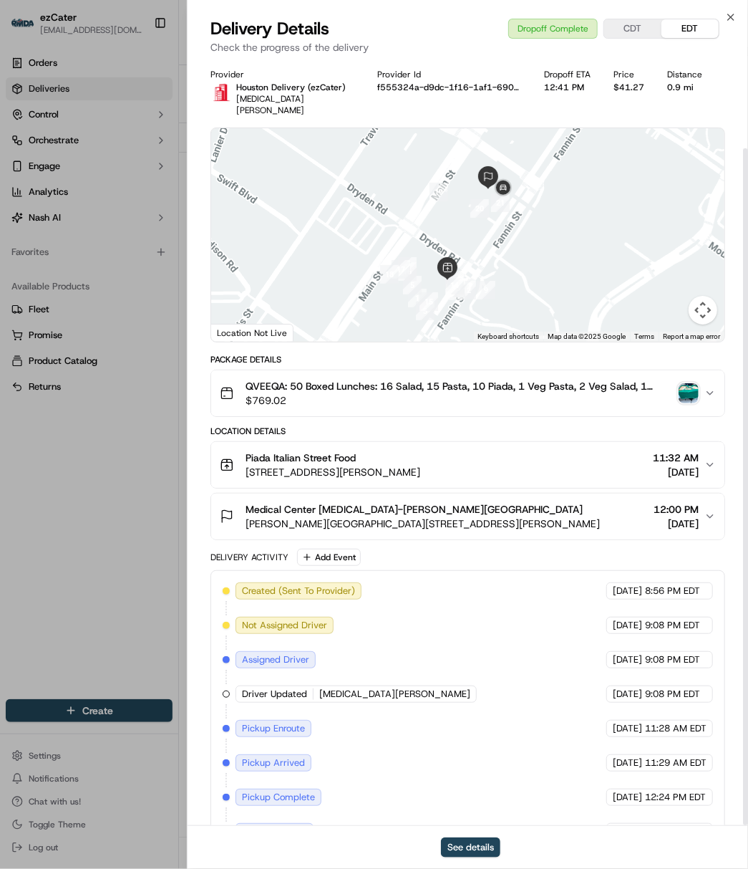
scroll to position [100, 0]
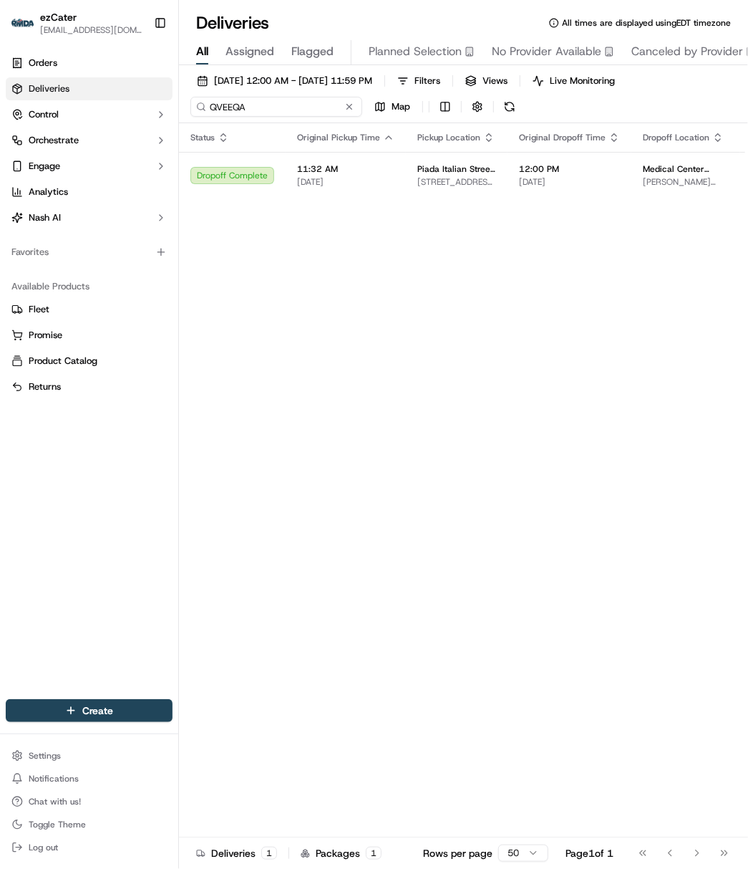
click at [211, 109] on input "QVEEQA" at bounding box center [276, 107] width 172 height 20
paste input "REL-729C4T"
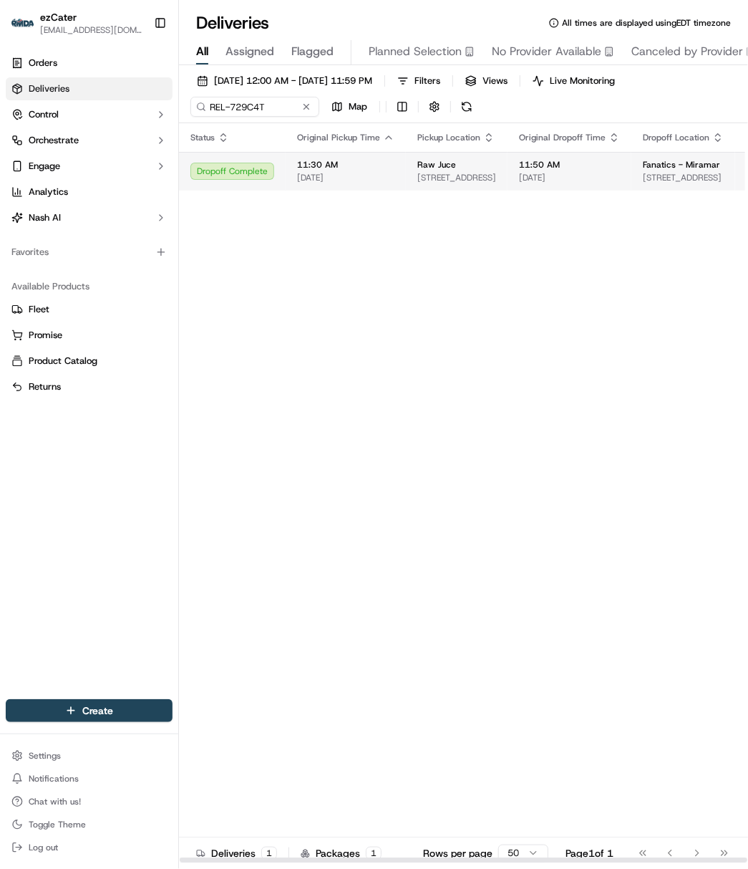
click at [342, 172] on span "[DATE]" at bounding box center [345, 177] width 97 height 11
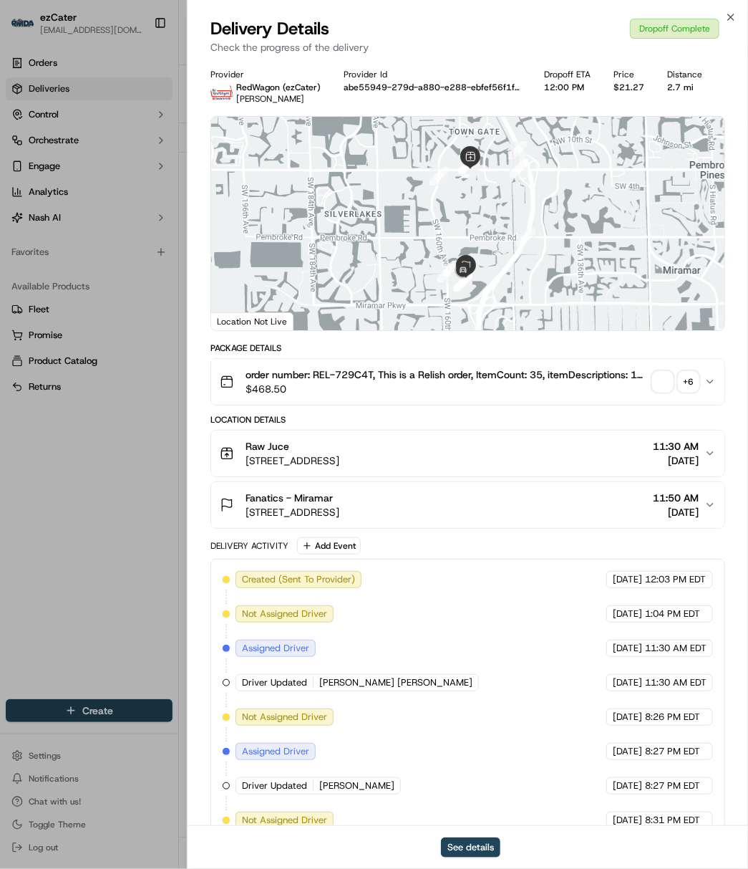
scroll to position [309, 0]
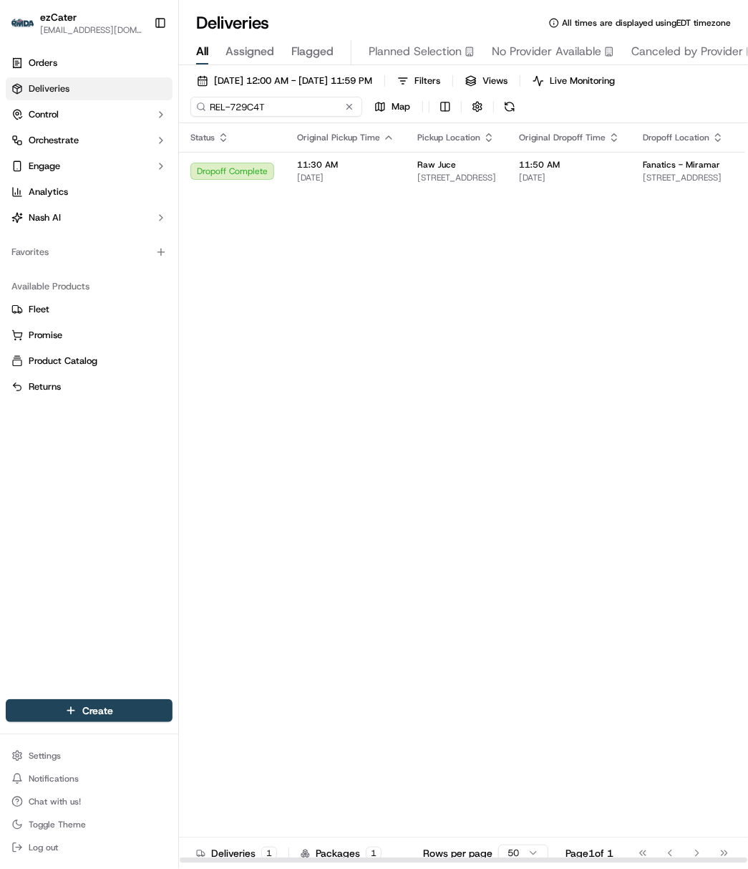
click at [218, 112] on input "REL-729C4T" at bounding box center [276, 107] width 172 height 20
paste input "Q5RPE8"
click at [319, 162] on span "11:20 AM" at bounding box center [345, 164] width 97 height 11
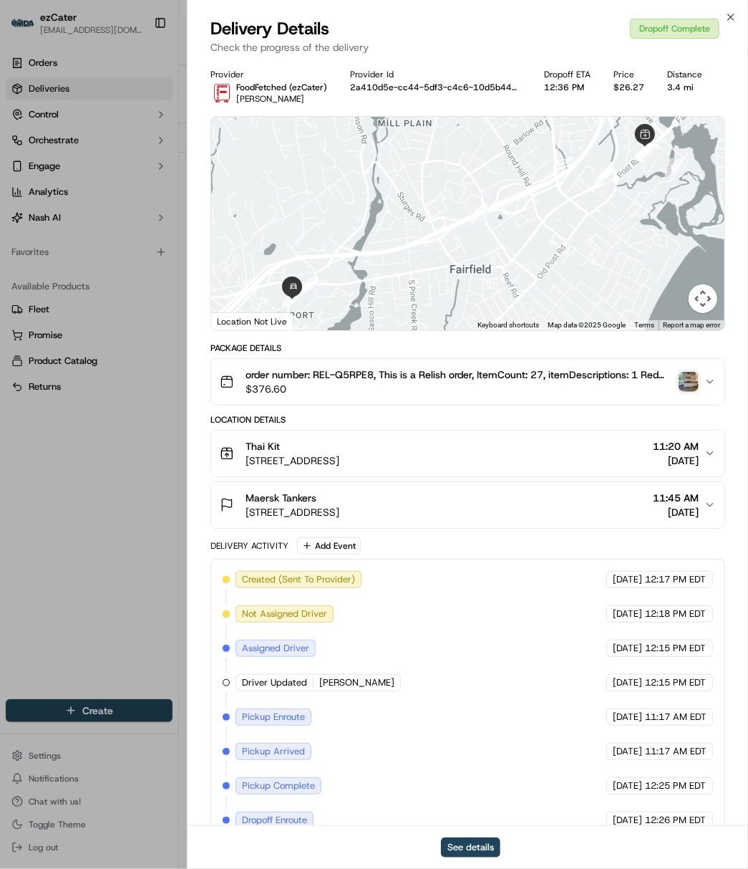
scroll to position [100, 0]
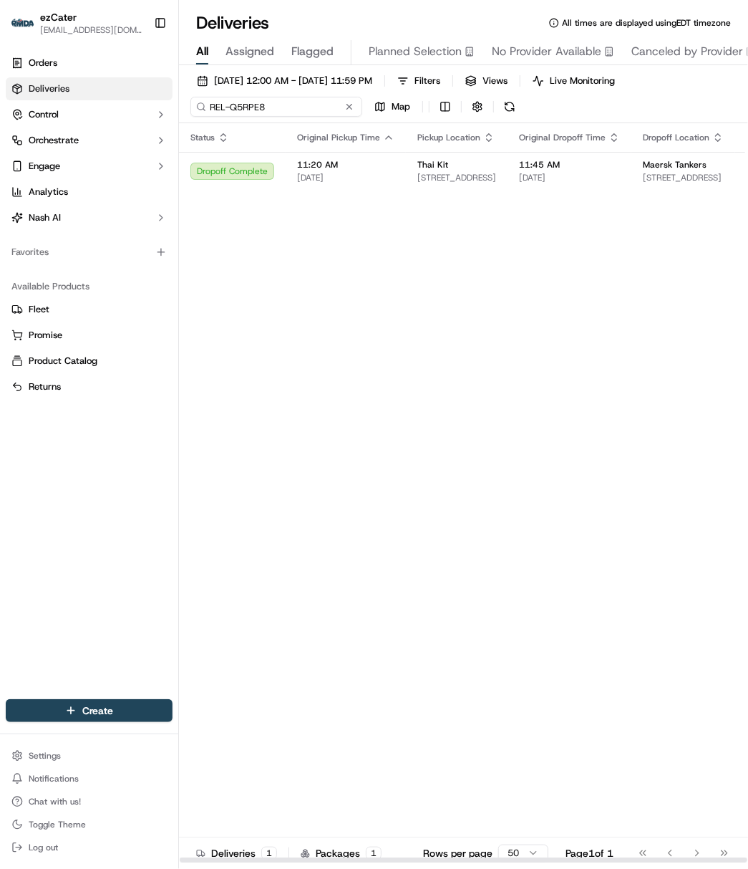
click at [245, 99] on input "REL-Q5RPE8" at bounding box center [276, 107] width 172 height 20
paste input "V488HT"
click at [342, 181] on span "[DATE]" at bounding box center [345, 177] width 97 height 11
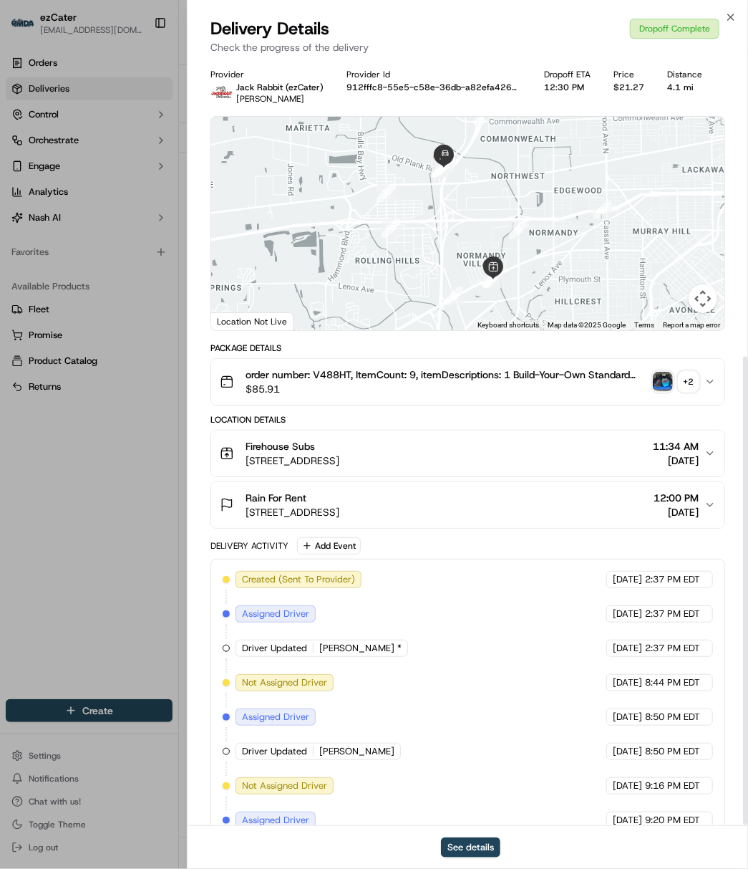
scroll to position [483, 0]
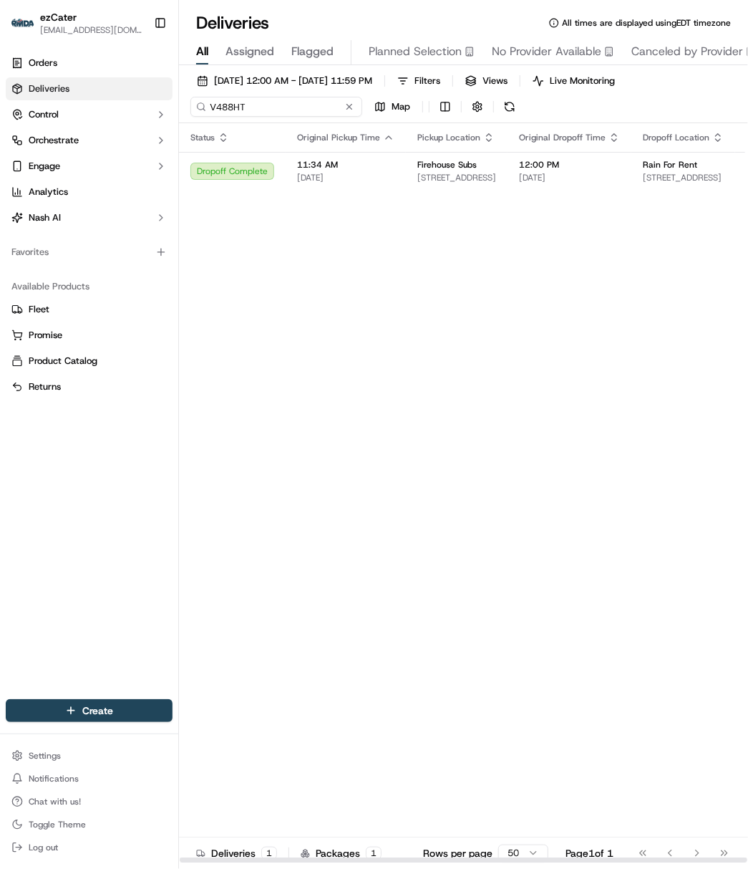
click at [231, 101] on input "V488HT" at bounding box center [276, 107] width 172 height 20
paste input "TWXEMU"
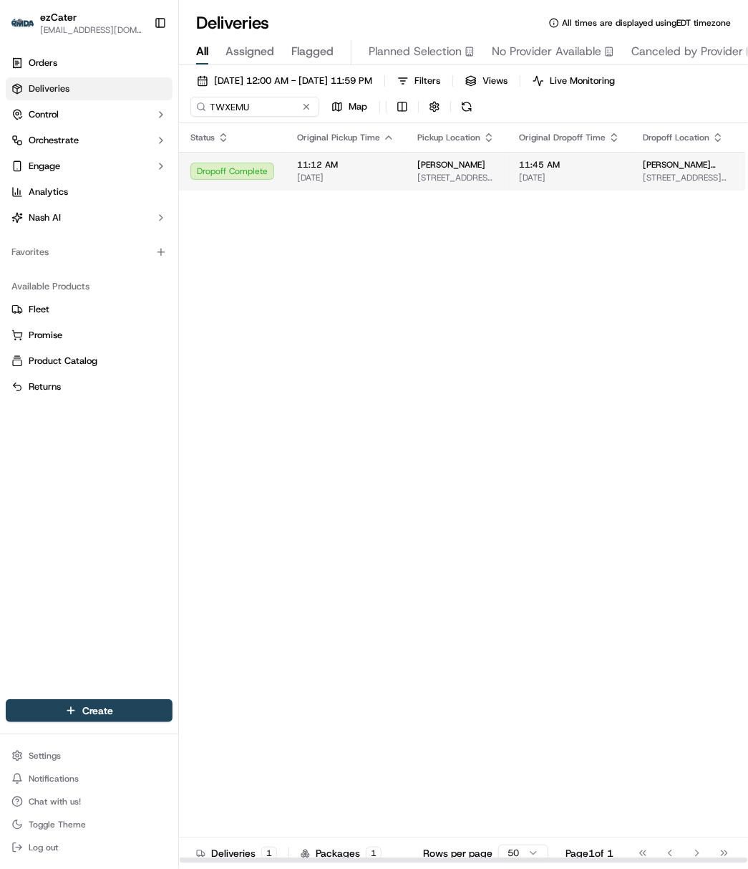
click at [367, 178] on span "[DATE]" at bounding box center [345, 177] width 97 height 11
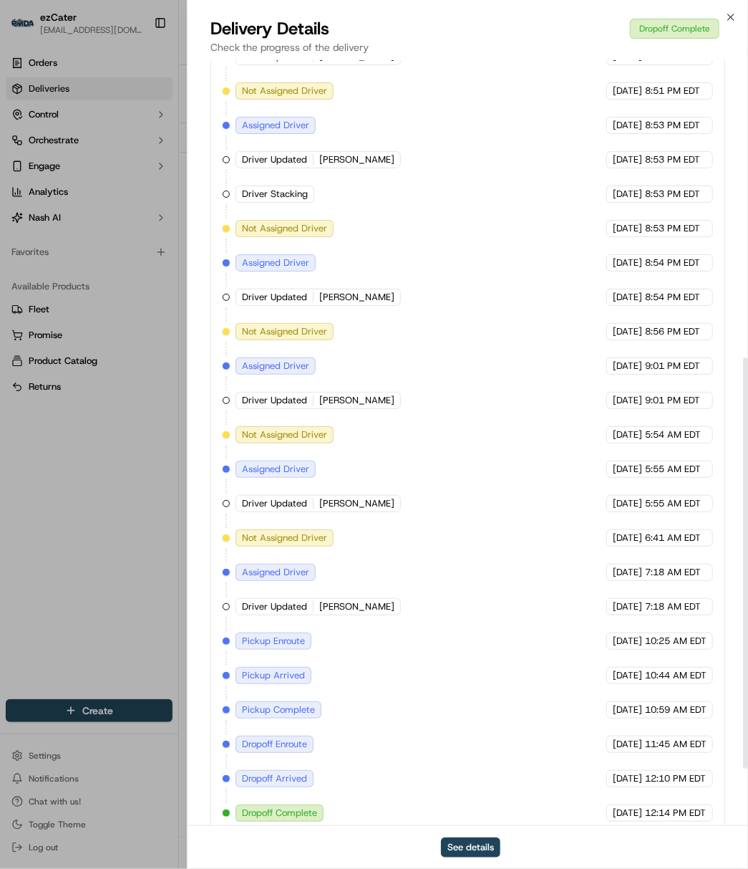
scroll to position [657, 0]
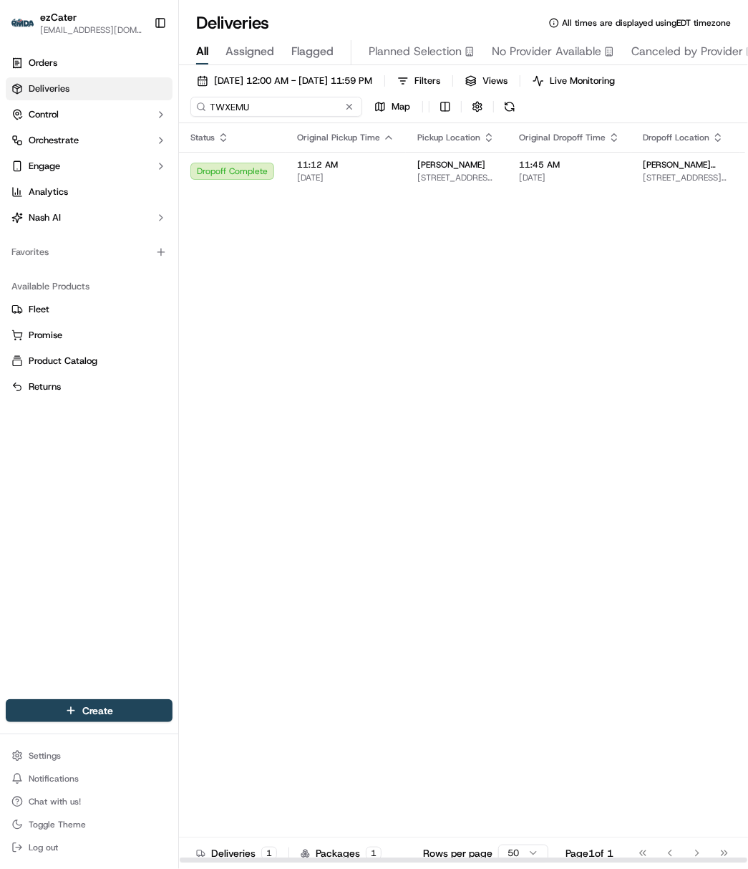
click at [232, 105] on input "TWXEMU" at bounding box center [276, 107] width 172 height 20
paste input "97FYCA"
click at [317, 168] on span "11:15 AM" at bounding box center [345, 164] width 97 height 11
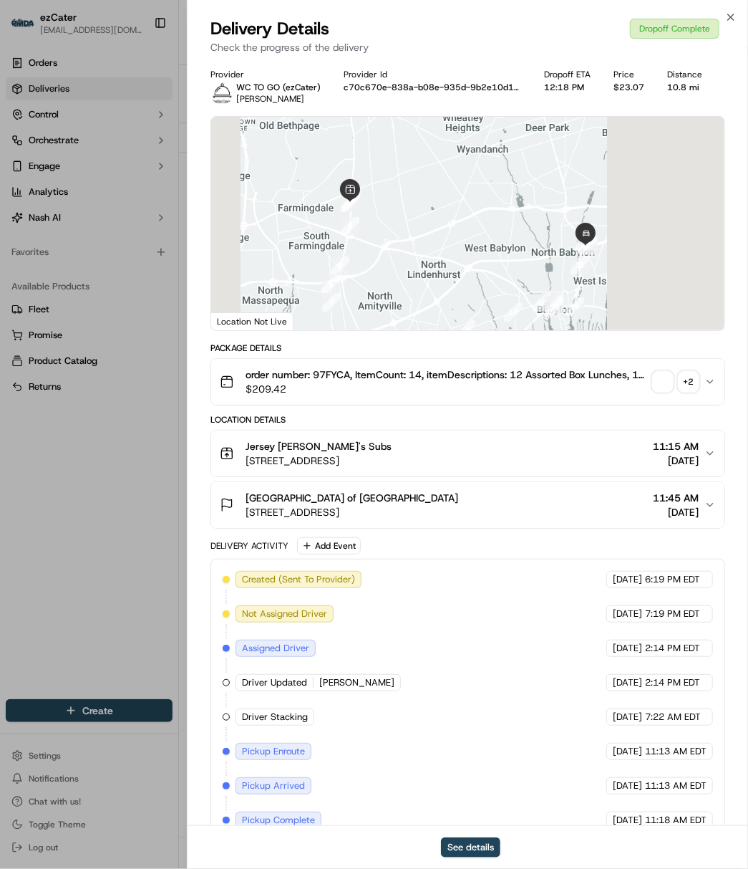
scroll to position [135, 0]
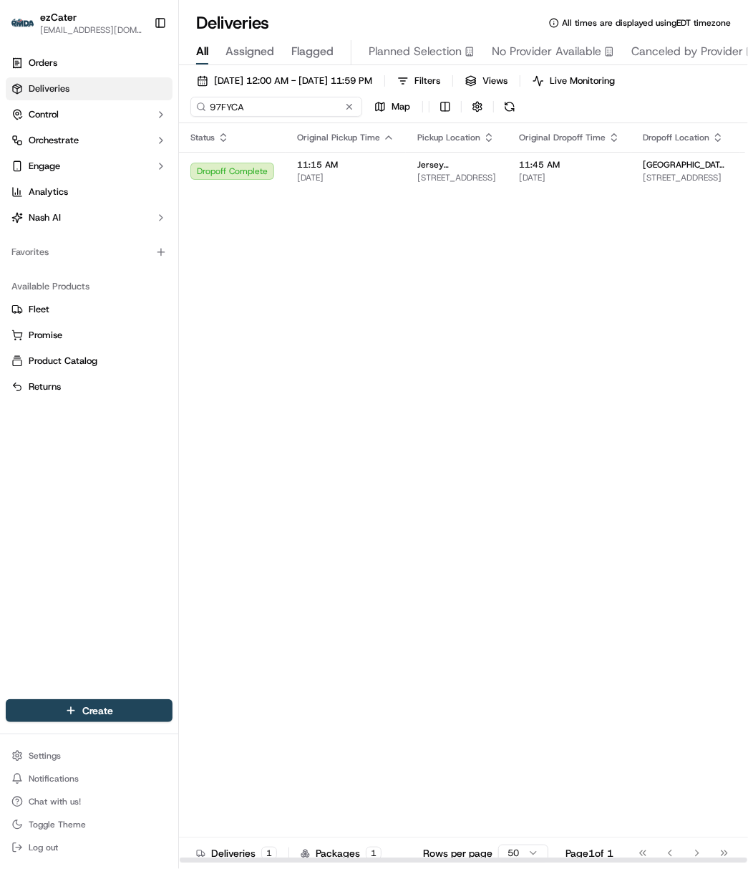
click at [226, 106] on input "97FYCA" at bounding box center [276, 107] width 172 height 20
paste input "F74KKZ"
click at [289, 161] on td "11:47 AM [DATE]" at bounding box center [346, 171] width 120 height 39
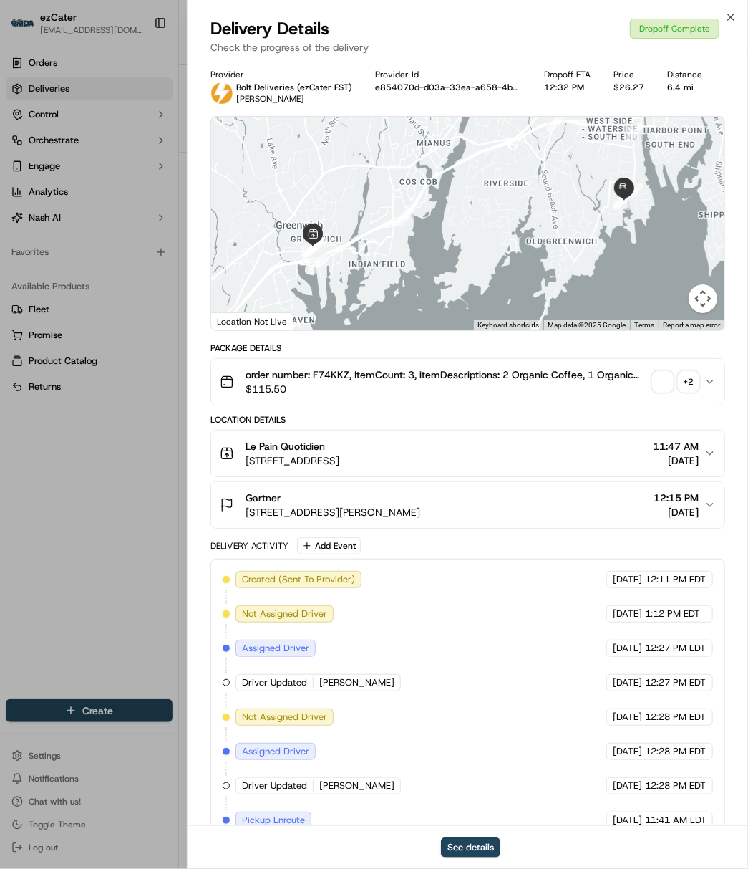
scroll to position [204, 0]
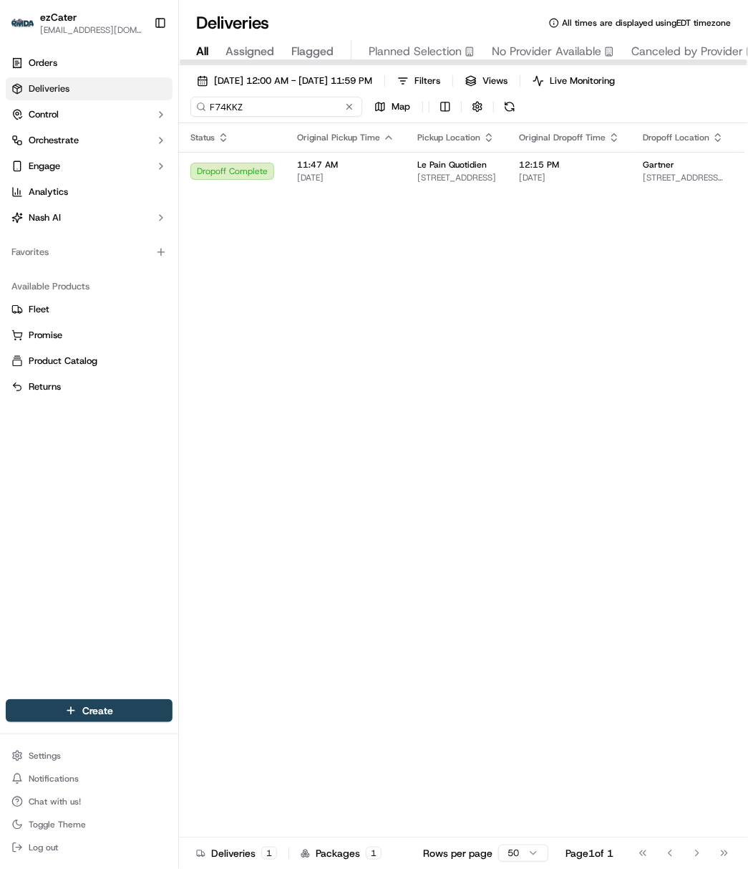
click at [228, 107] on input "F74KKZ" at bounding box center [276, 107] width 172 height 20
paste input "J5K14A"
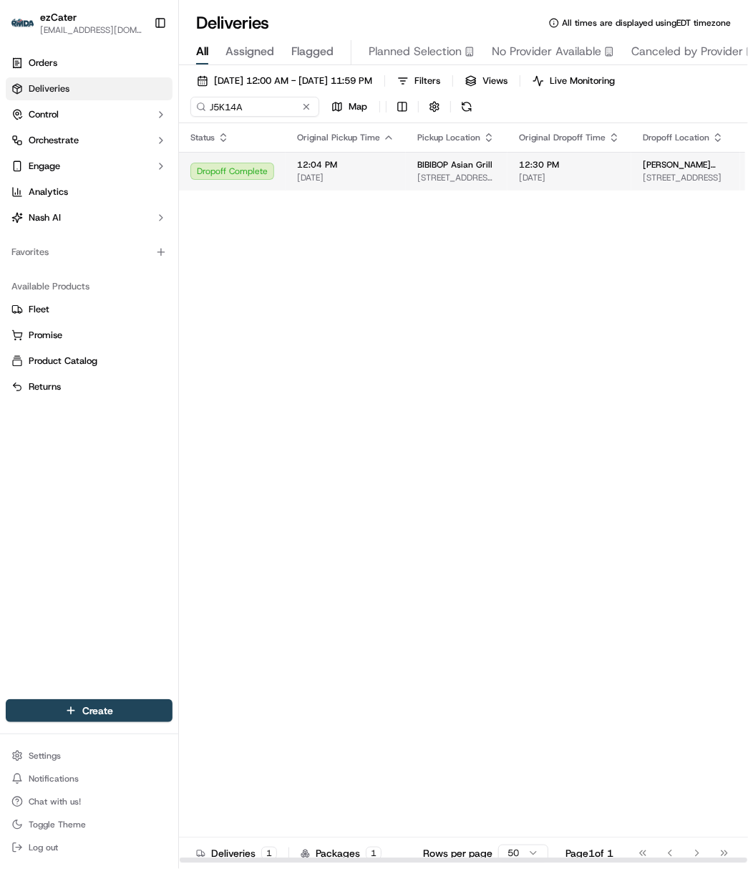
click at [301, 182] on span "[DATE]" at bounding box center [345, 177] width 97 height 11
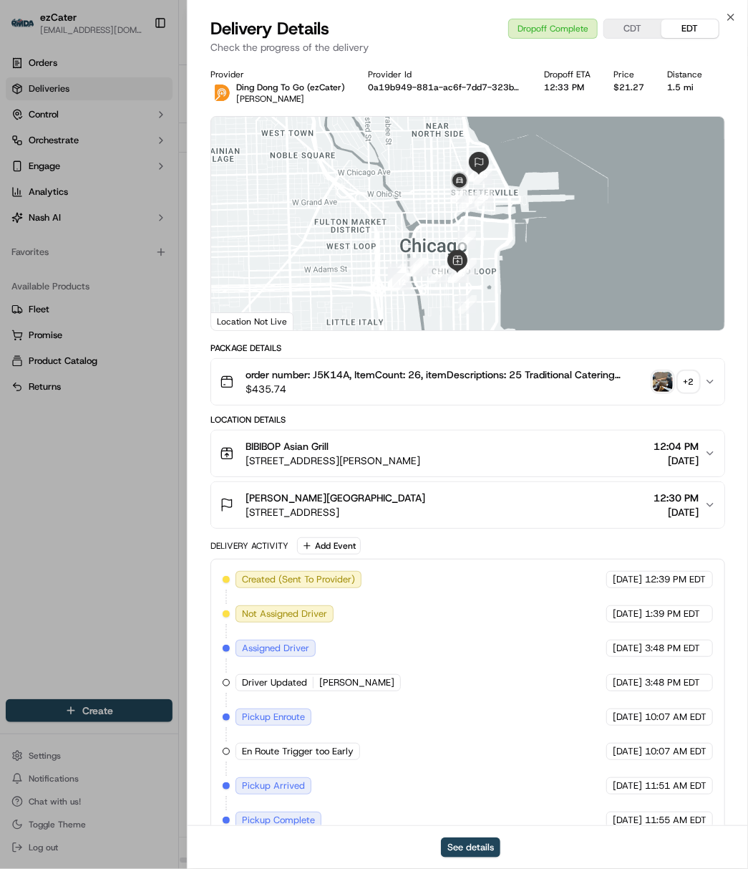
scroll to position [135, 0]
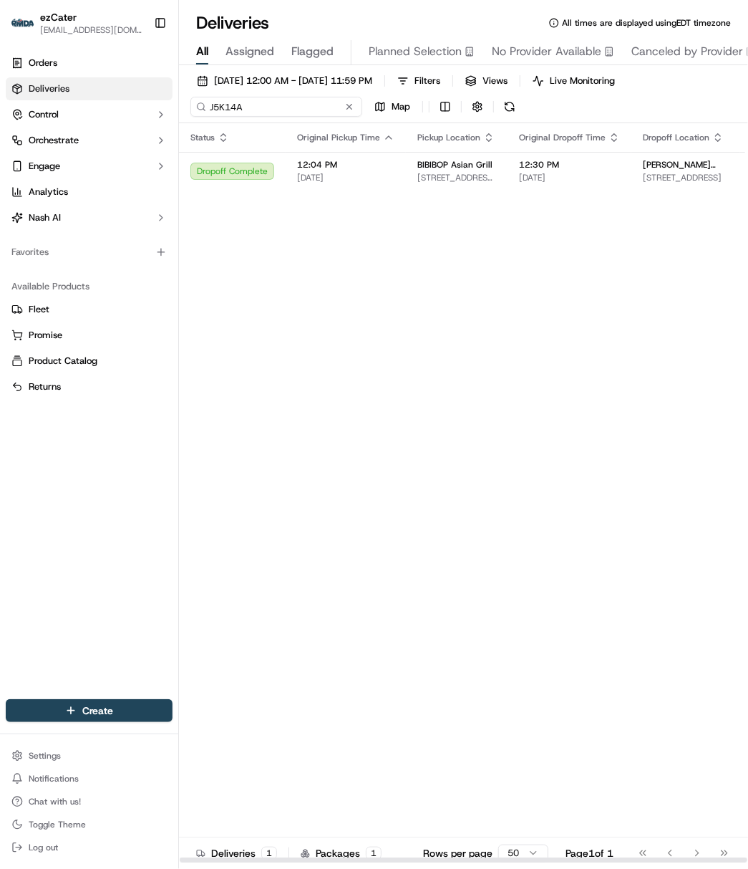
click at [229, 100] on input "J5K14A" at bounding box center [276, 107] width 172 height 20
paste input "MWFGTZ"
click at [336, 168] on span "11:53 AM" at bounding box center [345, 164] width 97 height 11
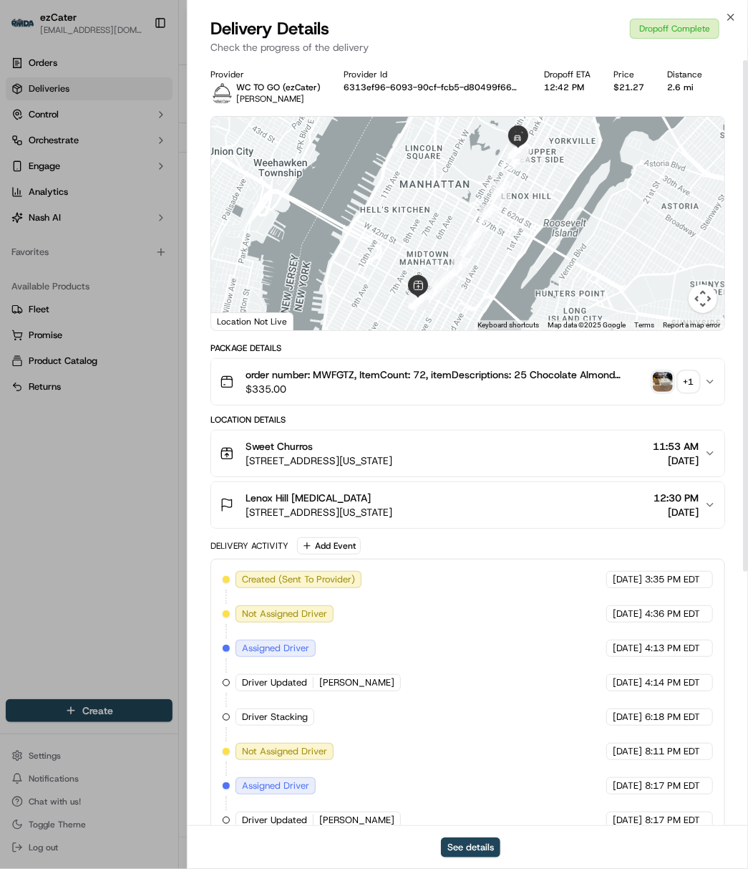
scroll to position [379, 0]
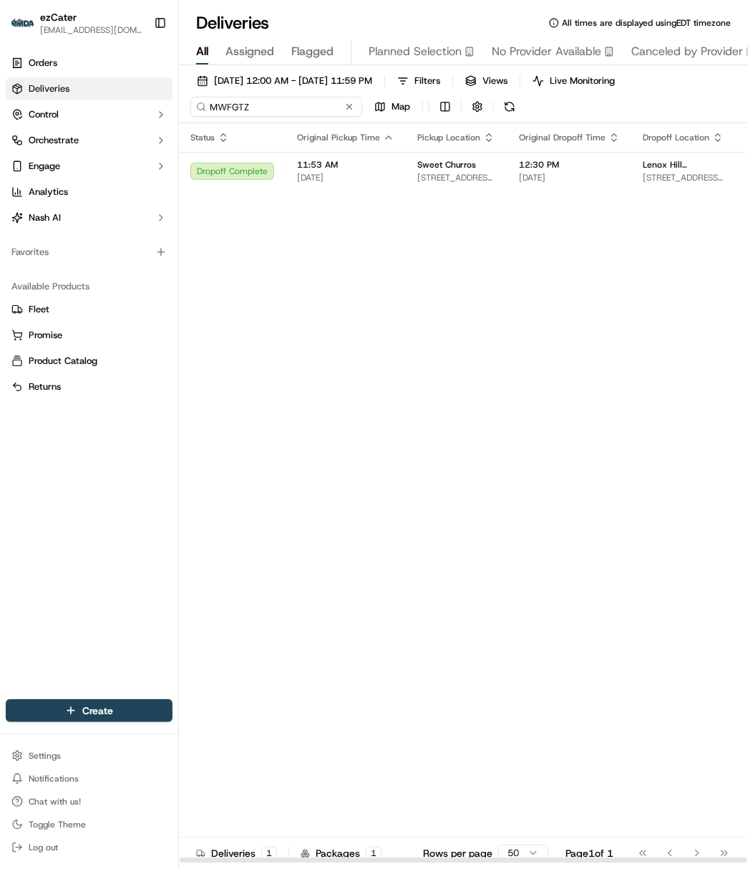
click at [226, 115] on input "MWFGTZ" at bounding box center [276, 107] width 172 height 20
paste input "K26A31"
click at [268, 160] on td "Dropoff Complete" at bounding box center [232, 171] width 107 height 39
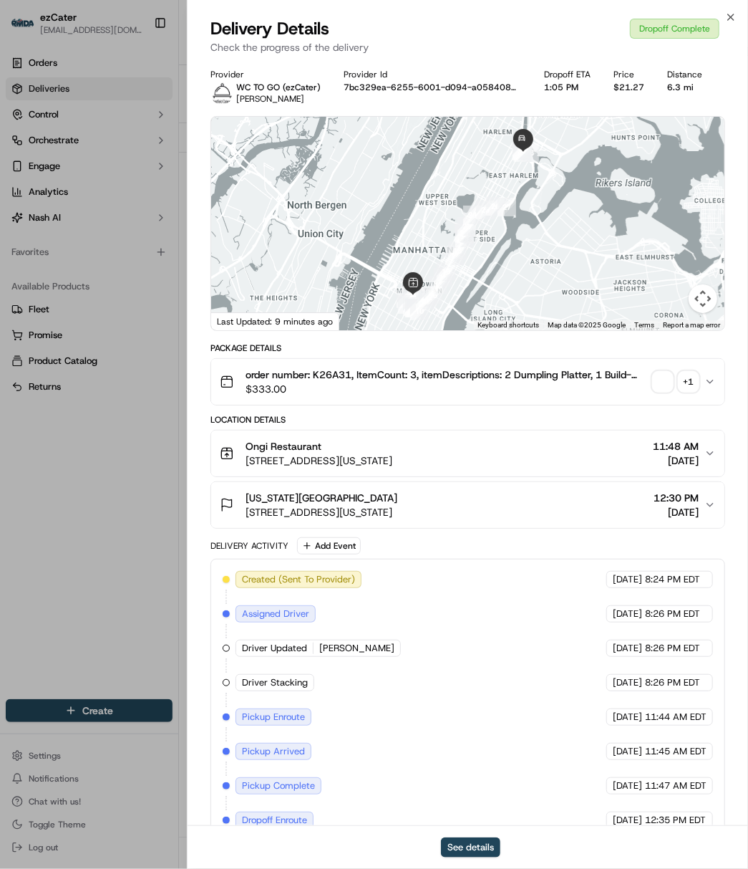
scroll to position [100, 0]
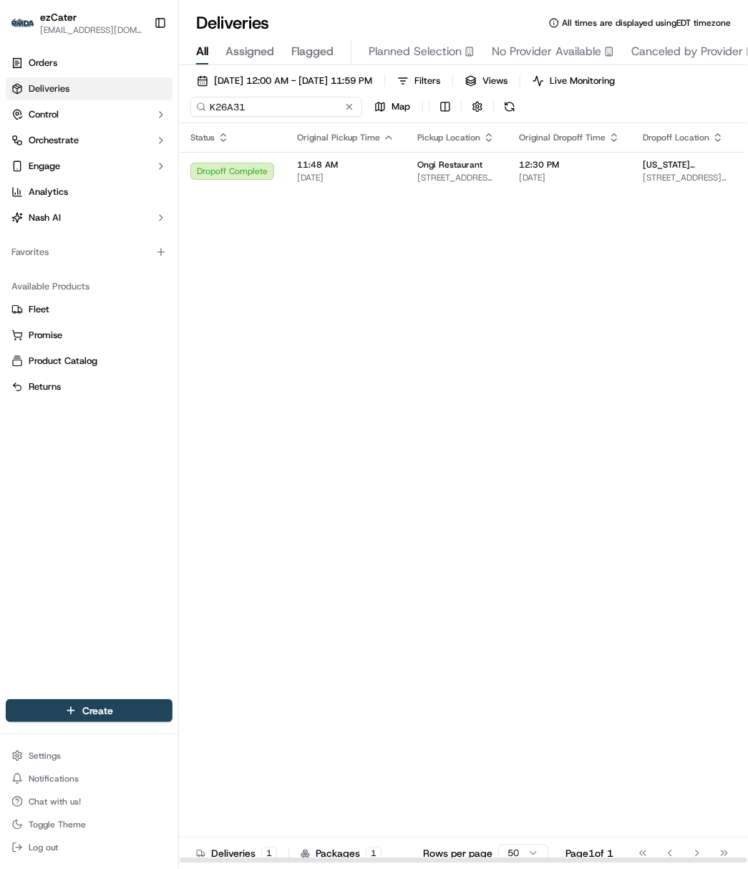
click at [241, 102] on input "K26A31" at bounding box center [276, 107] width 172 height 20
paste input "TACUWG"
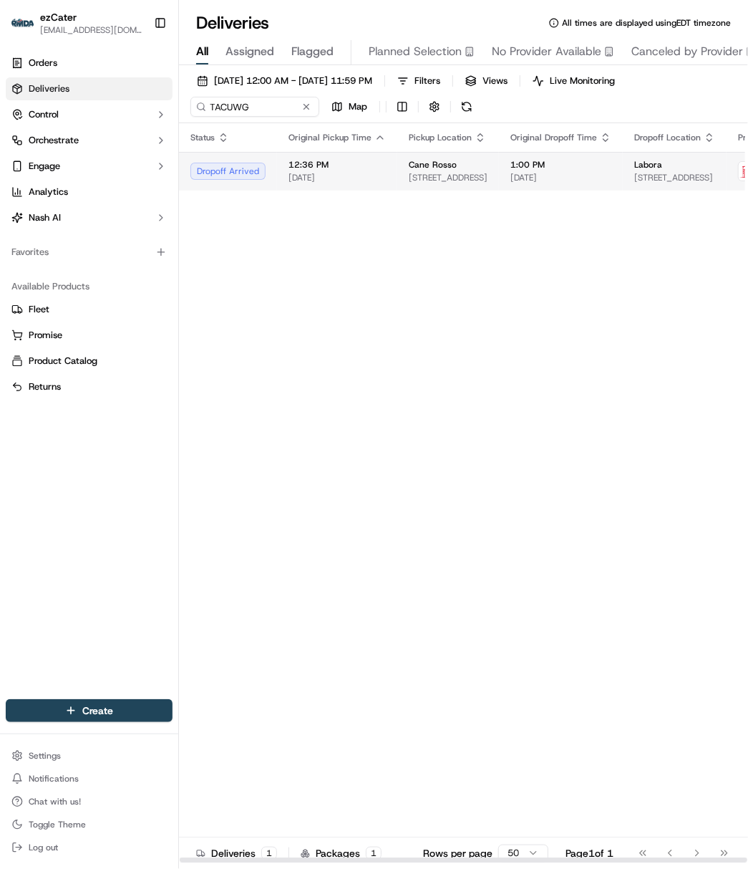
click at [314, 182] on span "[DATE]" at bounding box center [337, 177] width 97 height 11
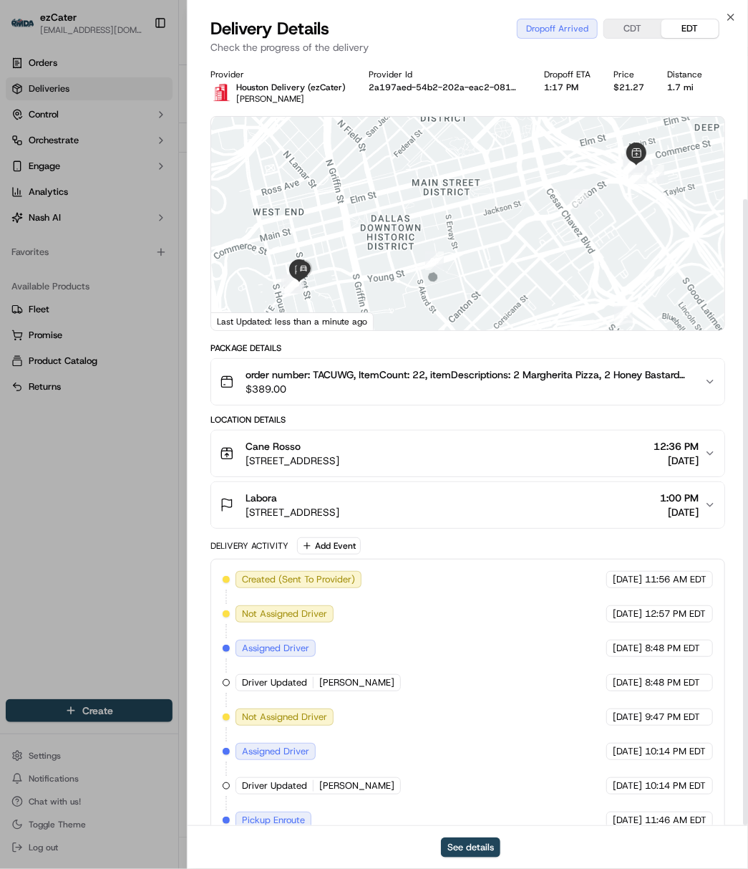
scroll to position [170, 0]
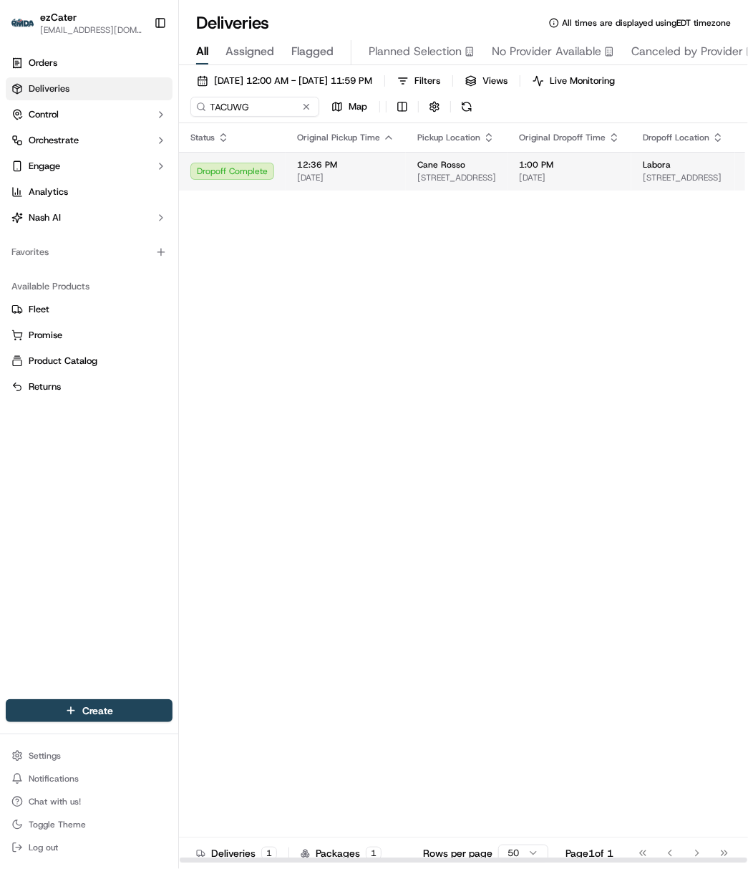
click at [413, 187] on td "Cane Rosso [STREET_ADDRESS]" at bounding box center [457, 171] width 102 height 39
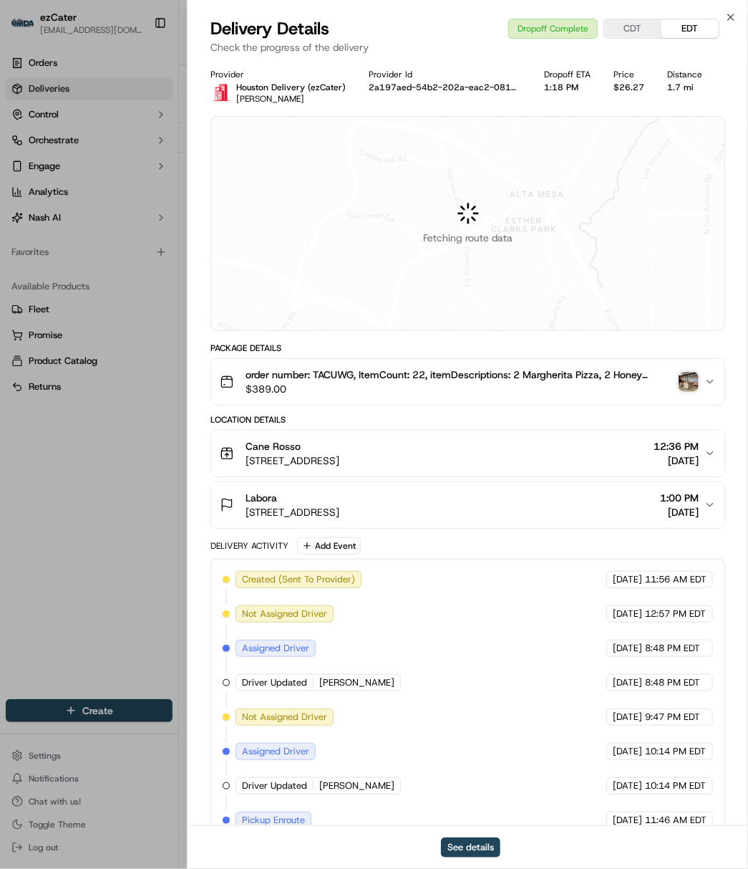
scroll to position [204, 0]
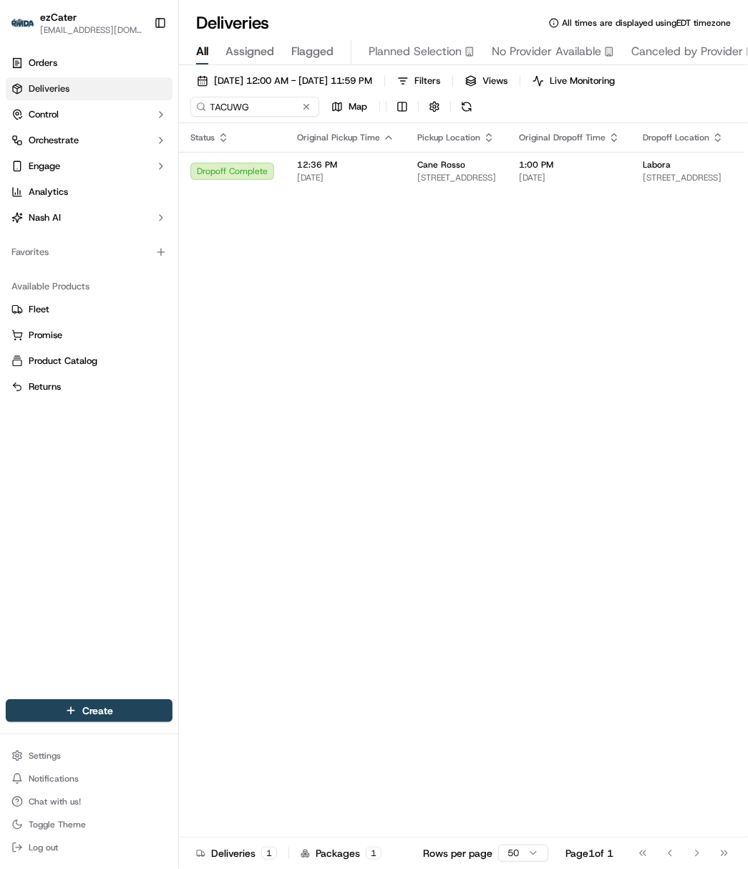
click at [235, 93] on div "[DATE] 12:00 AM - [DATE] 11:59 PM Filters Views Live Monitoring TACUWG Map" at bounding box center [463, 97] width 569 height 52
click at [230, 107] on input "TACUWG" at bounding box center [276, 107] width 172 height 20
paste input "H78ZZ4"
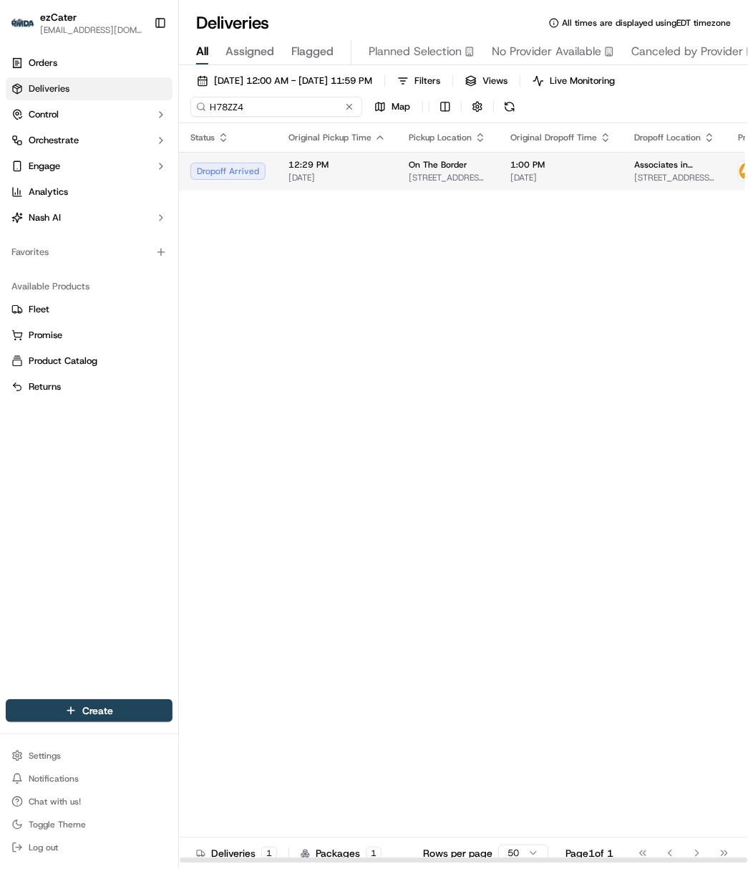
type input "H78ZZ4"
click at [352, 189] on td "12:29 PM [DATE]" at bounding box center [337, 171] width 120 height 39
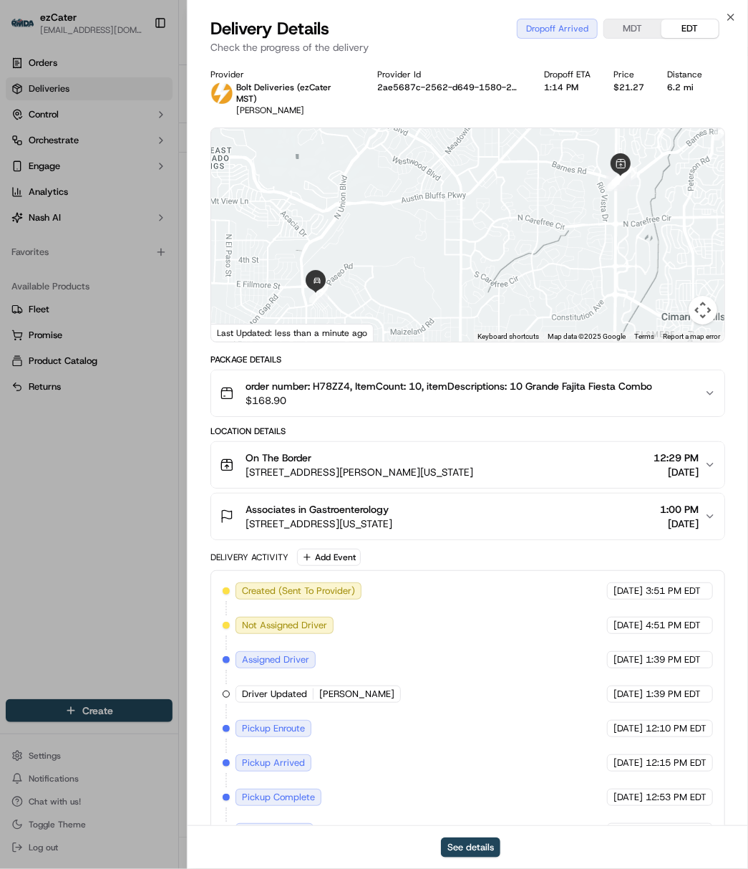
scroll to position [64, 0]
